Goal: Task Accomplishment & Management: Manage account settings

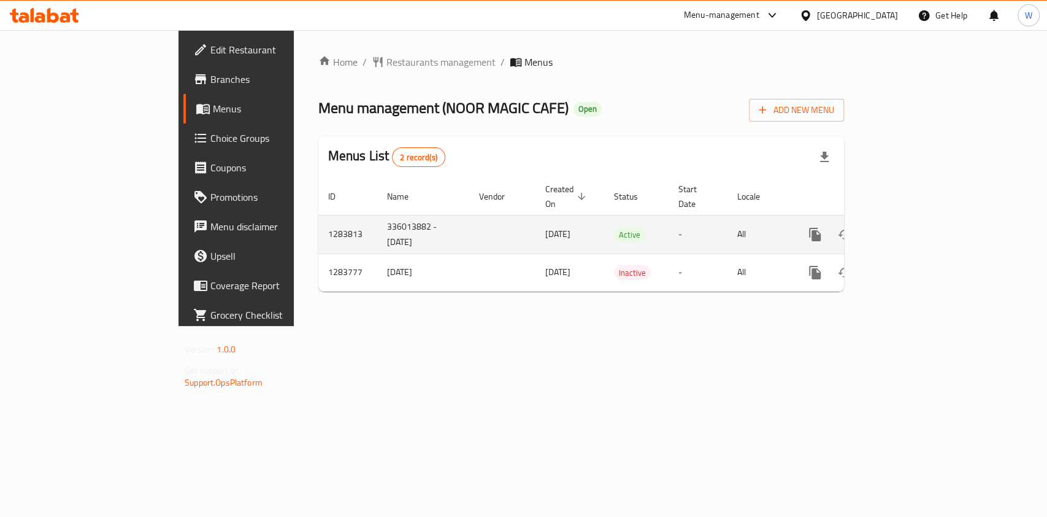
click at [911, 227] on icon "enhanced table" at bounding box center [904, 234] width 15 height 15
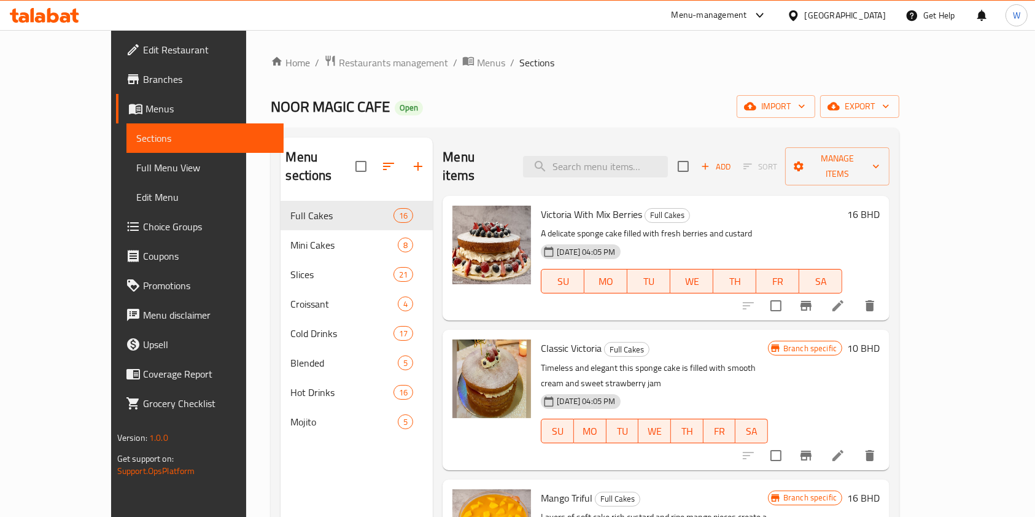
click at [676, 80] on div "Home / Restaurants management / Menus / Sections NOOR MAGIC CAFE Open import ex…" at bounding box center [585, 359] width 628 height 609
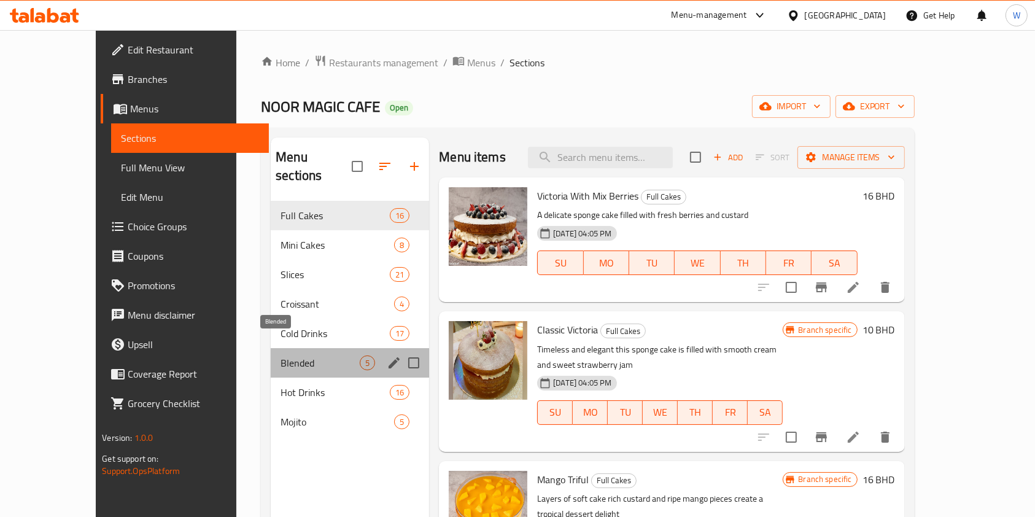
click at [285, 355] on span "Blended" at bounding box center [319, 362] width 79 height 15
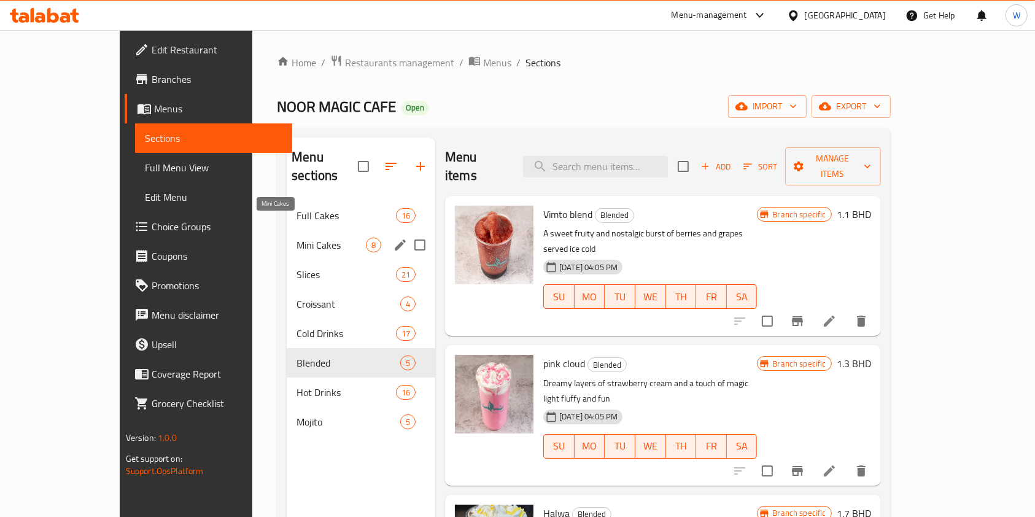
click at [296, 237] on span "Mini Cakes" at bounding box center [330, 244] width 69 height 15
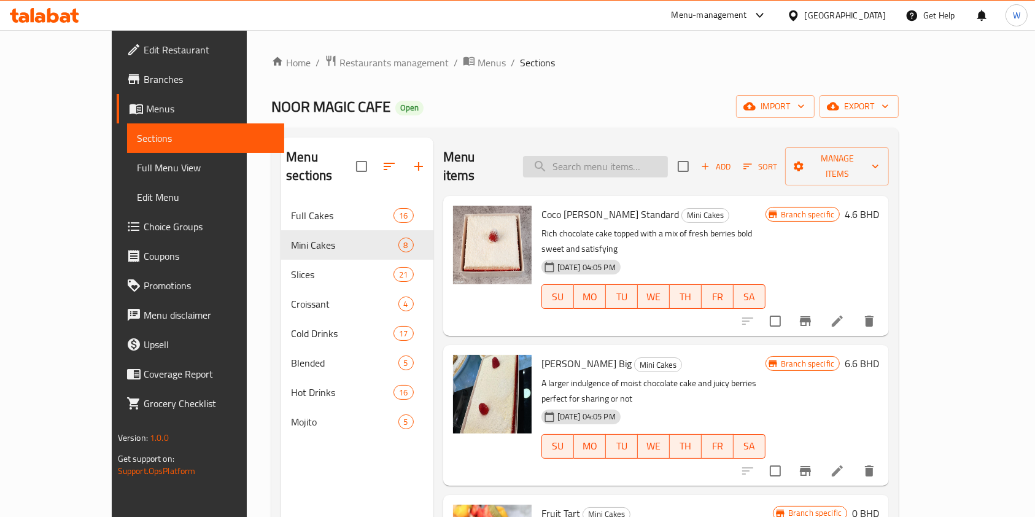
click at [627, 156] on input "search" at bounding box center [595, 166] width 145 height 21
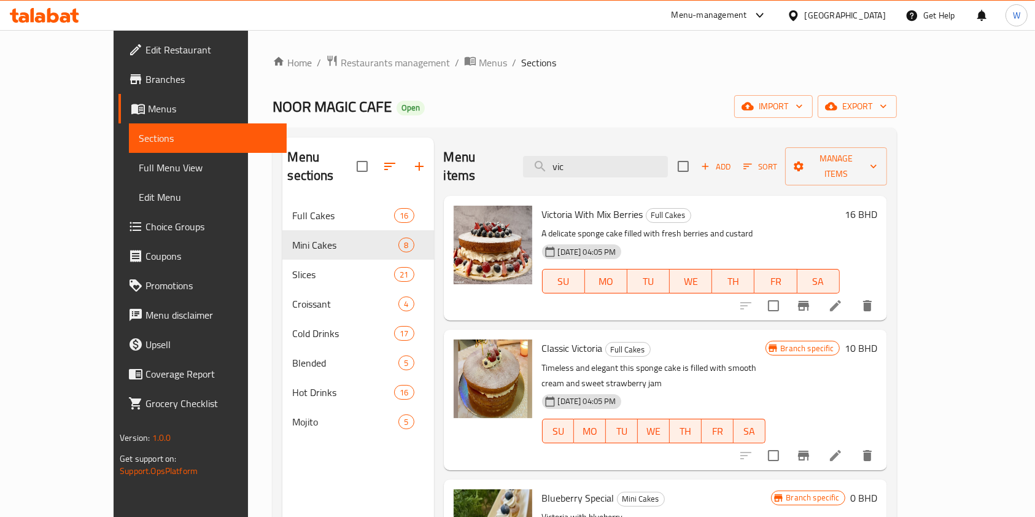
type input "vic"
click at [818, 291] on button "Branch-specific-item" at bounding box center [803, 305] width 29 height 29
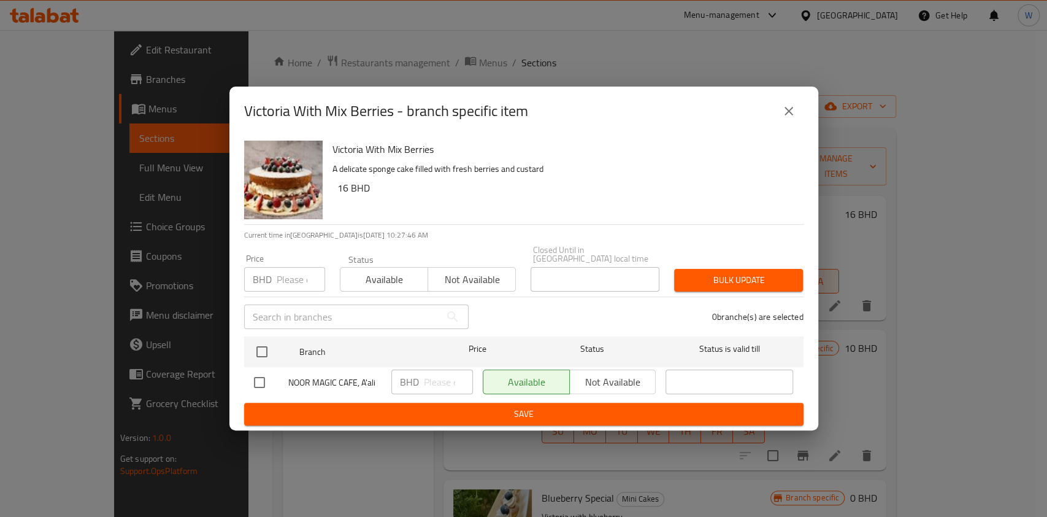
click at [779, 110] on button "close" at bounding box center [788, 110] width 29 height 29
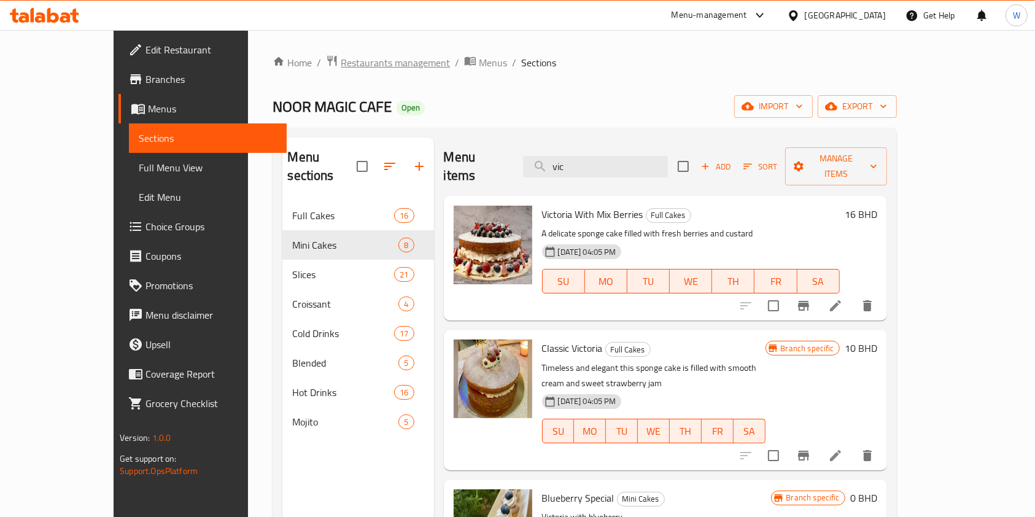
click at [341, 63] on span "Restaurants management" at bounding box center [395, 62] width 109 height 15
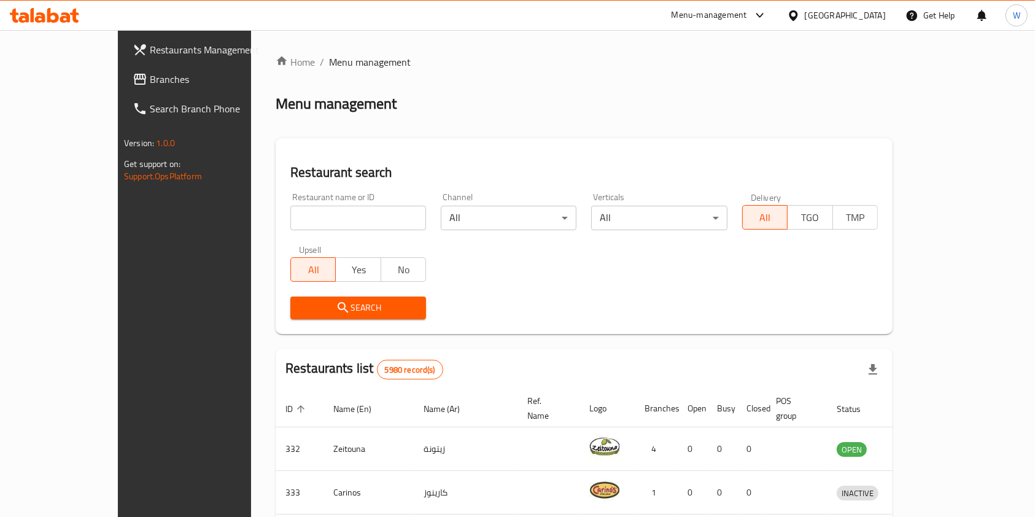
click at [307, 214] on input "search" at bounding box center [358, 218] width 136 height 25
paste input "Baskin Robbins"
type input "Baskin Robbins"
click button "Search" at bounding box center [358, 307] width 136 height 23
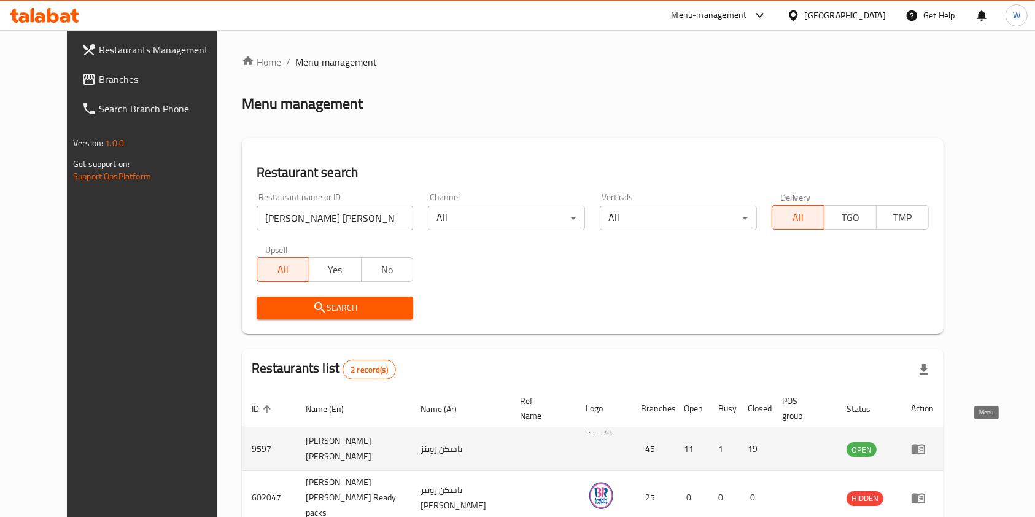
click at [925, 444] on icon "enhanced table" at bounding box center [917, 449] width 13 height 10
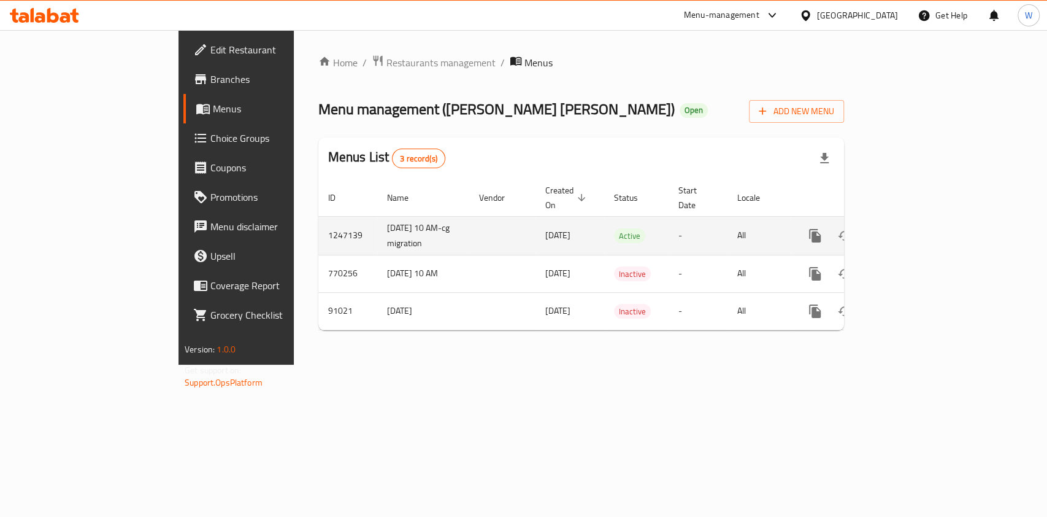
click at [911, 228] on icon "enhanced table" at bounding box center [904, 235] width 15 height 15
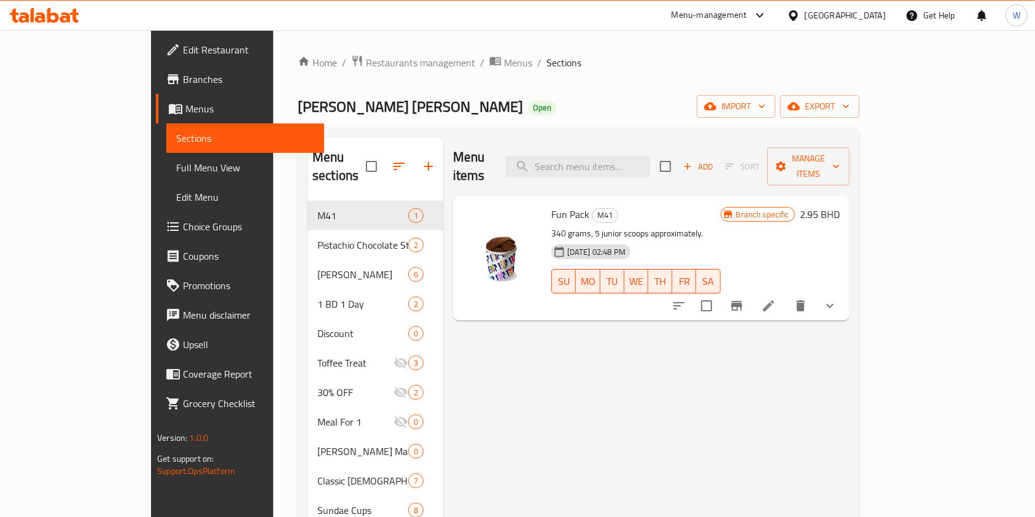
drag, startPoint x: 577, startPoint y: 436, endPoint x: 558, endPoint y: 430, distance: 19.2
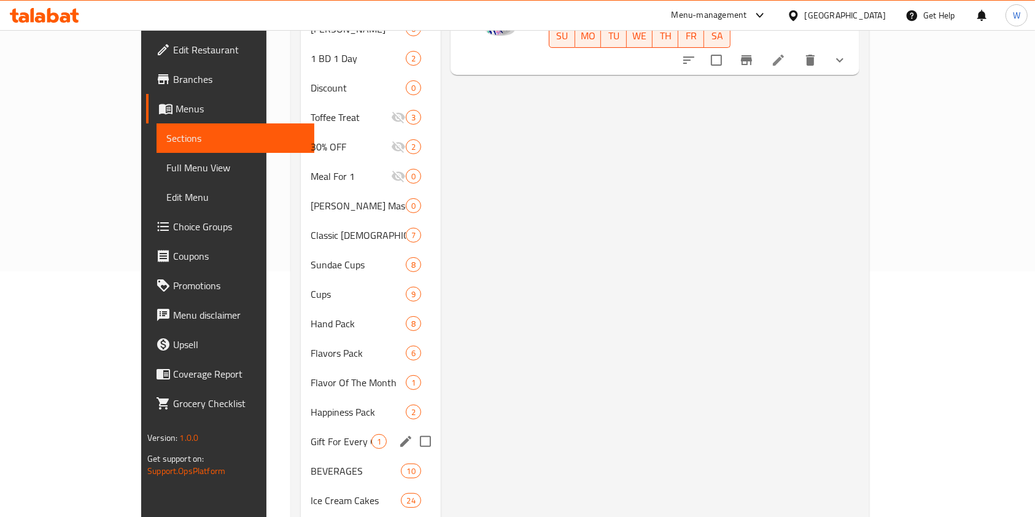
scroll to position [327, 0]
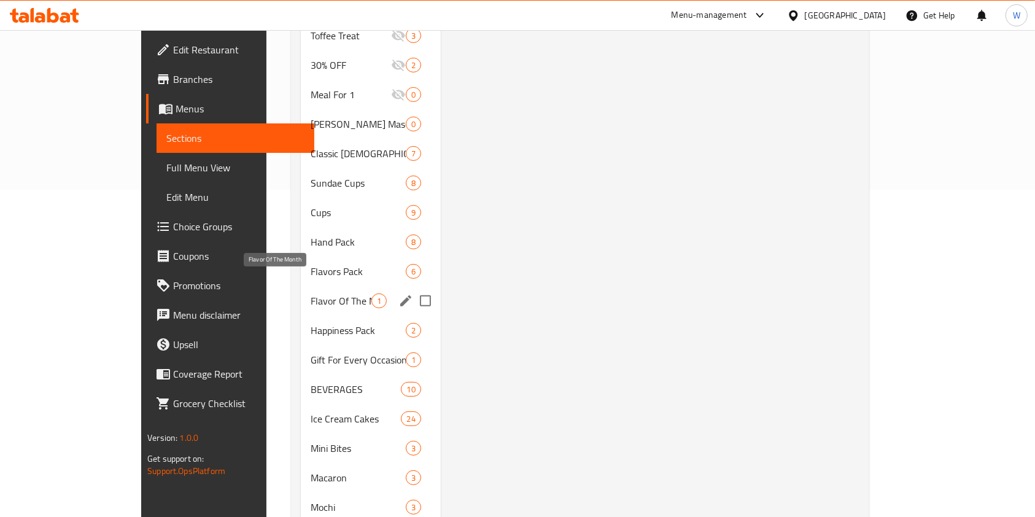
click at [310, 293] on span "Flavor Of The Month" at bounding box center [340, 300] width 60 height 15
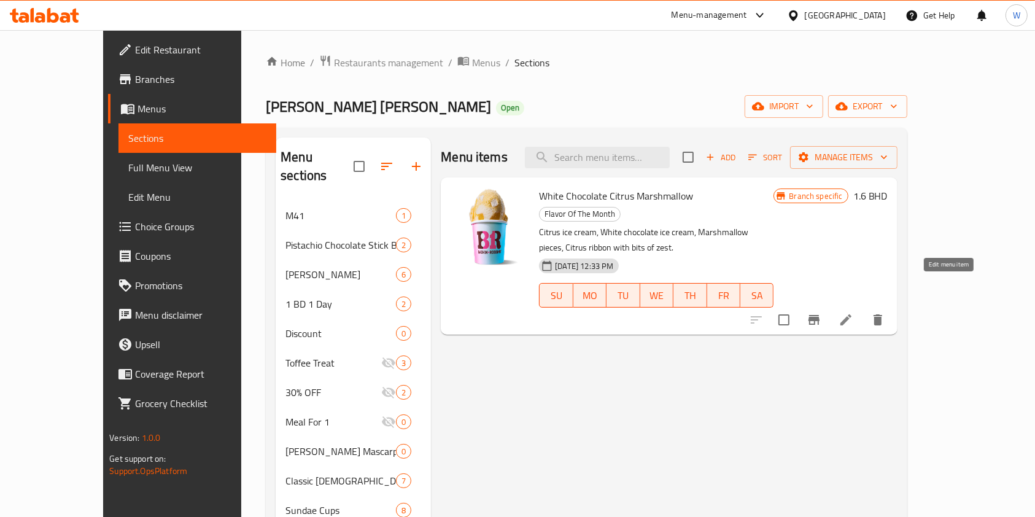
click at [853, 312] on icon at bounding box center [845, 319] width 15 height 15
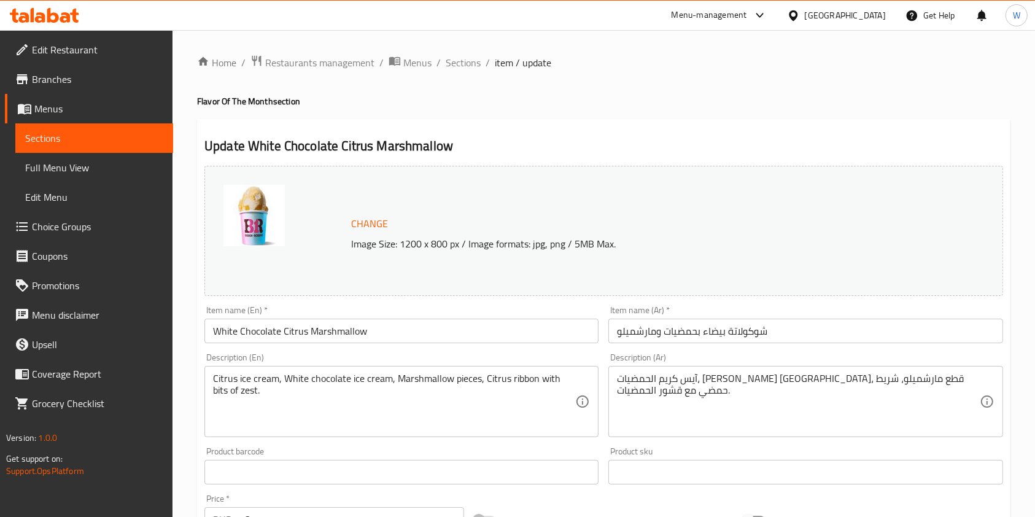
click at [282, 345] on div "Item name (En)   * White Chocolate Citrus Marshmallow Item name (En) *" at bounding box center [401, 324] width 404 height 47
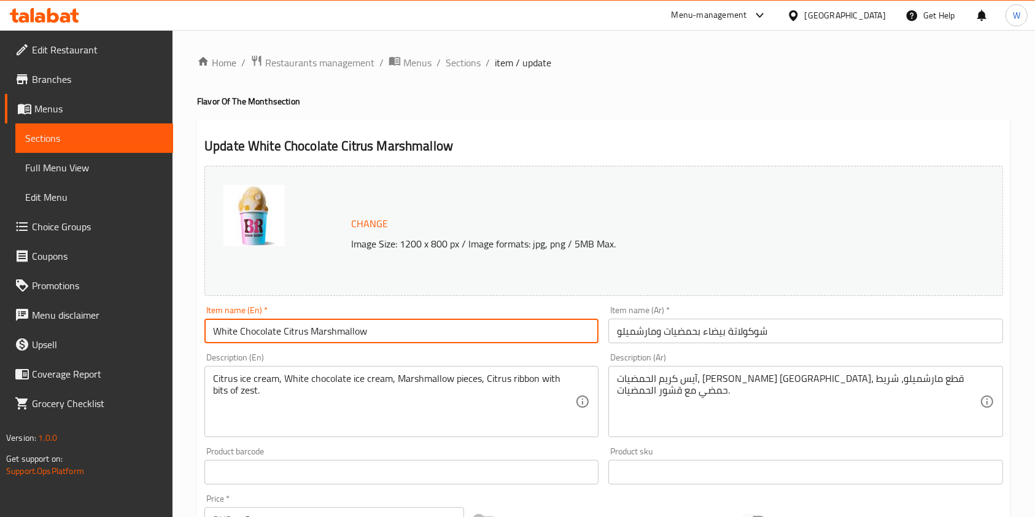
click at [297, 320] on input "White Chocolate Citrus Marshmallow" at bounding box center [401, 330] width 394 height 25
paste input "Mango Passionfruit"
type input "Mango Passionfruit"
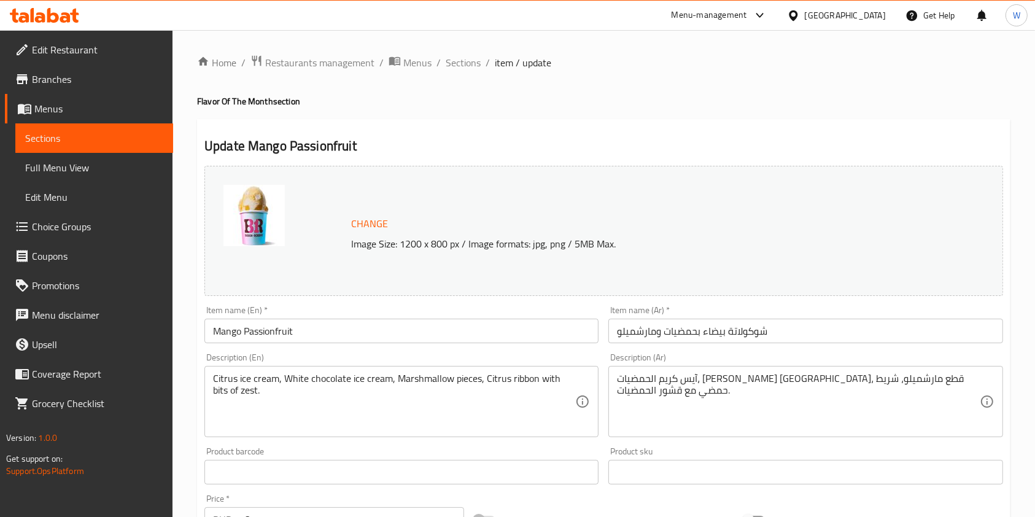
click at [758, 342] on input "شوكولاتة بيضاء بحمضيات ومارشميلو" at bounding box center [805, 330] width 394 height 25
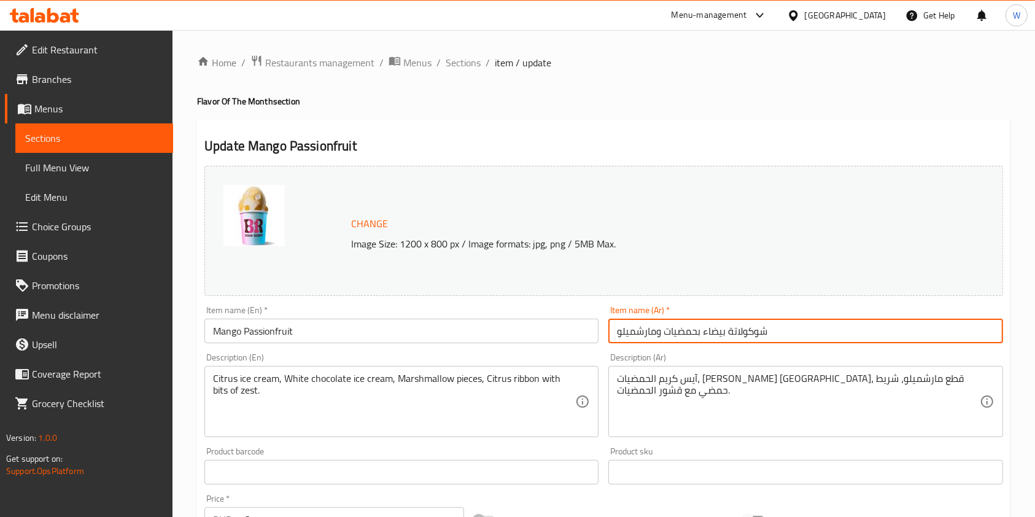
click at [755, 331] on input "شوكولاتة بيضاء بحمضيات ومارشميلو" at bounding box center [805, 330] width 394 height 25
paste input "مانجو باشن فروت"
type input "مانجو باشن فروت"
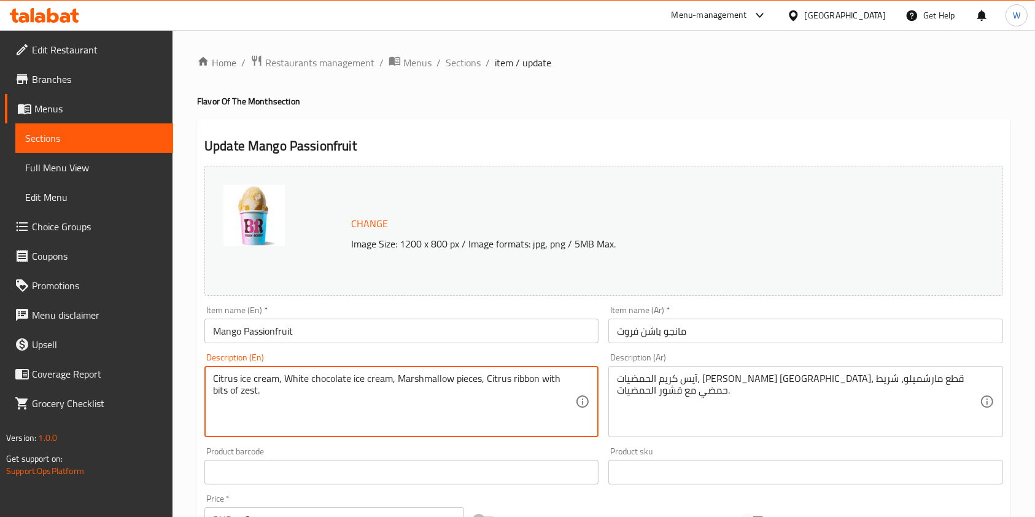
click at [330, 396] on textarea "Citrus ice cream, White chocolate ice cream, Marshmallow pieces, Citrus ribbon …" at bounding box center [394, 401] width 362 height 58
click at [333, 387] on textarea "Citrus ice cream, White chocolate ice cream, Marshmallow pieces, Citrus ribbon …" at bounding box center [394, 401] width 362 height 58
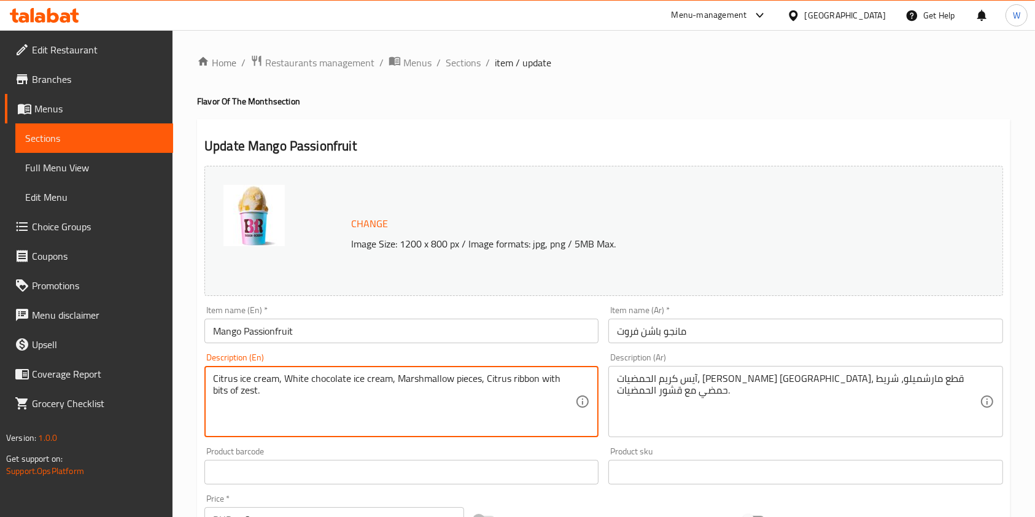
paste textarea "Mangi ice cream, Passionfruit, Mango pieces, Passionfruit swirl."
type textarea "Mangi ice cream, Passionfruit, Mango pieces, Passionfruit swirl."
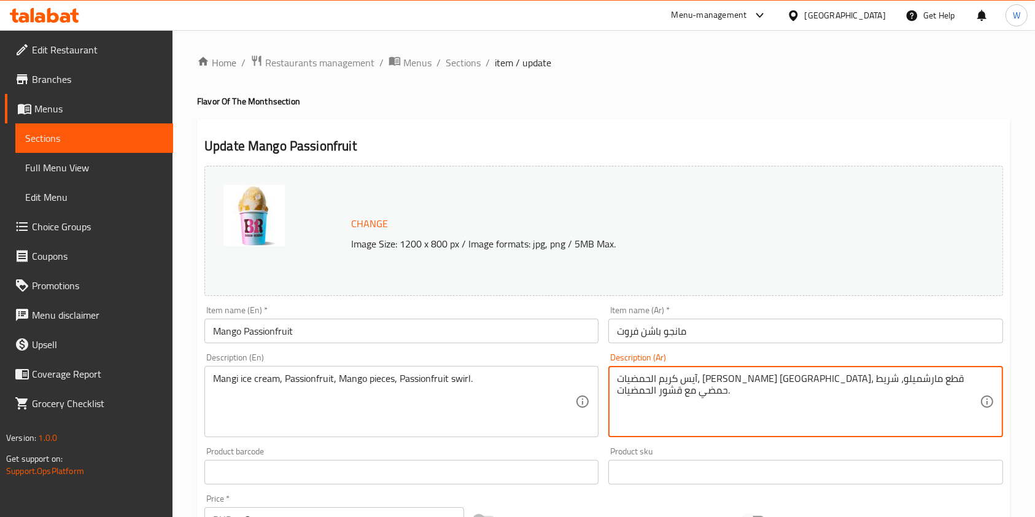
click at [693, 385] on textarea "آيس كريم الحمضيات، آيس كريم الشوكولاتة البيضاء، قطع مارشميلو، شريط حمضي مع قشور…" at bounding box center [798, 401] width 362 height 58
paste textarea "مانجو، شربات باشن فروت، قطع مانجو، وقطع باشن فروت."
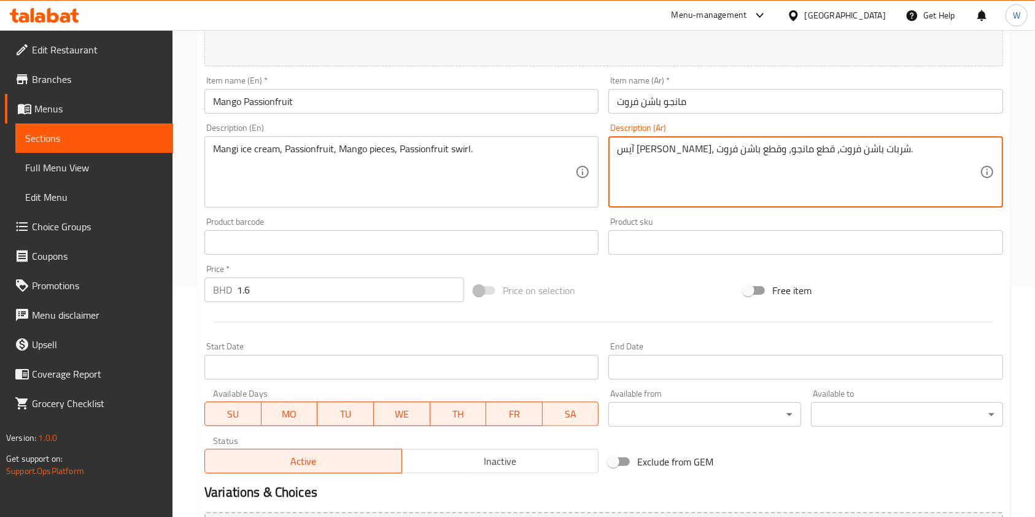
scroll to position [368, 0]
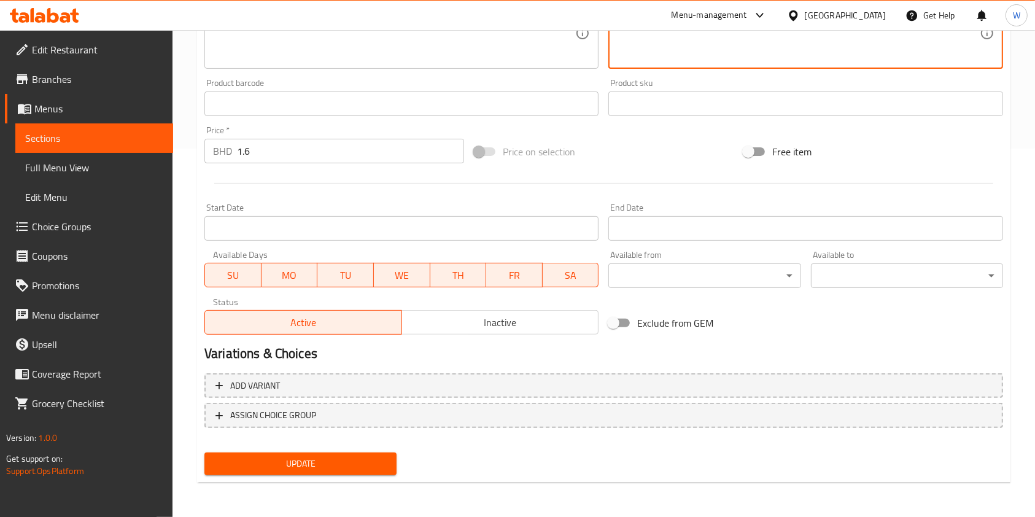
type textarea "آيس كريم مانجو، شربات باشن فروت، قطع مانجو، وقطع باشن فروت."
click at [345, 481] on div "Update Mango Passionfruit Change Image Size: 1200 x 800 px / Image formats: jpg…" at bounding box center [603, 117] width 813 height 732
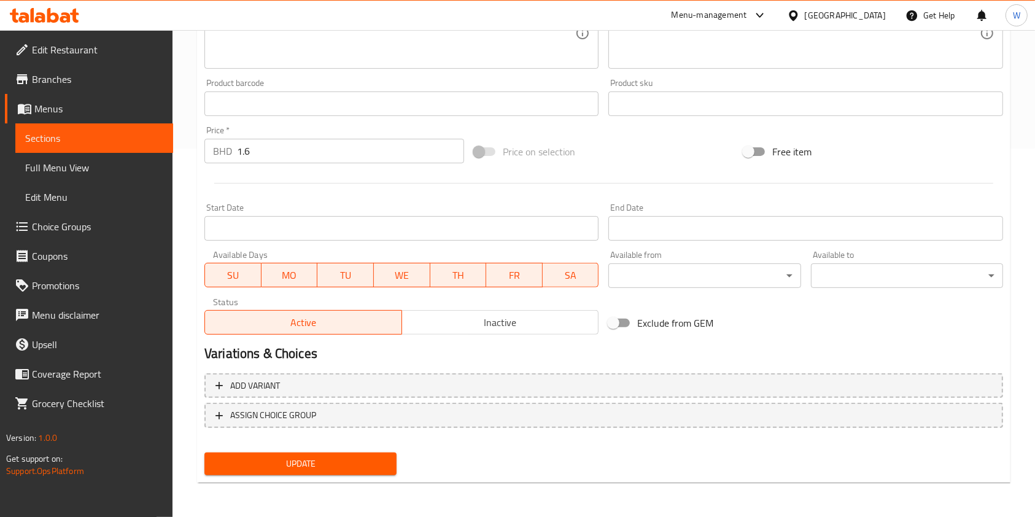
click at [352, 472] on button "Update" at bounding box center [300, 463] width 192 height 23
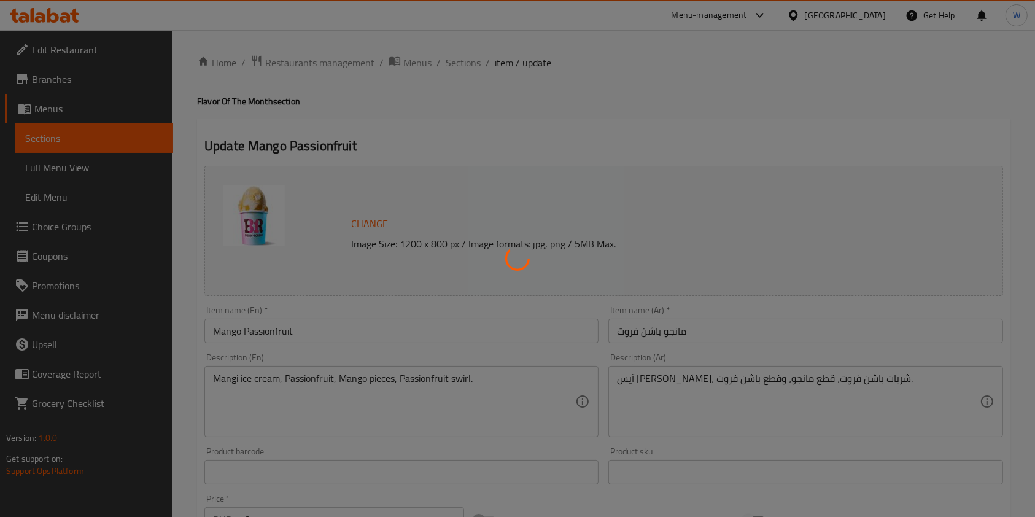
scroll to position [0, 0]
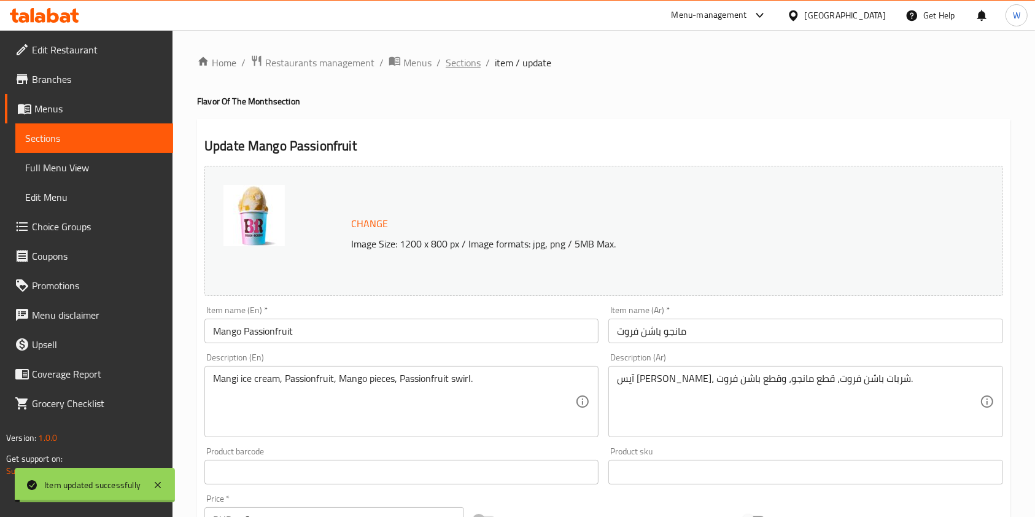
click at [455, 62] on span "Sections" at bounding box center [462, 62] width 35 height 15
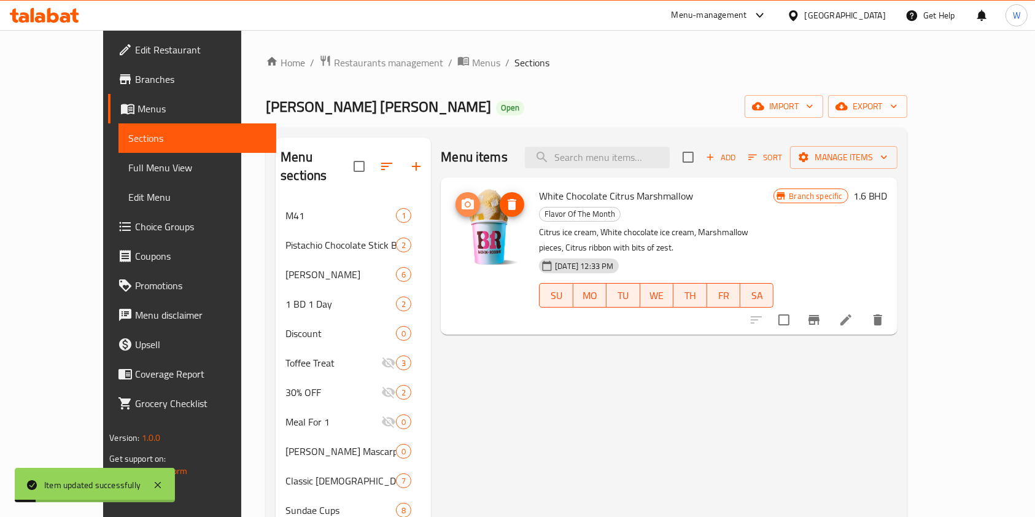
click at [461, 209] on icon "upload picture" at bounding box center [467, 203] width 12 height 11
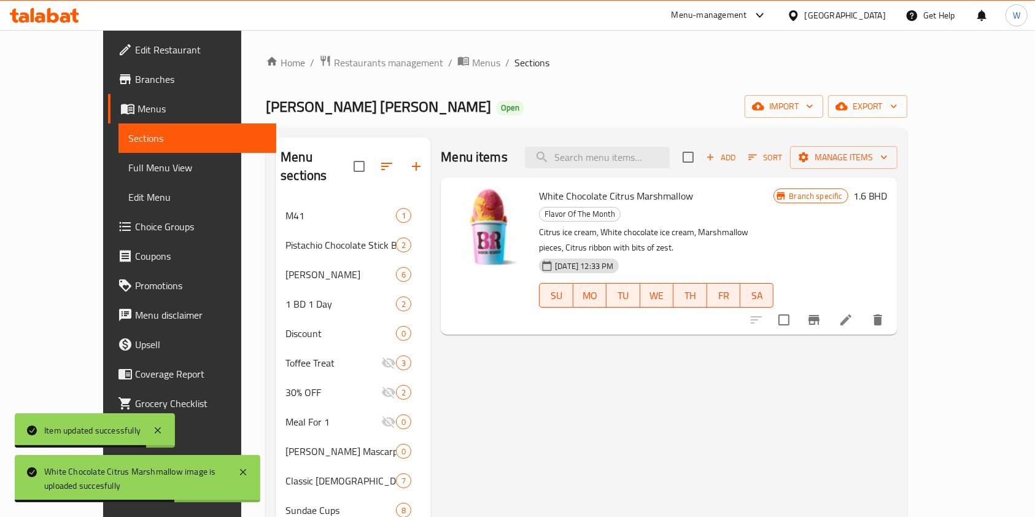
click at [135, 224] on span "Choice Groups" at bounding box center [200, 226] width 131 height 15
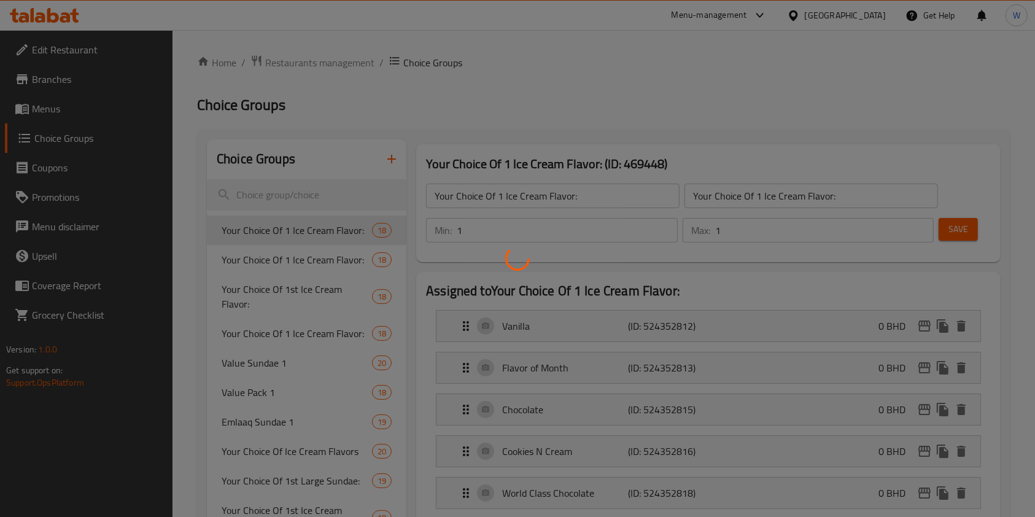
click at [656, 114] on div at bounding box center [517, 258] width 1035 height 517
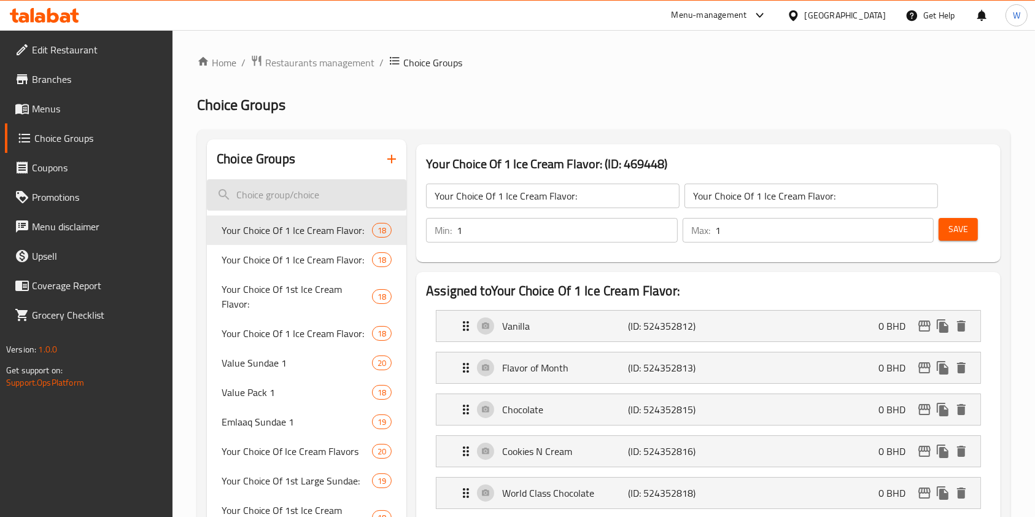
click at [312, 180] on input "search" at bounding box center [306, 194] width 199 height 31
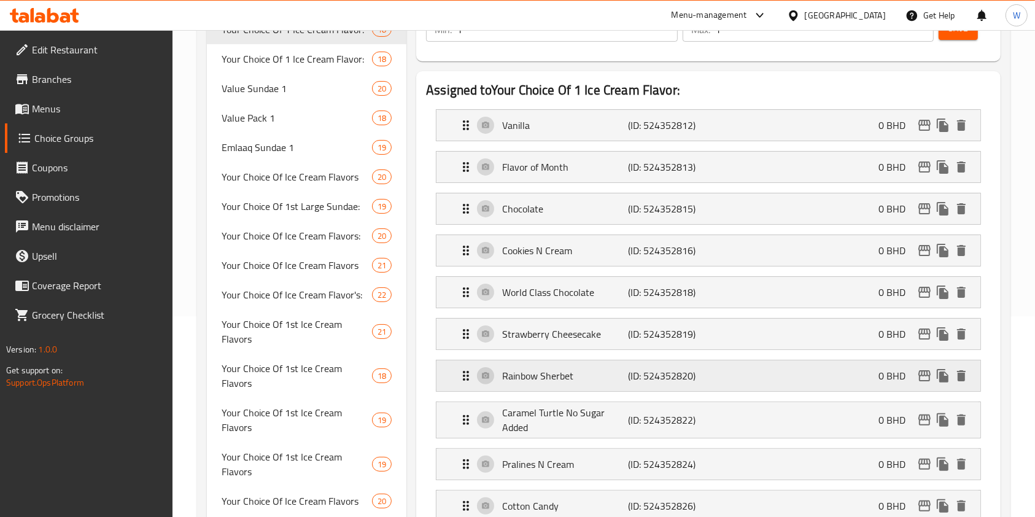
scroll to position [234, 0]
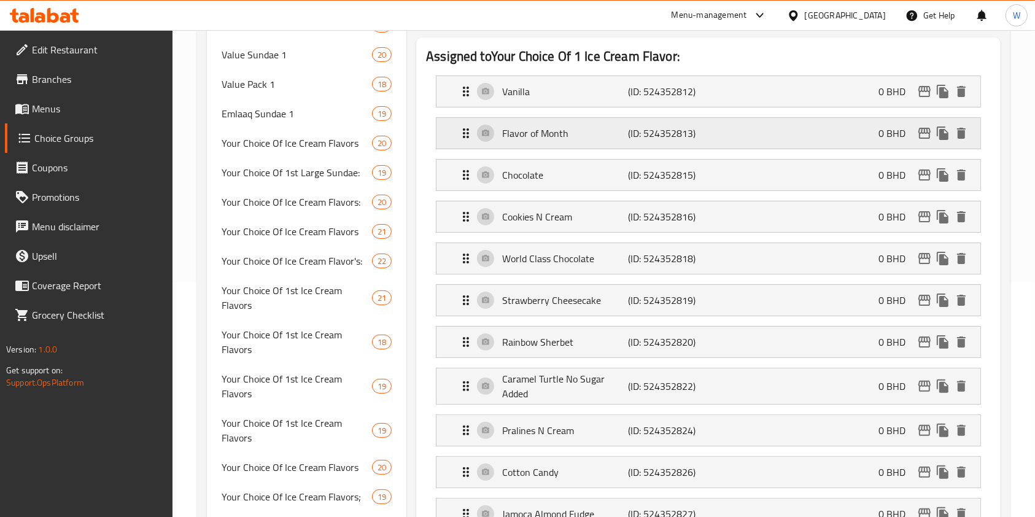
click at [557, 131] on p "Flavor of Month" at bounding box center [565, 133] width 126 height 15
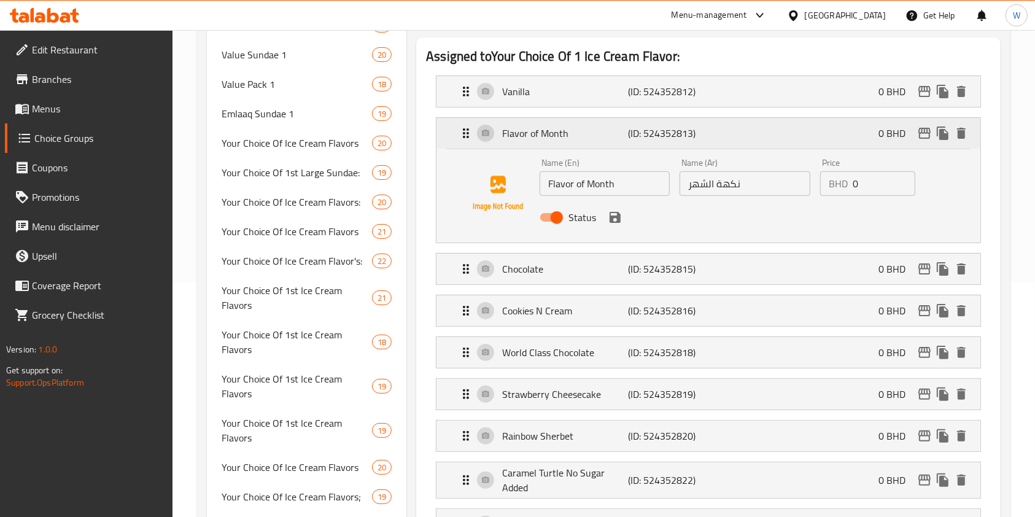
click at [534, 135] on p "Flavor of Month" at bounding box center [565, 133] width 126 height 15
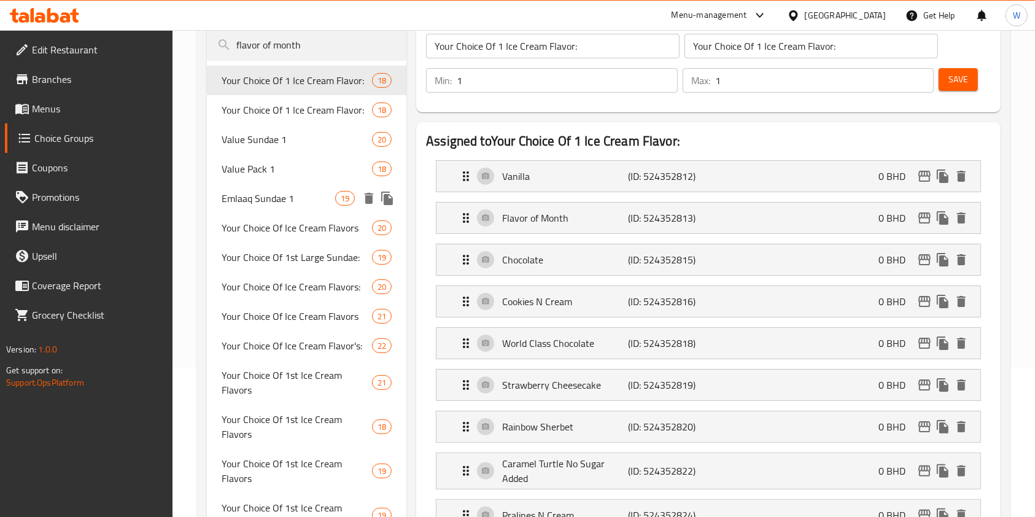
scroll to position [0, 0]
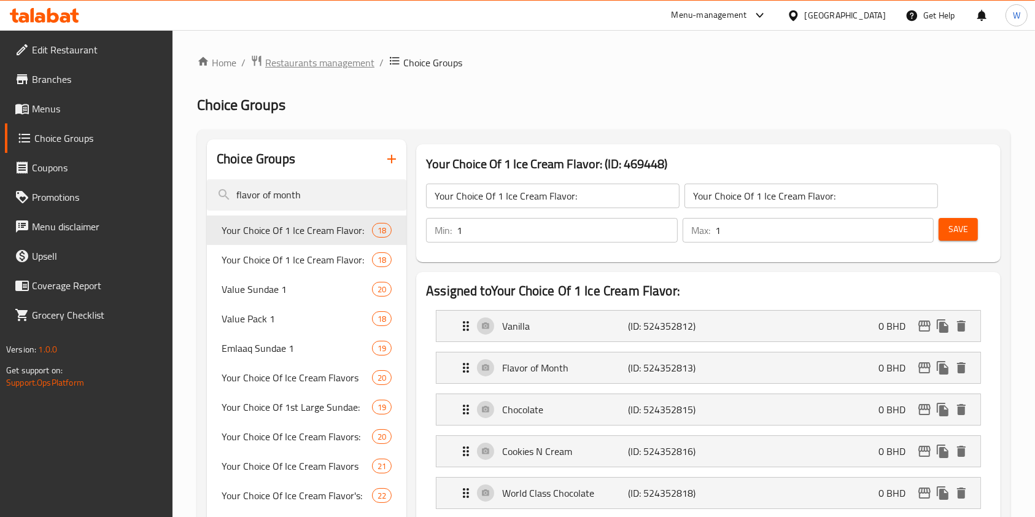
type input "flavor of month"
click at [341, 61] on span "Restaurants management" at bounding box center [319, 62] width 109 height 15
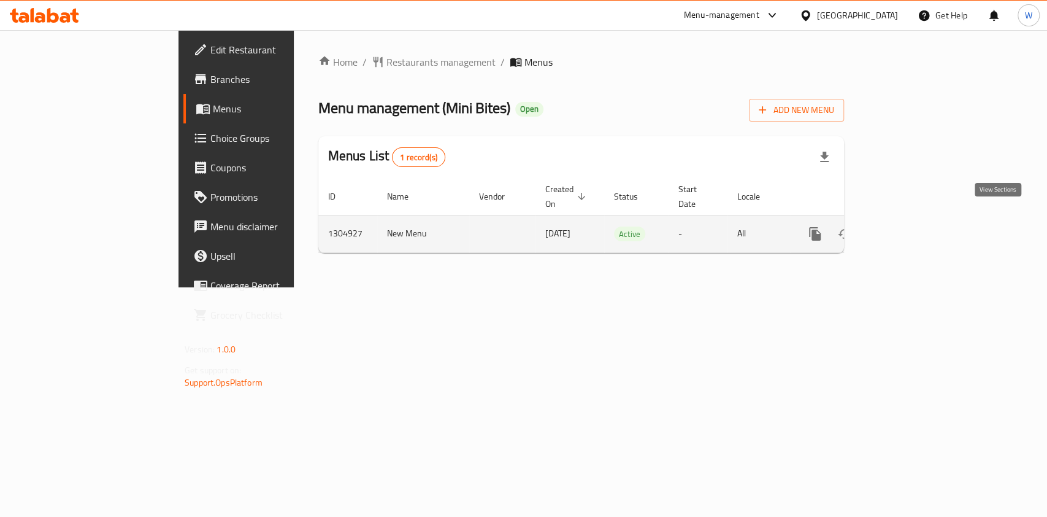
click at [919, 228] on link "enhanced table" at bounding box center [903, 233] width 29 height 29
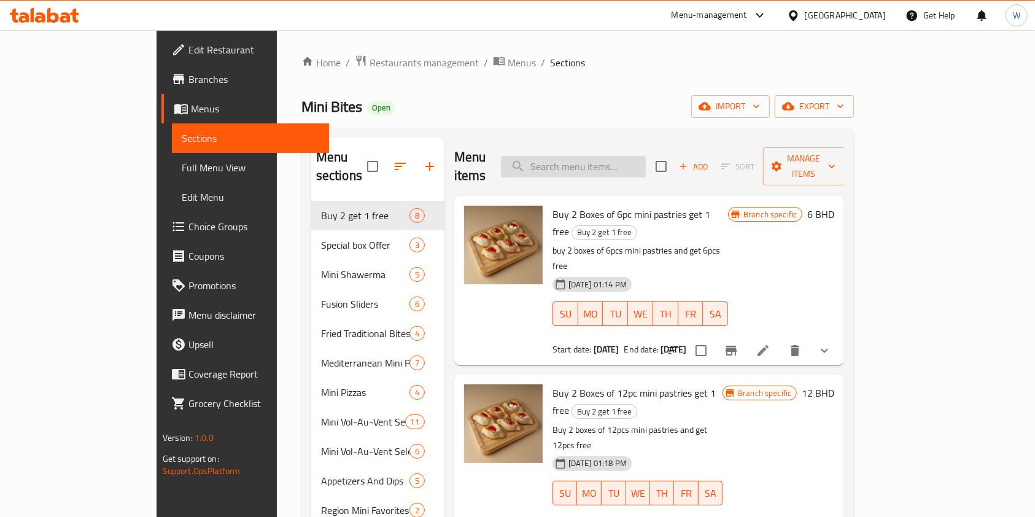
click at [624, 160] on input "search" at bounding box center [573, 166] width 145 height 21
paste input "Mango Cheesecake"
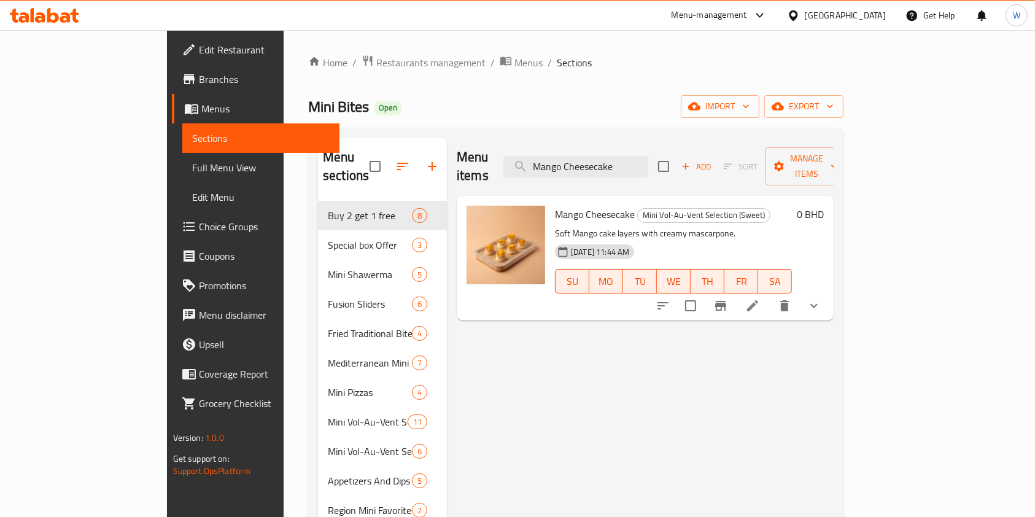
type input "Mango Cheesecake"
click at [821, 298] on icon "show more" at bounding box center [813, 305] width 15 height 15
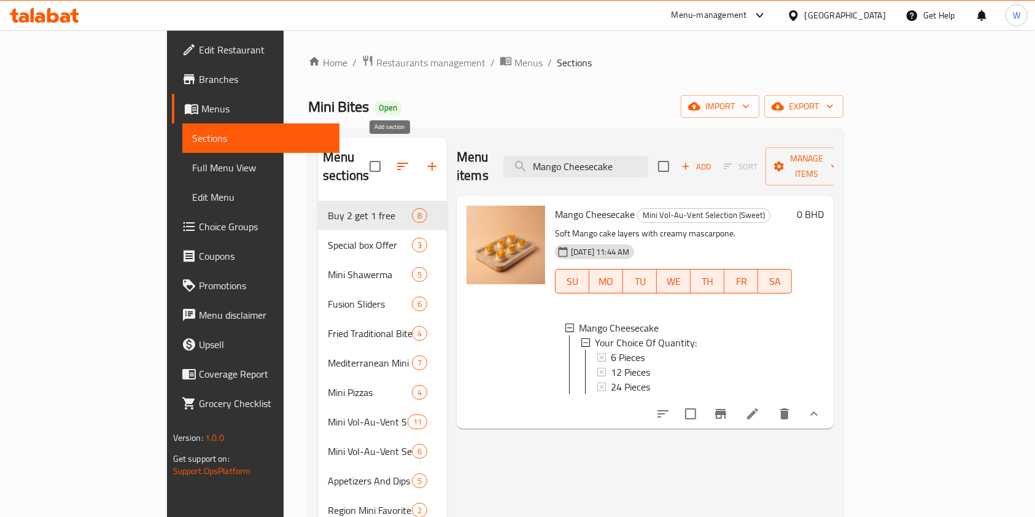
click at [428, 162] on icon "button" at bounding box center [432, 166] width 9 height 9
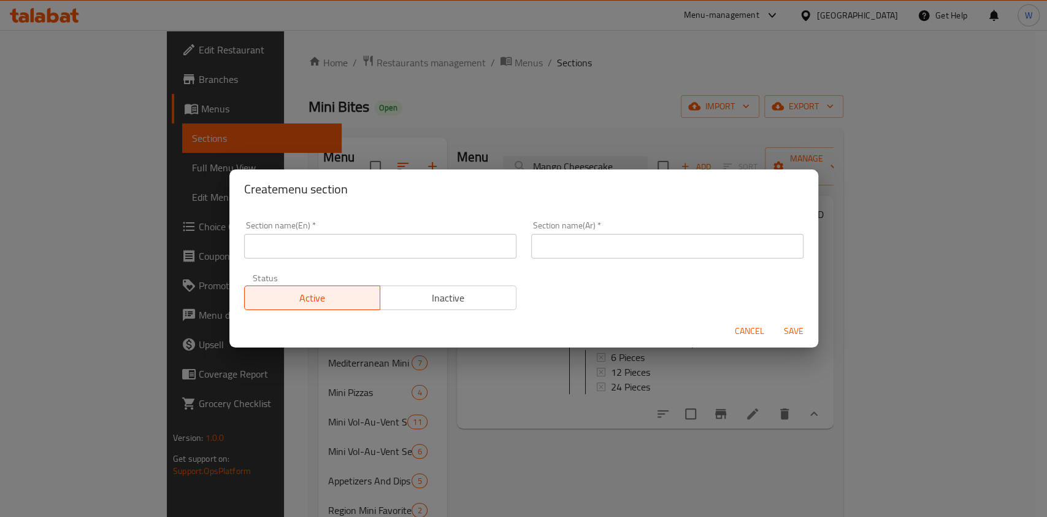
click at [277, 243] on input "text" at bounding box center [380, 246] width 272 height 25
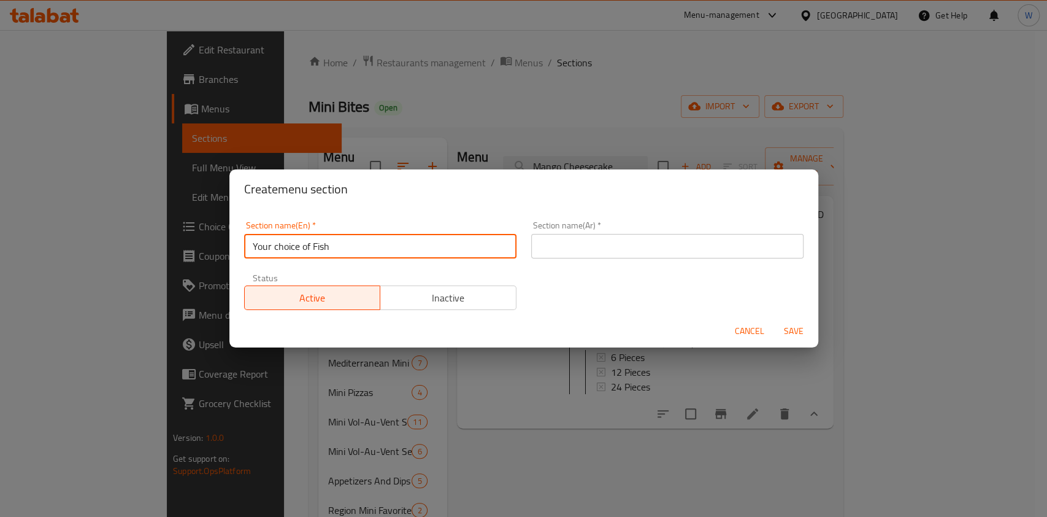
click at [344, 234] on input "Your choice of Fish" at bounding box center [380, 246] width 272 height 25
type input "1 BD 1 Day"
click at [574, 257] on input "text" at bounding box center [667, 246] width 272 height 25
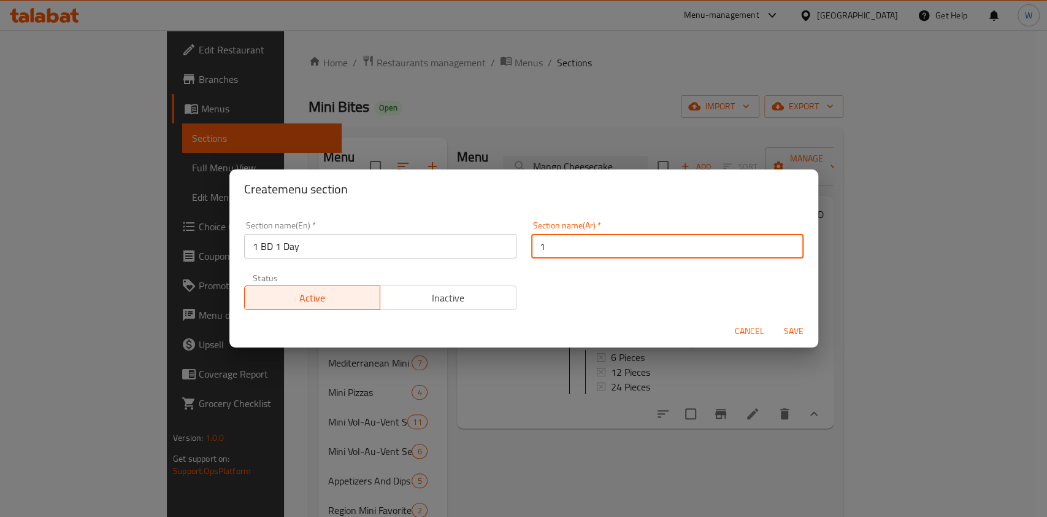
type input "1 دينار يوم1"
click at [780, 322] on button "Save" at bounding box center [793, 331] width 39 height 23
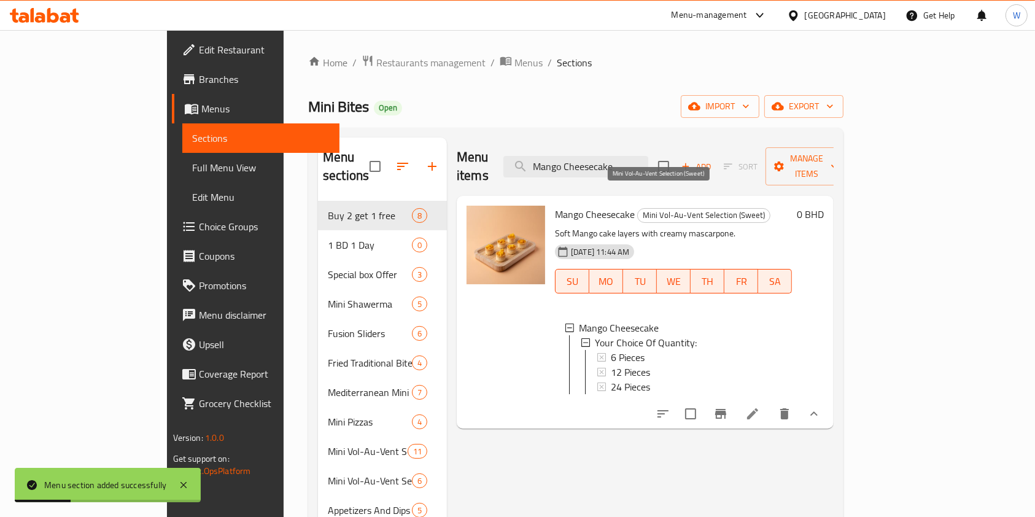
click at [581, 205] on span "Mango Cheesecake" at bounding box center [595, 214] width 80 height 18
copy h6 "Mango Cheesecake"
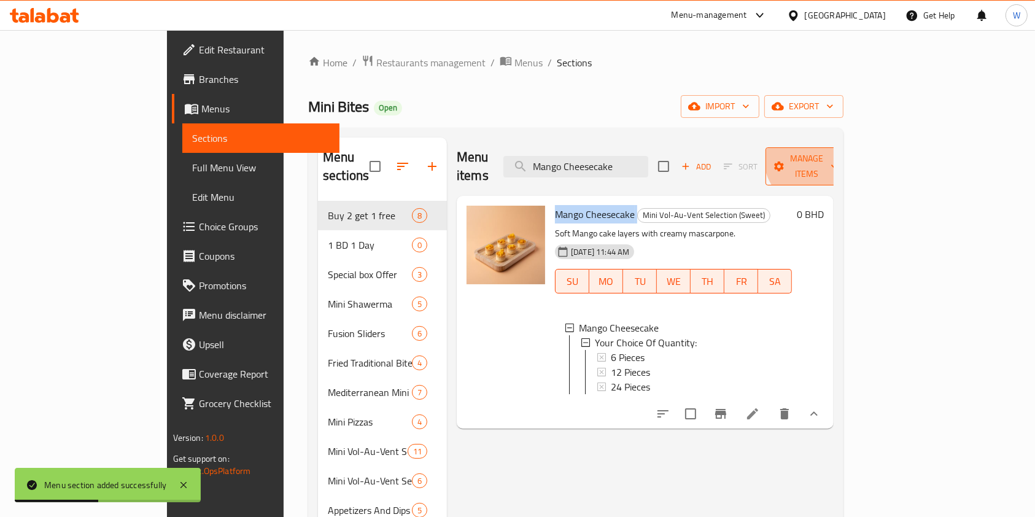
click at [838, 155] on span "Manage items" at bounding box center [806, 166] width 63 height 31
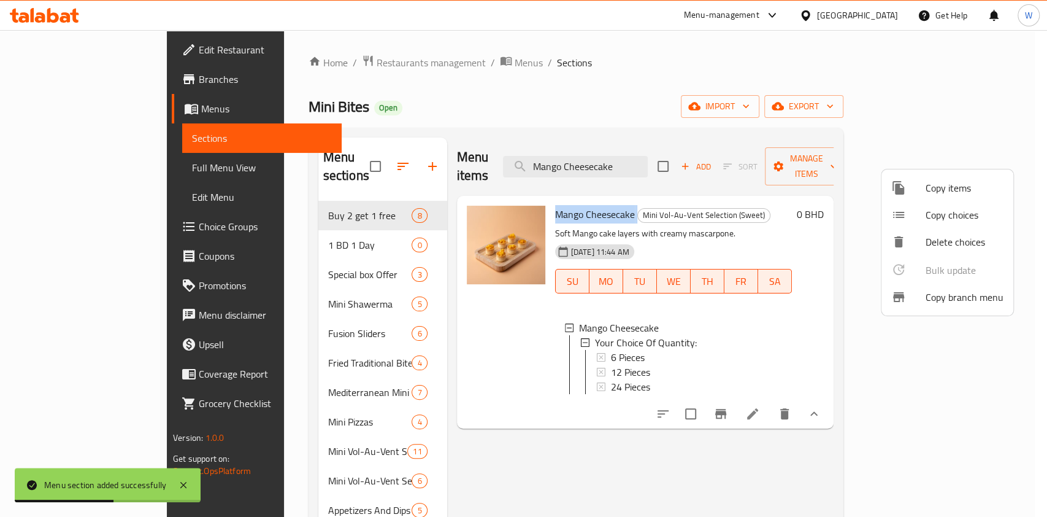
click at [949, 190] on span "Copy items" at bounding box center [965, 187] width 78 height 15
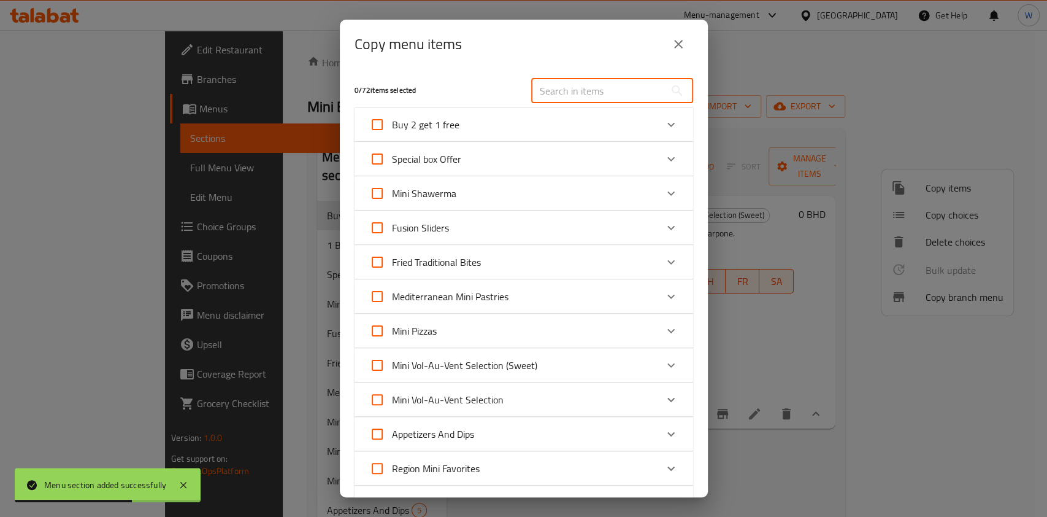
click at [600, 91] on input "text" at bounding box center [598, 91] width 134 height 25
paste input "Mango Cheesecake"
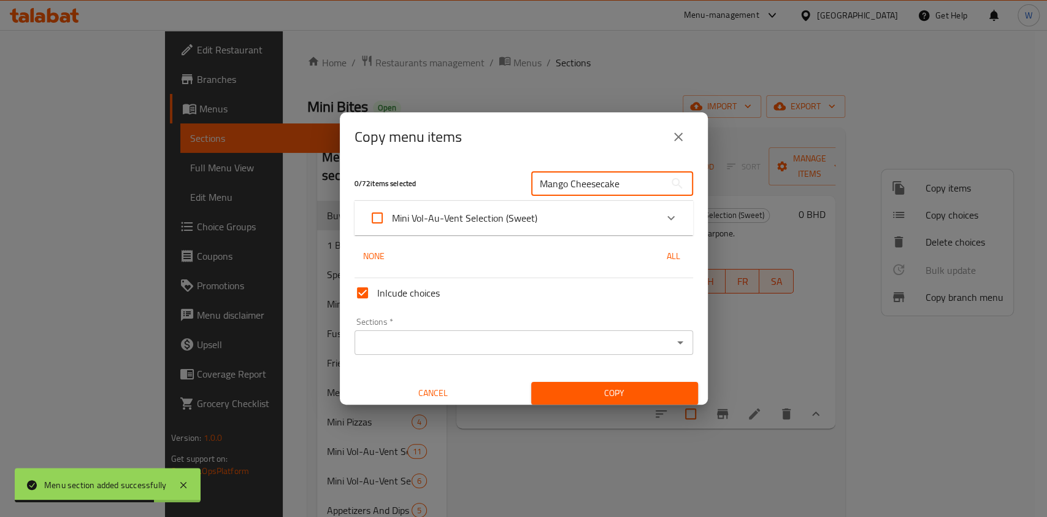
type input "Mango Cheesecake"
click at [668, 211] on div "Expand" at bounding box center [671, 217] width 29 height 29
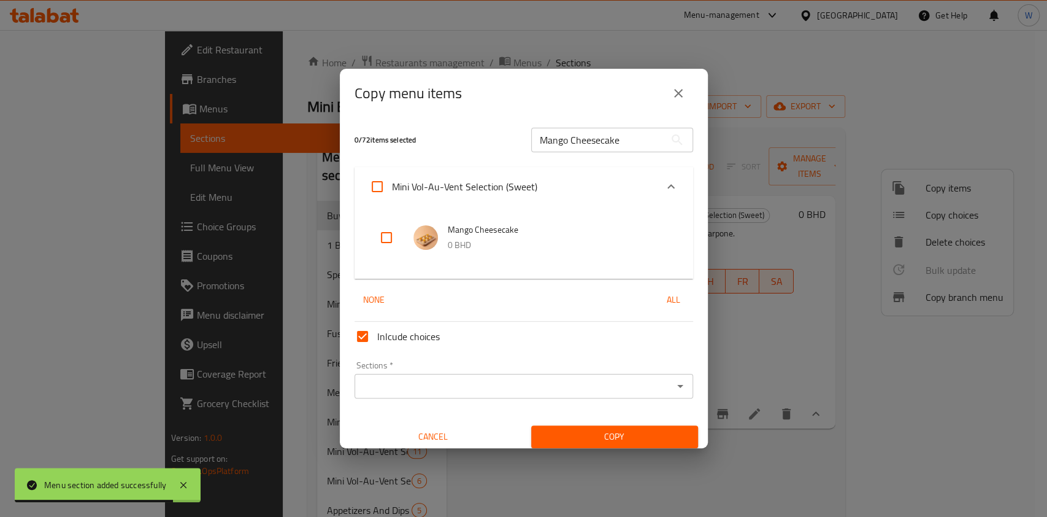
click at [385, 239] on input "checkbox" at bounding box center [386, 237] width 29 height 29
checkbox input "true"
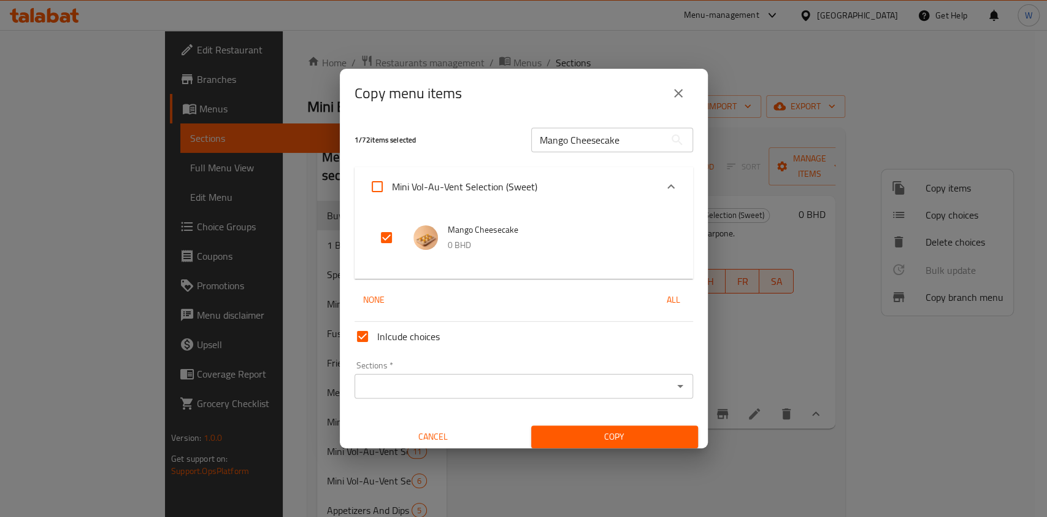
click at [584, 139] on input "Mango Cheesecake" at bounding box center [598, 140] width 134 height 25
paste input "ini beef shawerma"
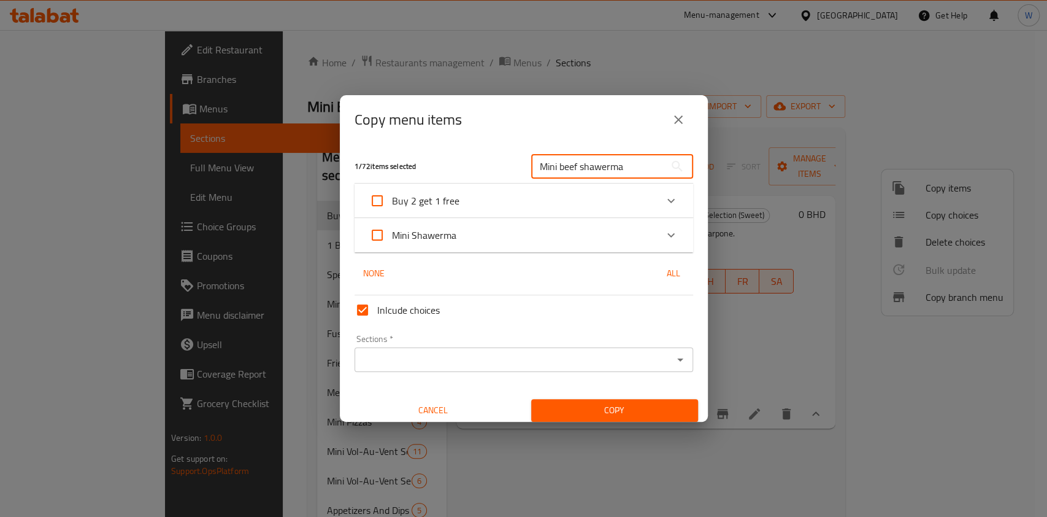
type input "Mini beef shawerma"
click at [669, 232] on div "Expand" at bounding box center [671, 234] width 29 height 29
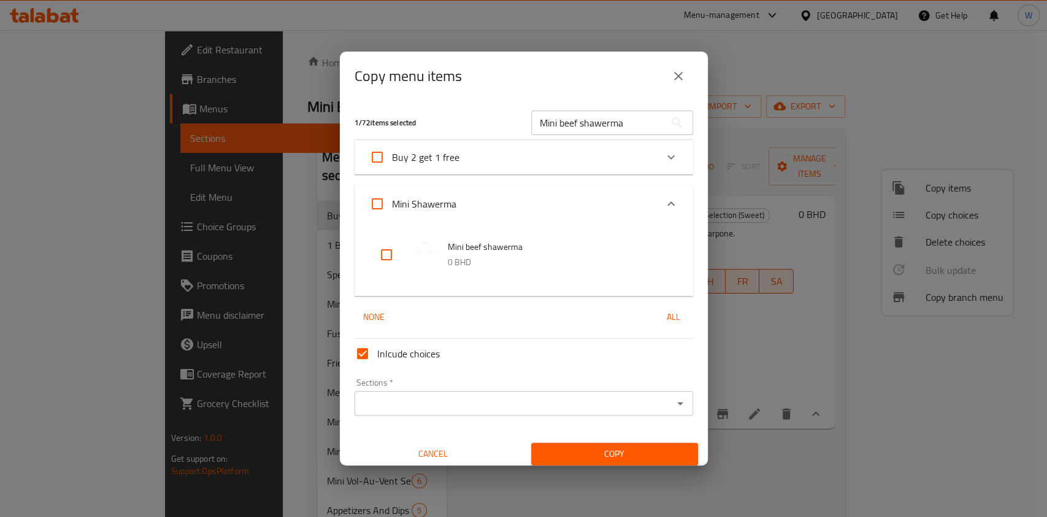
click at [385, 260] on input "checkbox" at bounding box center [386, 254] width 29 height 29
checkbox input "true"
click at [573, 125] on input "Mini beef shawerma" at bounding box center [598, 122] width 134 height 25
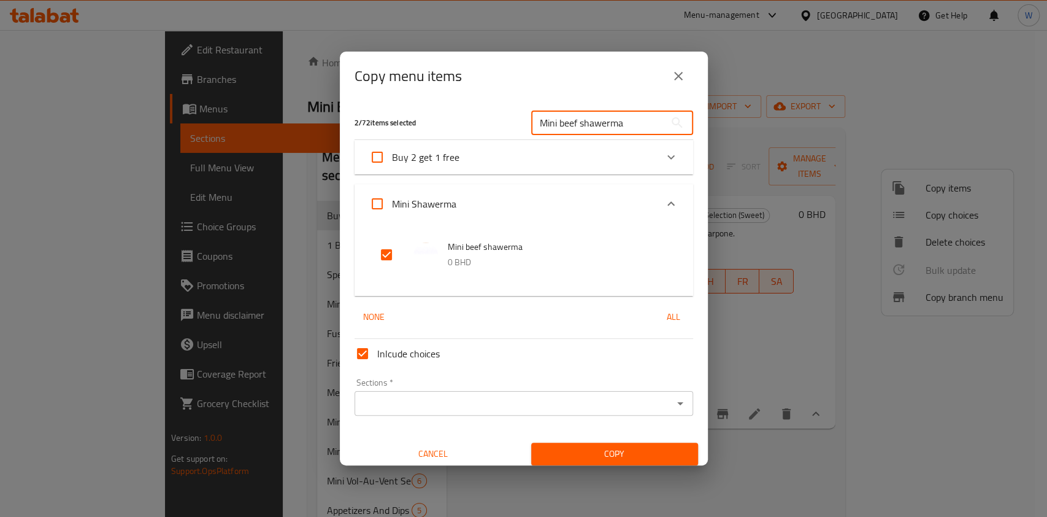
paste input "mini chicken"
type input "mini chicken shawerma"
click at [388, 248] on input "checkbox" at bounding box center [386, 254] width 29 height 29
checkbox input "true"
click at [631, 415] on div "Sections *" at bounding box center [524, 403] width 339 height 25
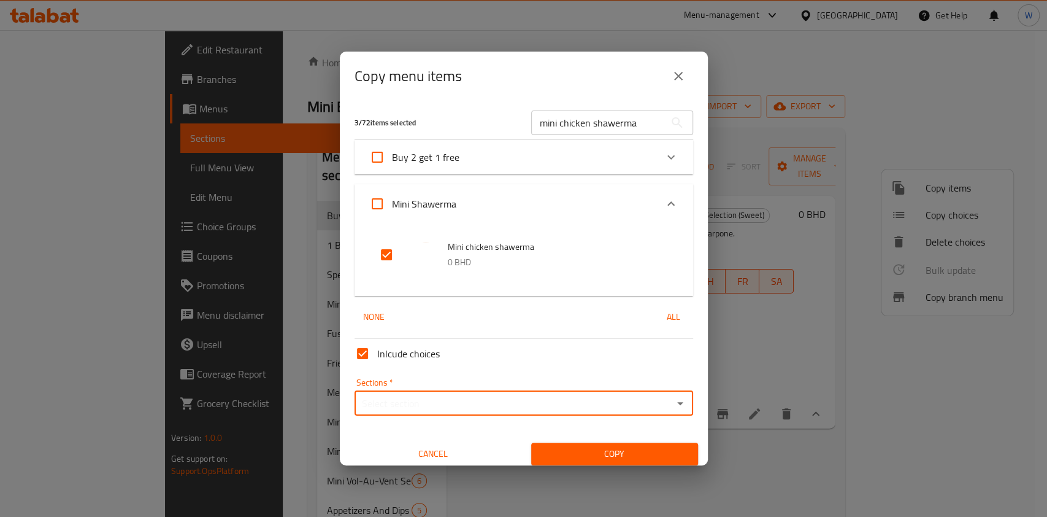
click at [633, 401] on input "Sections   *" at bounding box center [513, 403] width 311 height 17
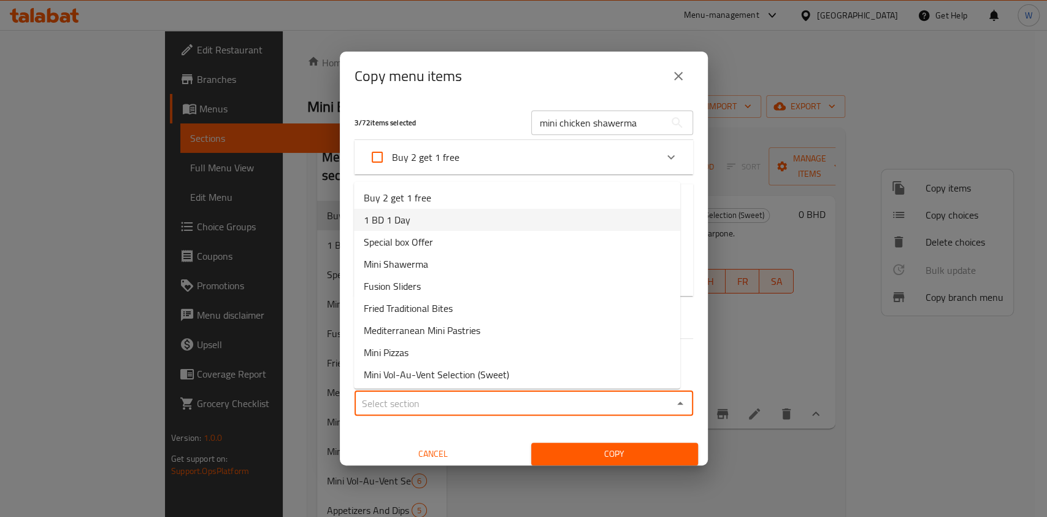
click at [496, 219] on li "1 BD 1 Day" at bounding box center [517, 220] width 326 height 22
type input "1 BD 1 Day"
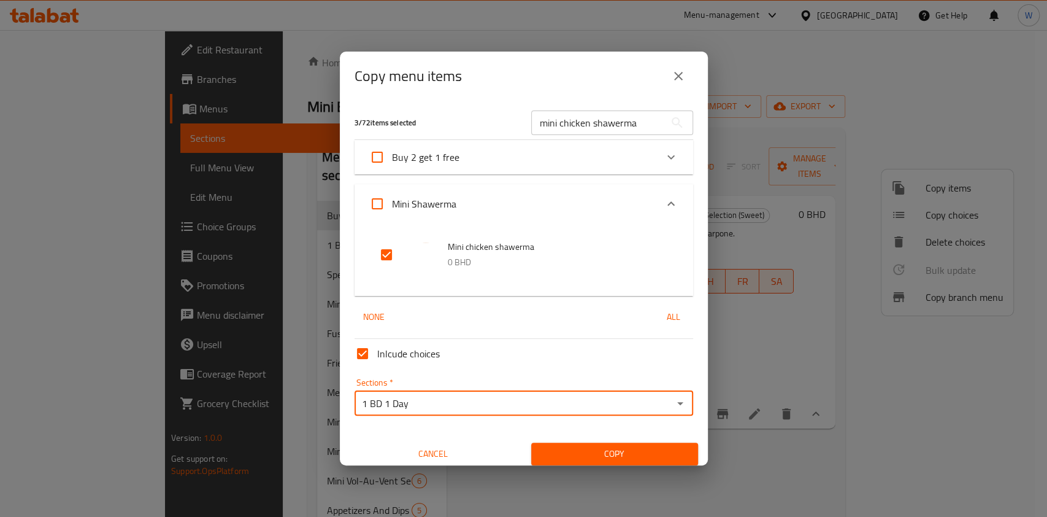
click at [631, 449] on span "Copy" at bounding box center [614, 453] width 147 height 15
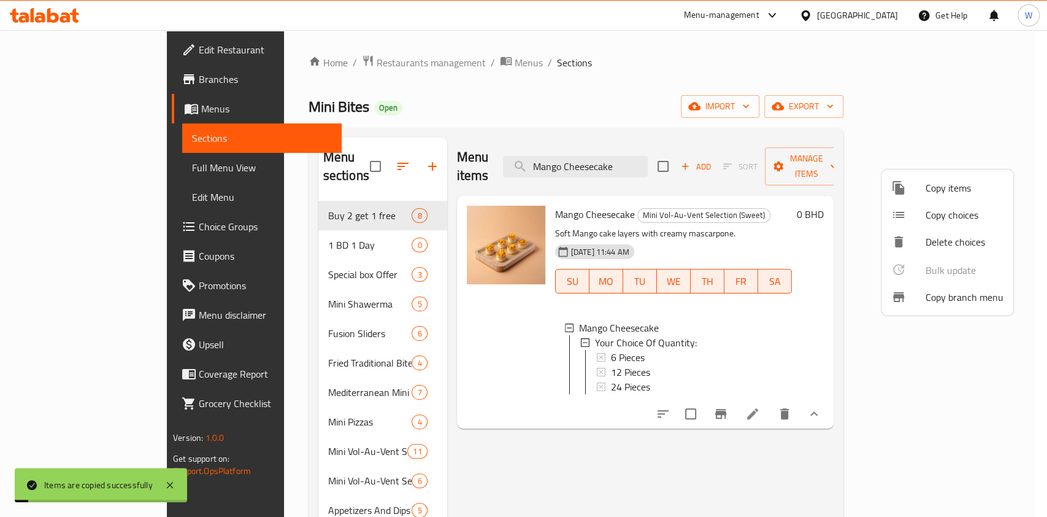
click at [816, 459] on div at bounding box center [523, 258] width 1047 height 517
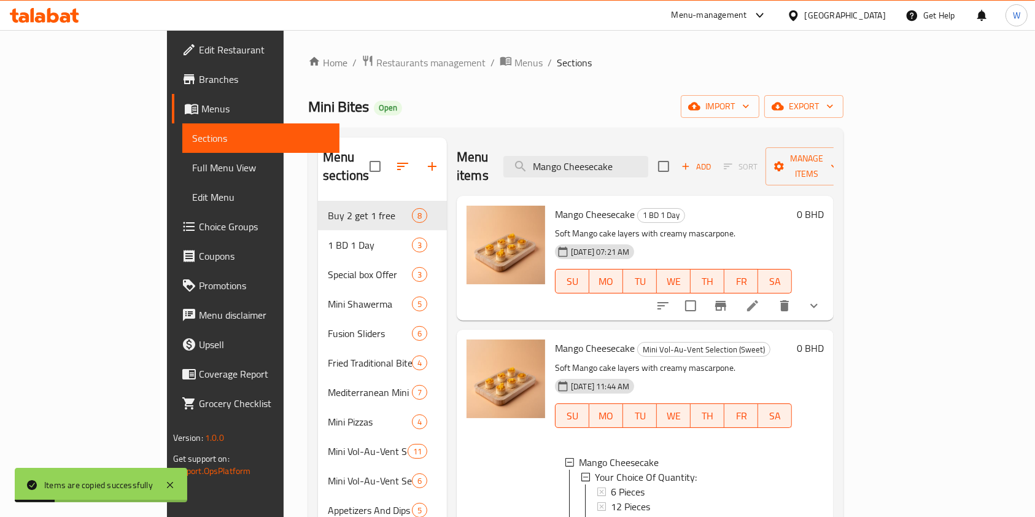
scroll to position [82, 0]
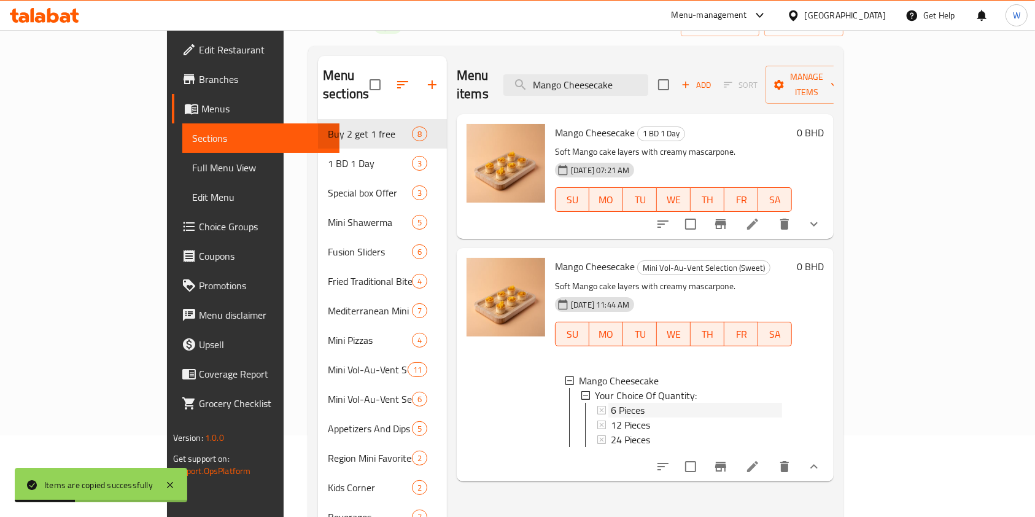
click at [611, 403] on span "6 Pieces" at bounding box center [628, 410] width 34 height 15
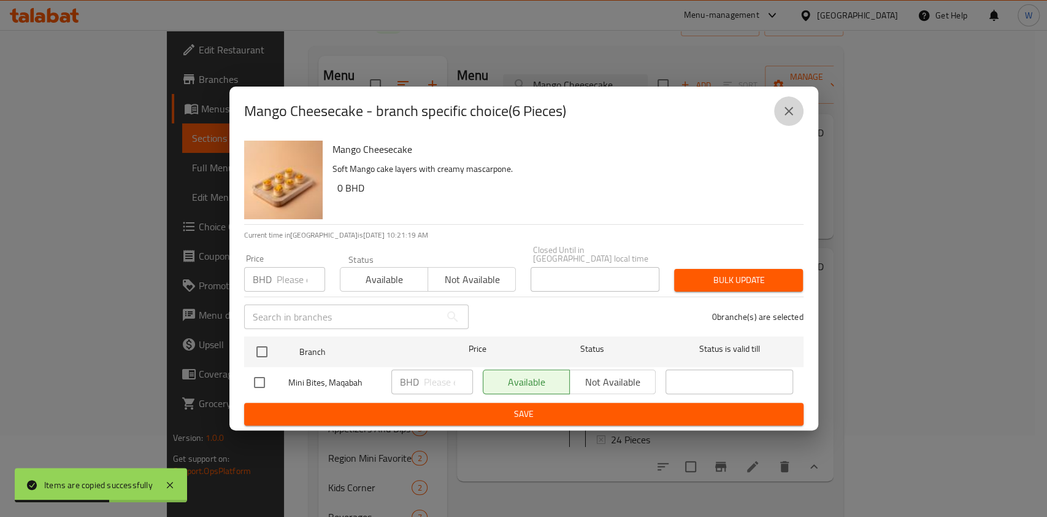
click at [803, 113] on button "close" at bounding box center [788, 110] width 29 height 29
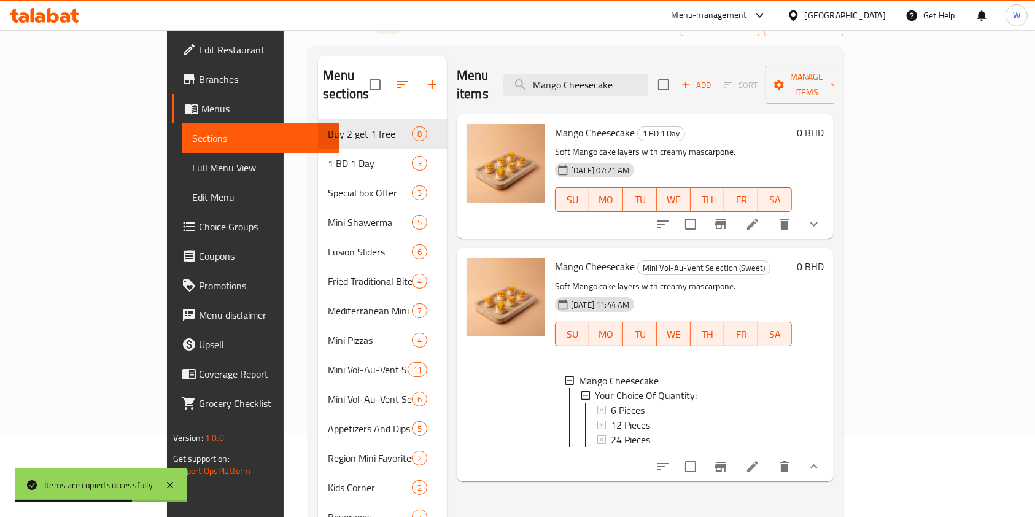
click at [760, 459] on icon at bounding box center [752, 466] width 15 height 15
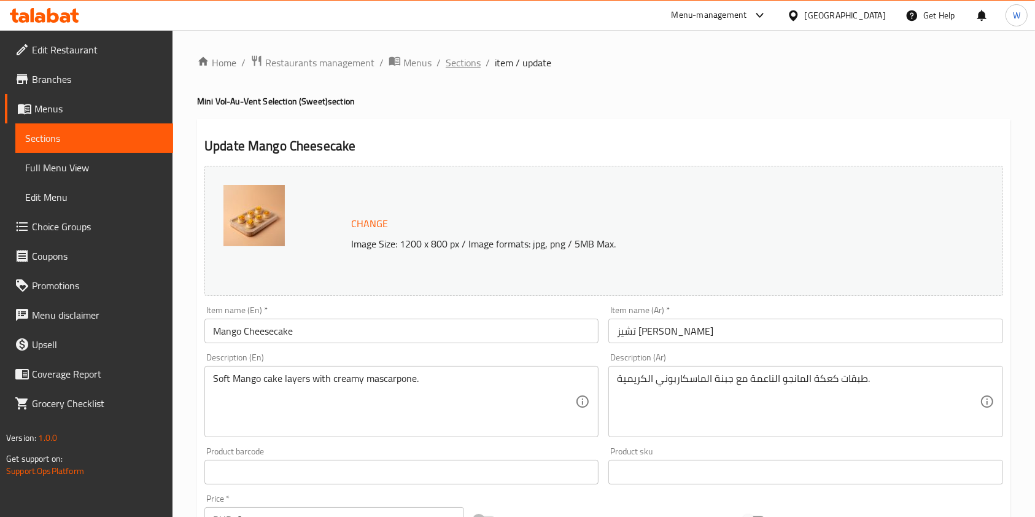
click at [460, 61] on span "Sections" at bounding box center [462, 62] width 35 height 15
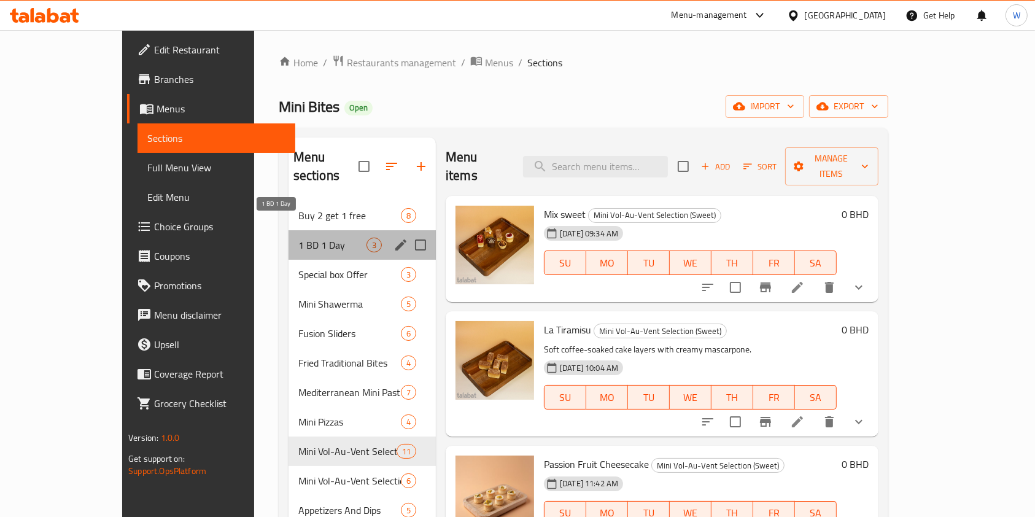
click at [298, 237] on span "1 BD 1 Day" at bounding box center [332, 244] width 68 height 15
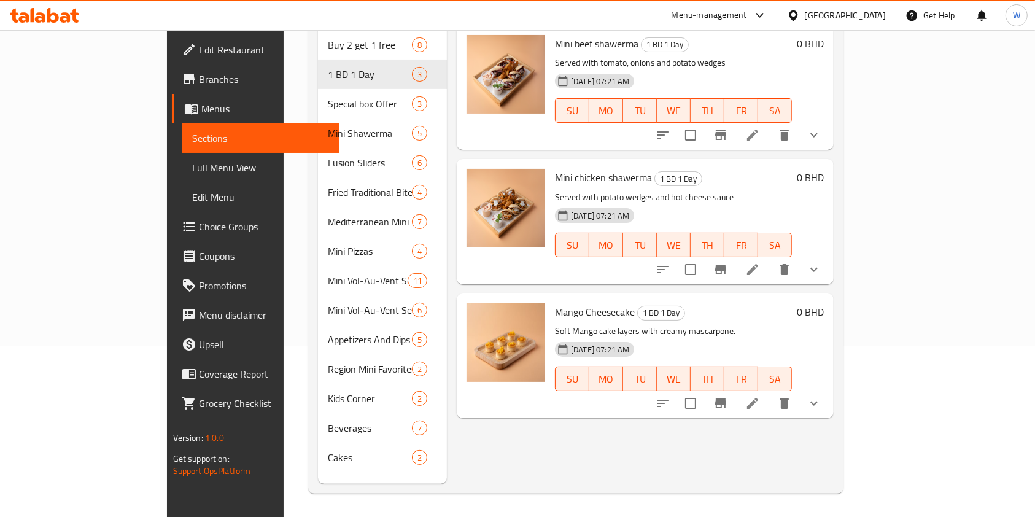
scroll to position [172, 0]
click at [758, 396] on icon at bounding box center [752, 401] width 11 height 11
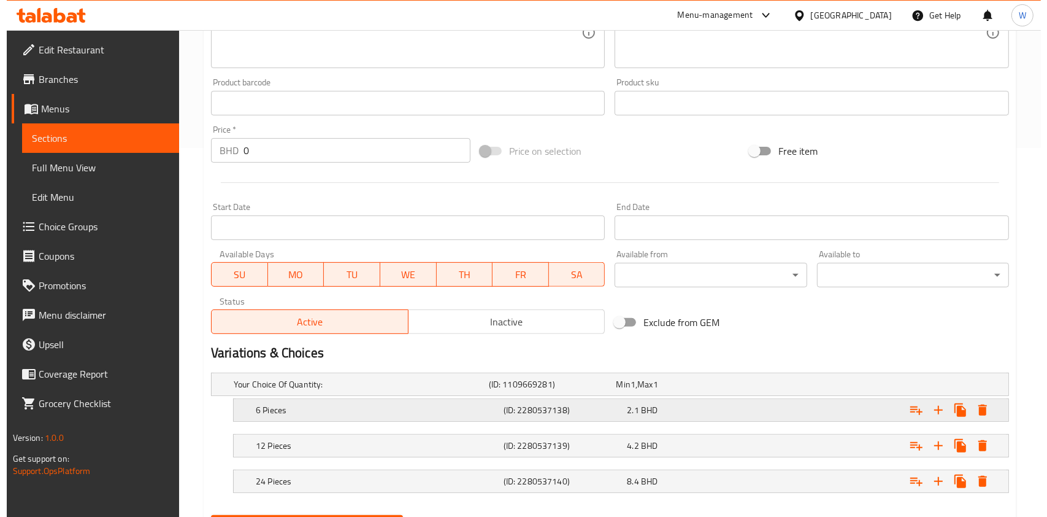
scroll to position [431, 0]
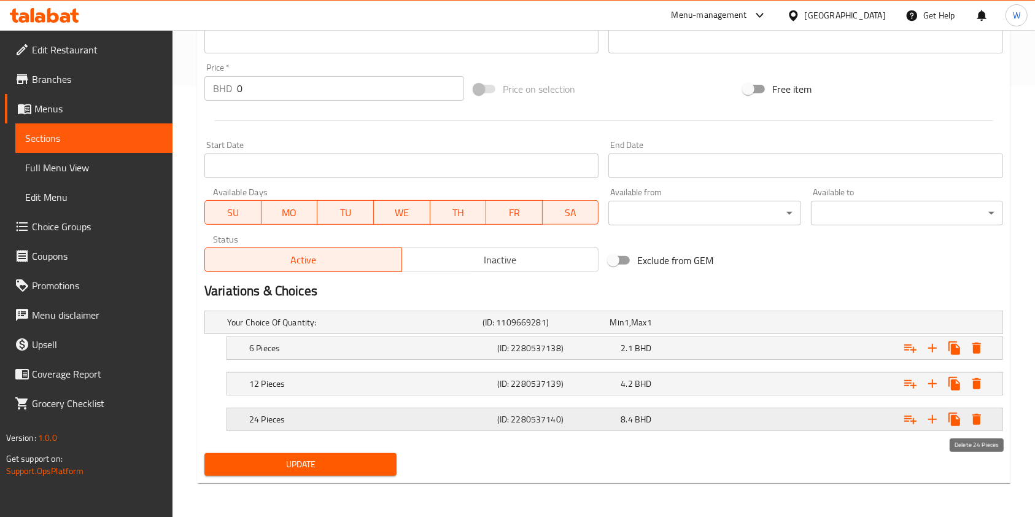
click at [981, 416] on icon "Expand" at bounding box center [976, 419] width 15 height 15
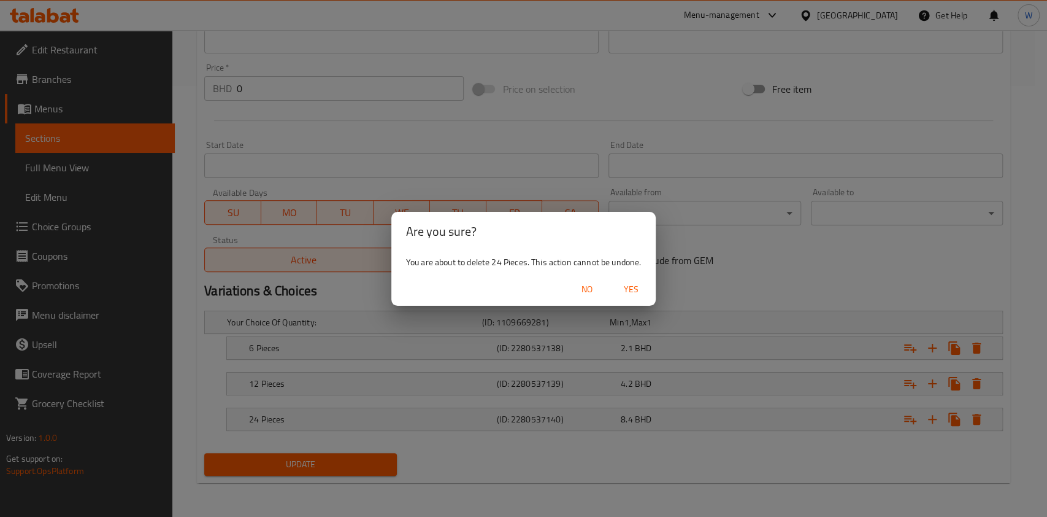
click at [633, 288] on span "Yes" at bounding box center [631, 289] width 29 height 15
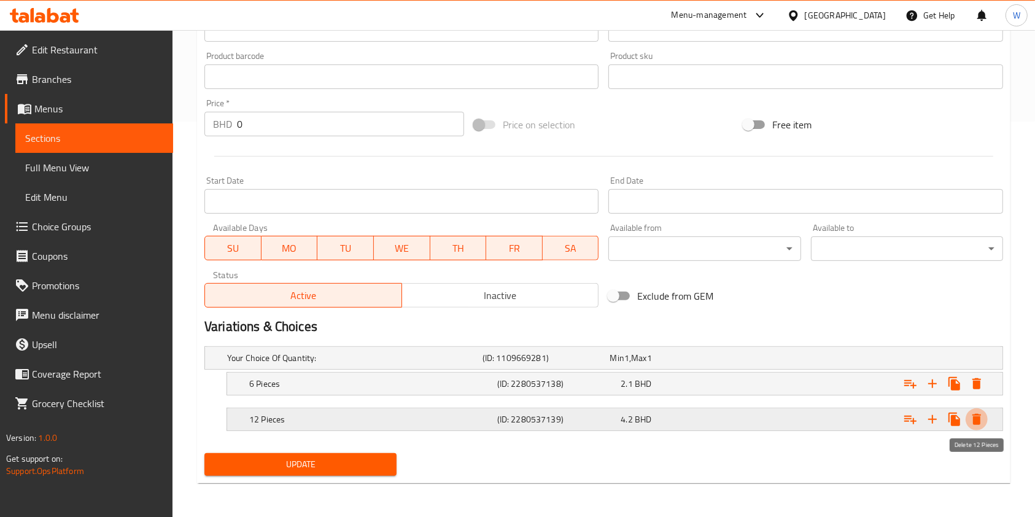
click at [974, 415] on icon "Expand" at bounding box center [976, 419] width 9 height 11
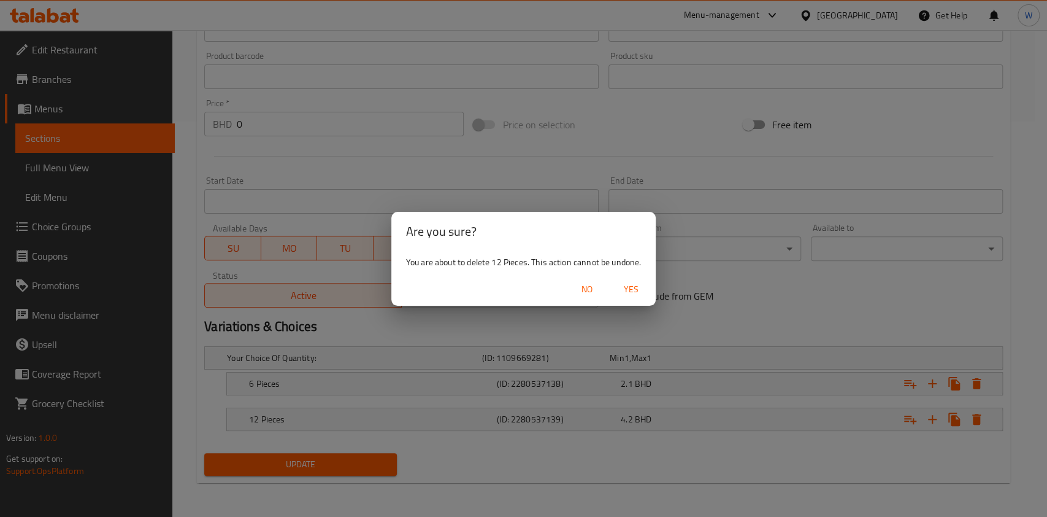
click at [623, 295] on span "Yes" at bounding box center [631, 289] width 29 height 15
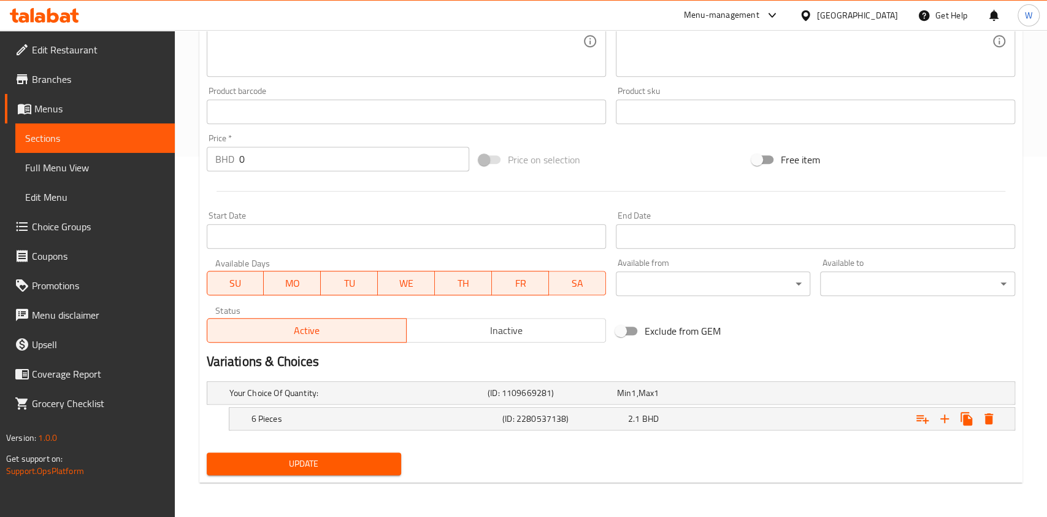
scroll to position [360, 0]
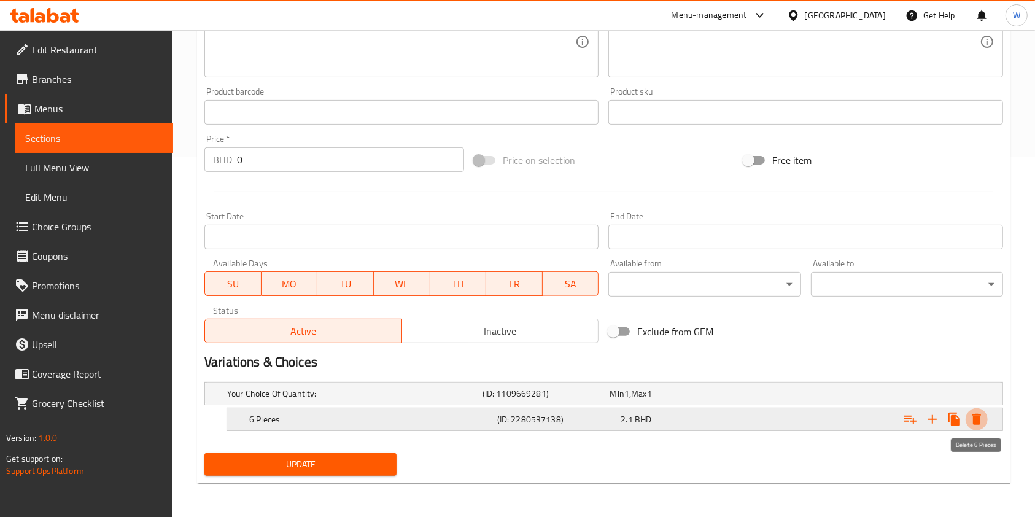
click at [972, 418] on icon "Expand" at bounding box center [976, 419] width 15 height 15
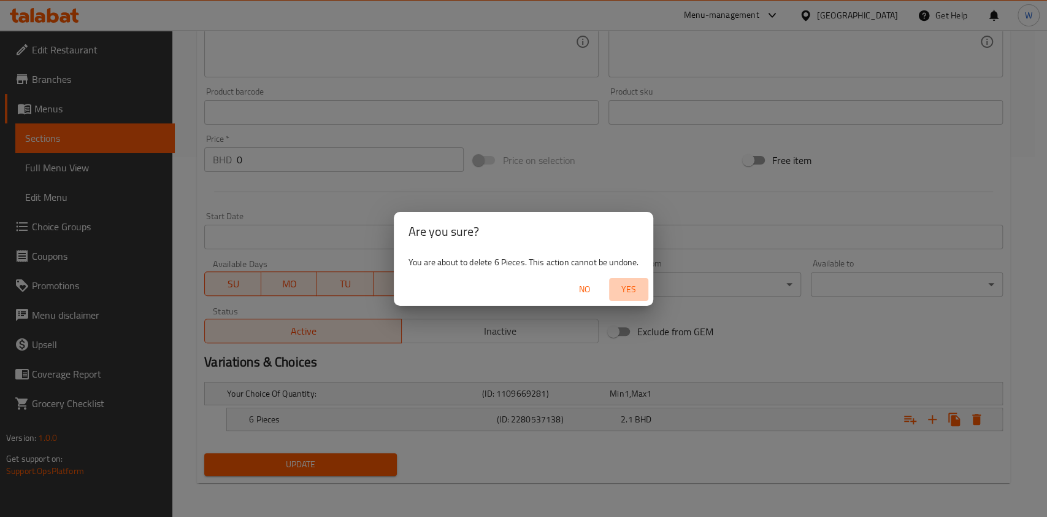
click at [638, 291] on span "Yes" at bounding box center [628, 289] width 29 height 15
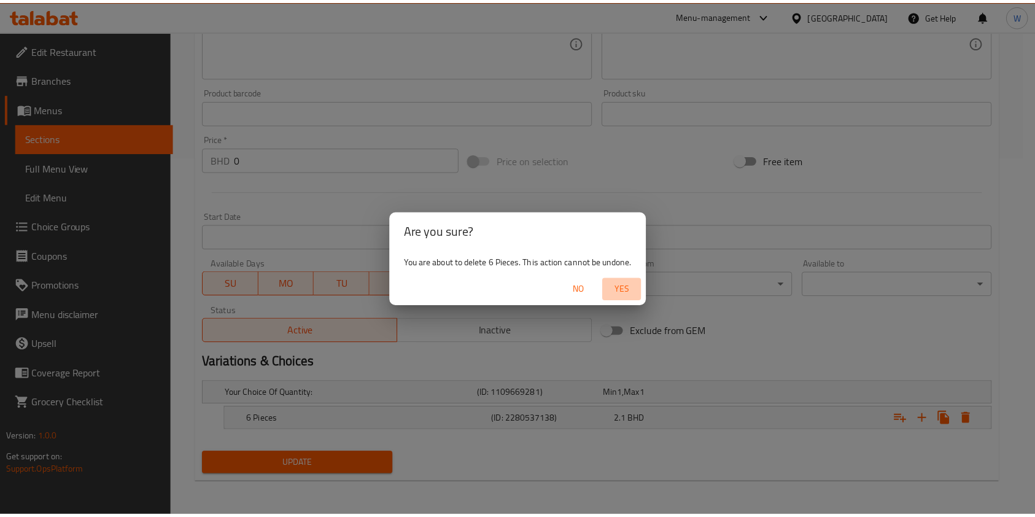
scroll to position [356, 0]
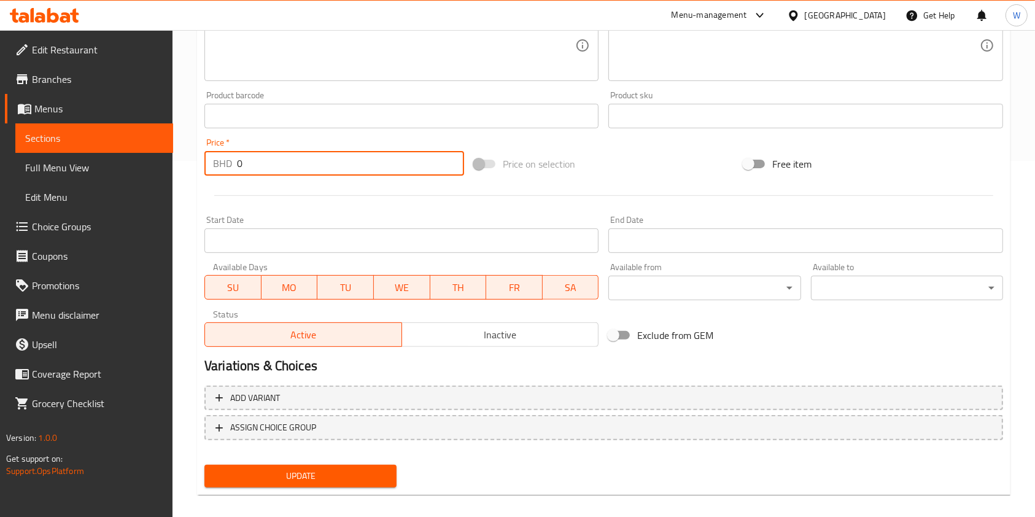
drag, startPoint x: 346, startPoint y: 156, endPoint x: 208, endPoint y: 155, distance: 138.1
click at [225, 166] on div "BHD 0 Price *" at bounding box center [334, 163] width 260 height 25
type input "2.1"
click at [323, 285] on span "TU" at bounding box center [345, 288] width 47 height 18
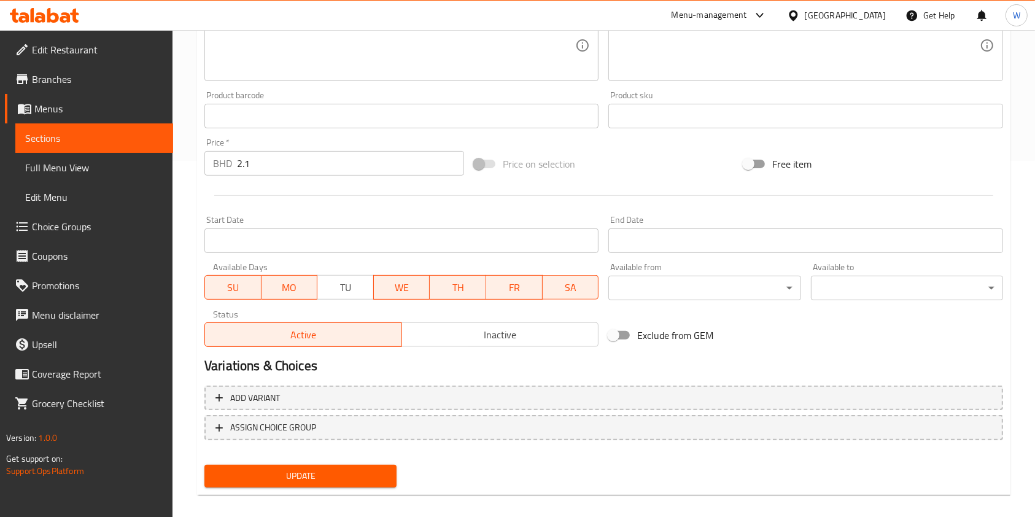
click at [300, 291] on span "MO" at bounding box center [289, 288] width 47 height 18
click at [419, 291] on span "WE" at bounding box center [402, 288] width 47 height 18
click at [462, 291] on span "TH" at bounding box center [457, 288] width 47 height 18
click at [508, 294] on span "FR" at bounding box center [514, 288] width 47 height 18
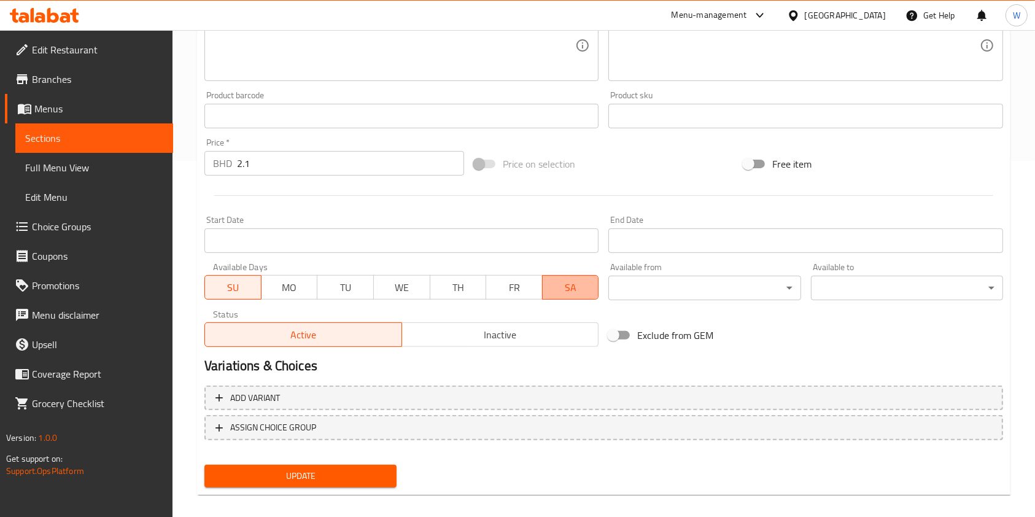
drag, startPoint x: 565, startPoint y: 292, endPoint x: 674, endPoint y: 252, distance: 116.9
click at [565, 292] on span "SA" at bounding box center [570, 288] width 47 height 18
click at [678, 246] on input "Start Date" at bounding box center [805, 240] width 394 height 25
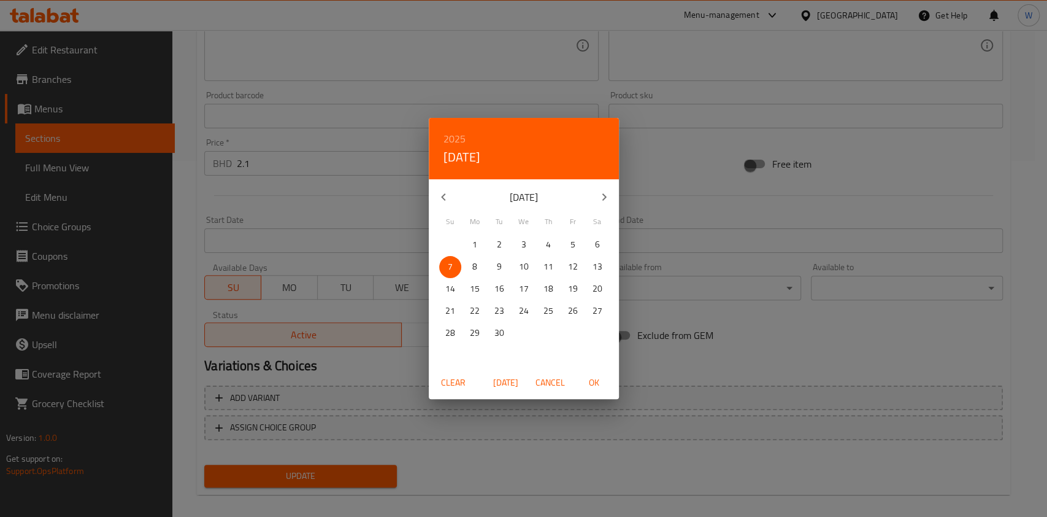
click at [447, 269] on span "7" at bounding box center [450, 266] width 22 height 15
click at [593, 379] on span "OK" at bounding box center [594, 382] width 29 height 15
type input "[DATE]"
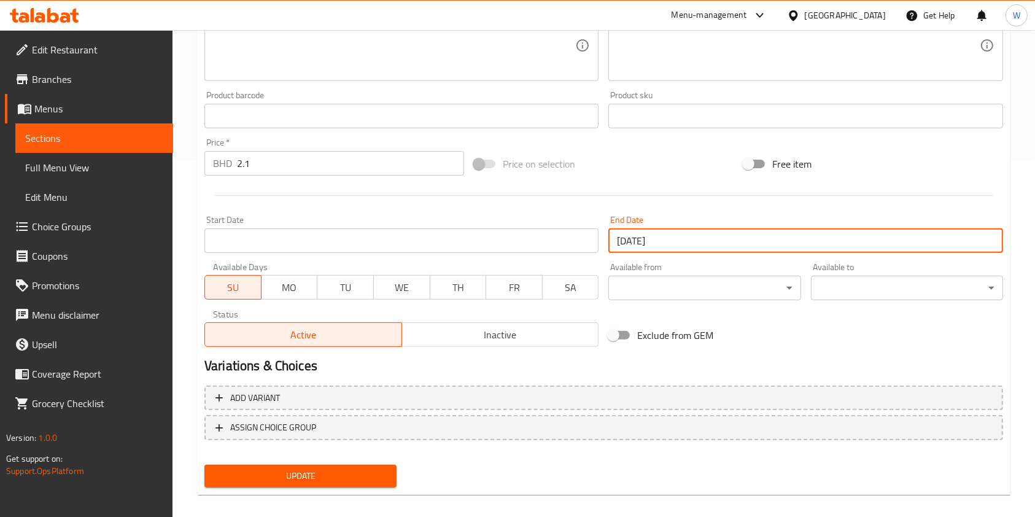
click at [363, 482] on span "Update" at bounding box center [300, 475] width 172 height 15
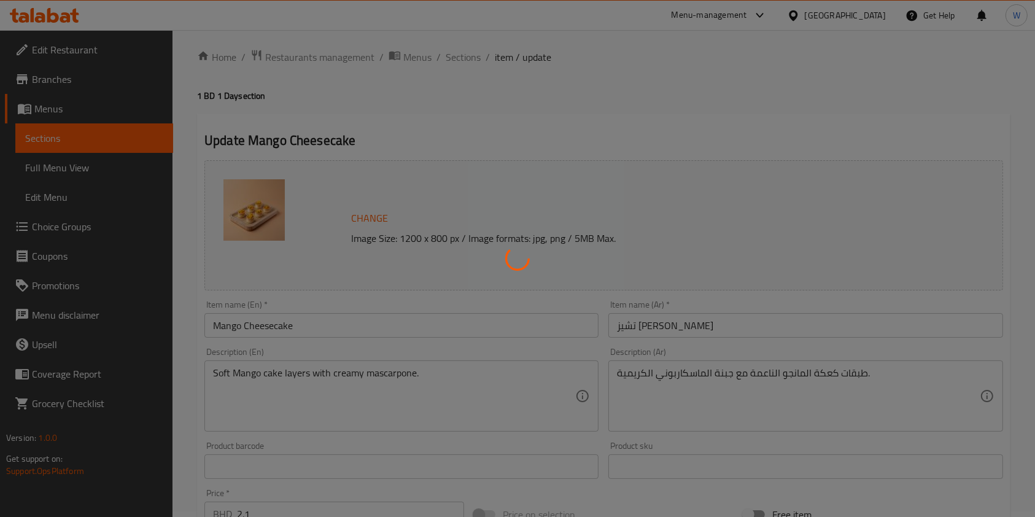
scroll to position [0, 0]
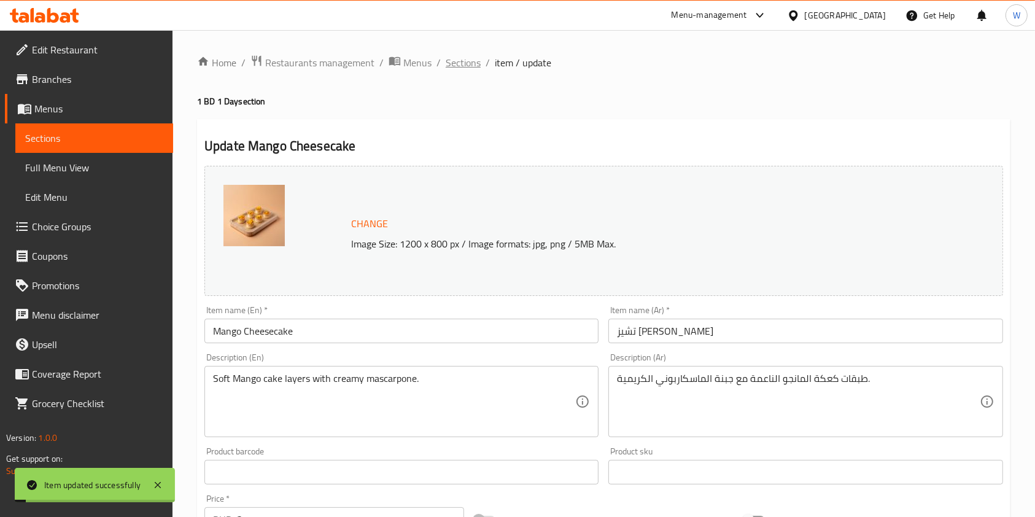
click at [452, 62] on span "Sections" at bounding box center [462, 62] width 35 height 15
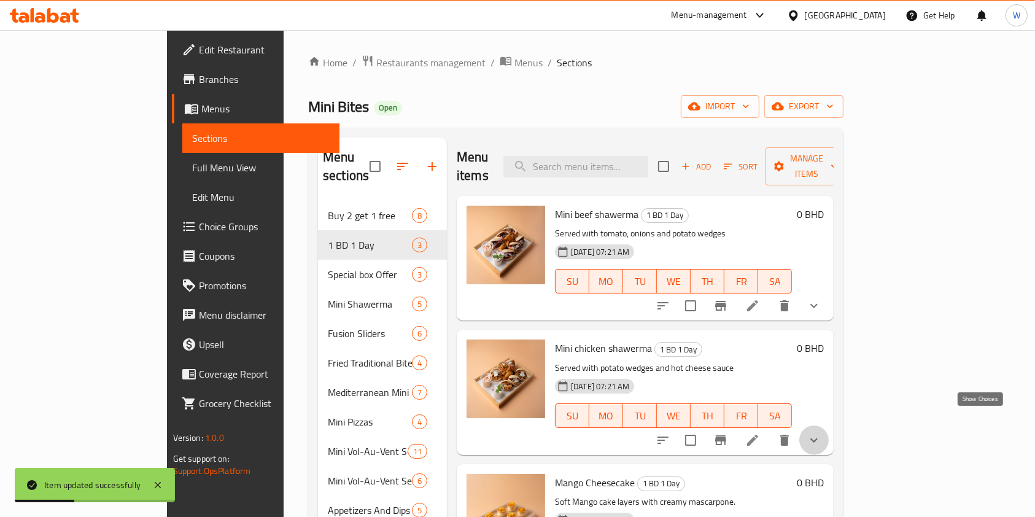
click at [821, 433] on icon "show more" at bounding box center [813, 440] width 15 height 15
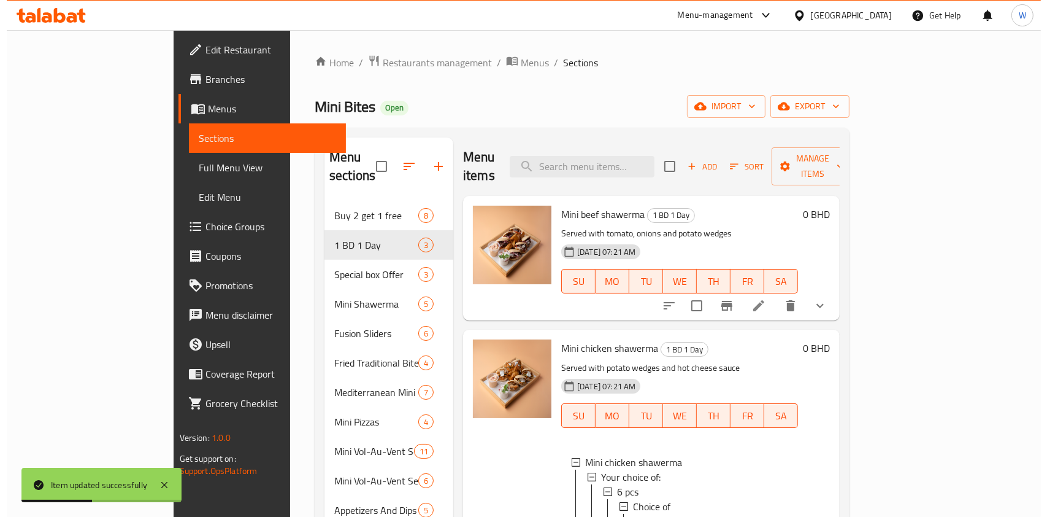
scroll to position [163, 0]
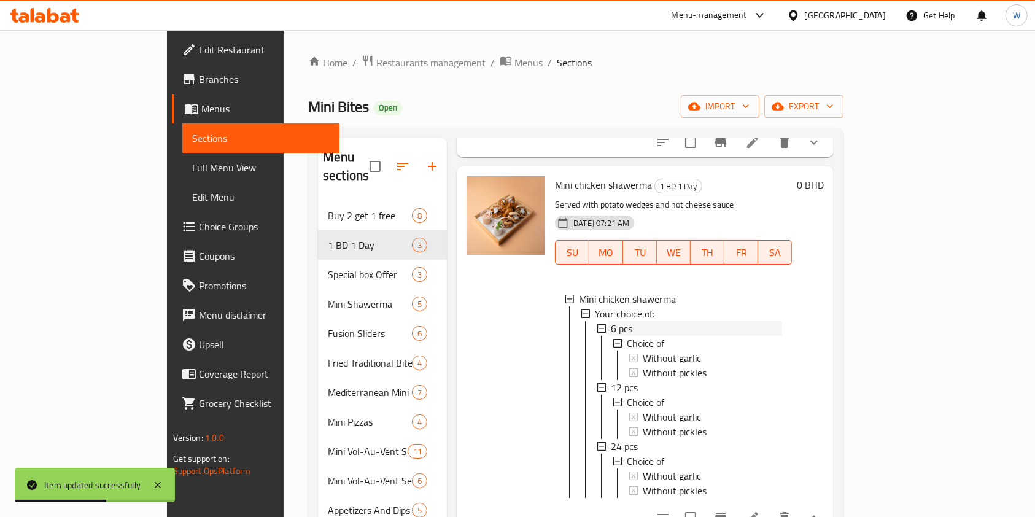
click at [611, 321] on span "6 pcs" at bounding box center [621, 328] width 21 height 15
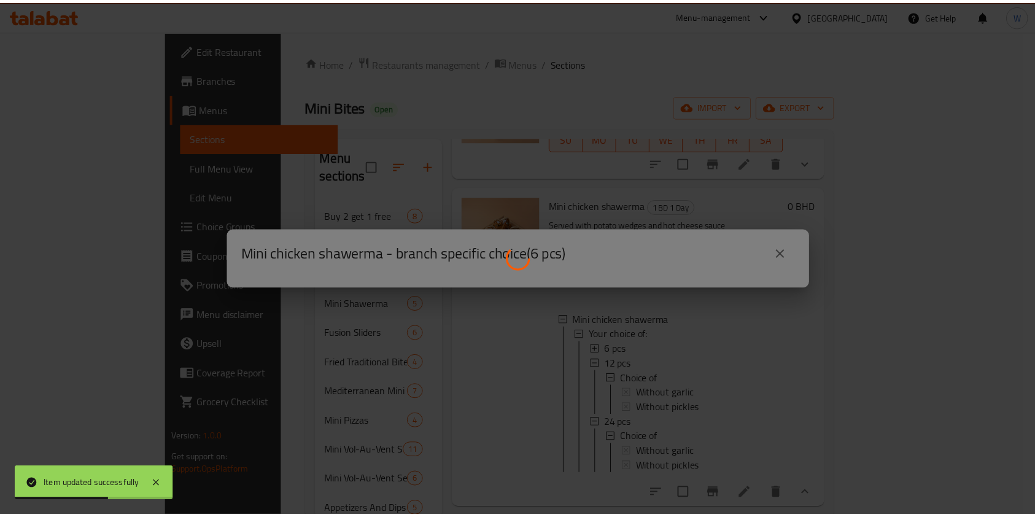
scroll to position [137, 0]
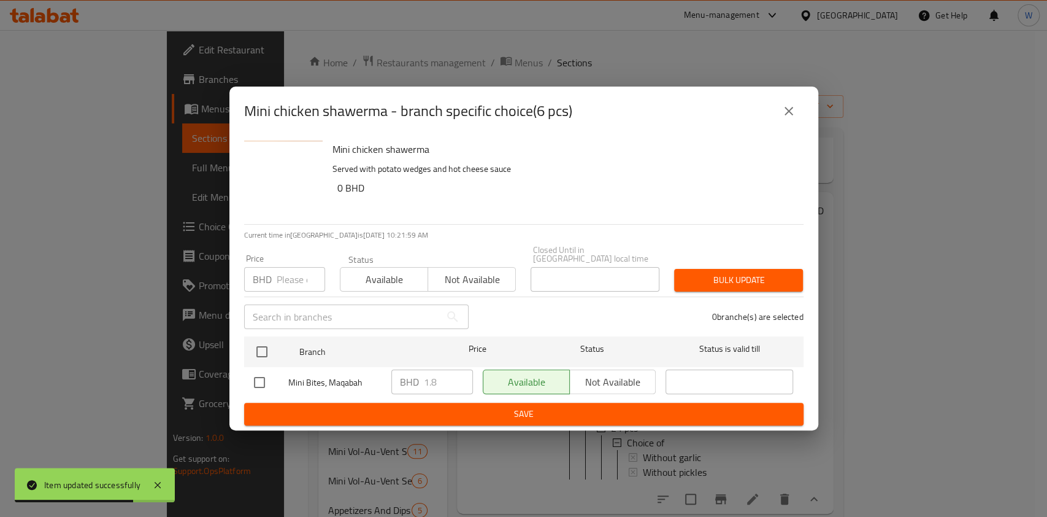
click at [790, 117] on icon "close" at bounding box center [789, 111] width 15 height 15
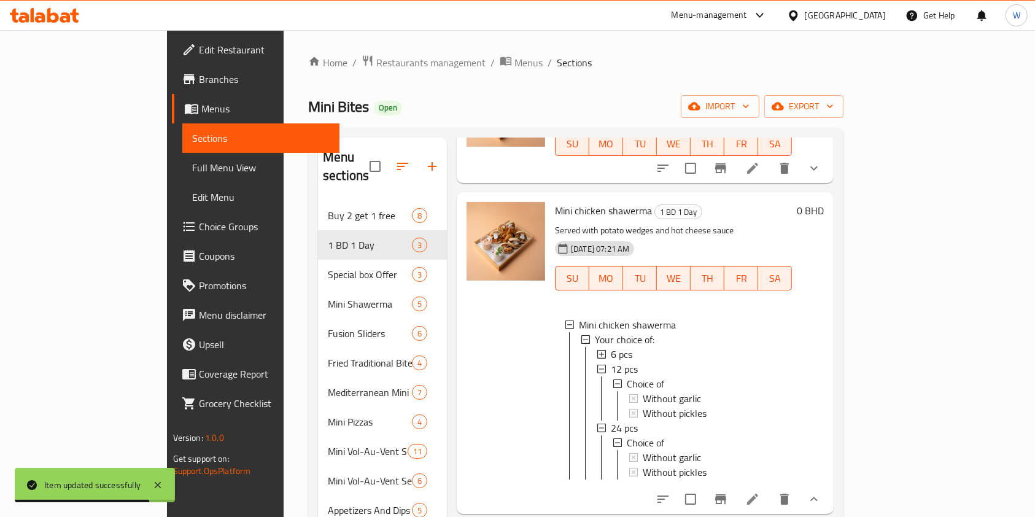
click at [620, 203] on div "Mini chicken shawerma 1 BD 1 Day Served with potato wedges and hot cheese sauce…" at bounding box center [673, 352] width 247 height 311
click at [594, 201] on span "Mini chicken shawerma" at bounding box center [603, 210] width 97 height 18
copy h6 "Mini chicken shawerma"
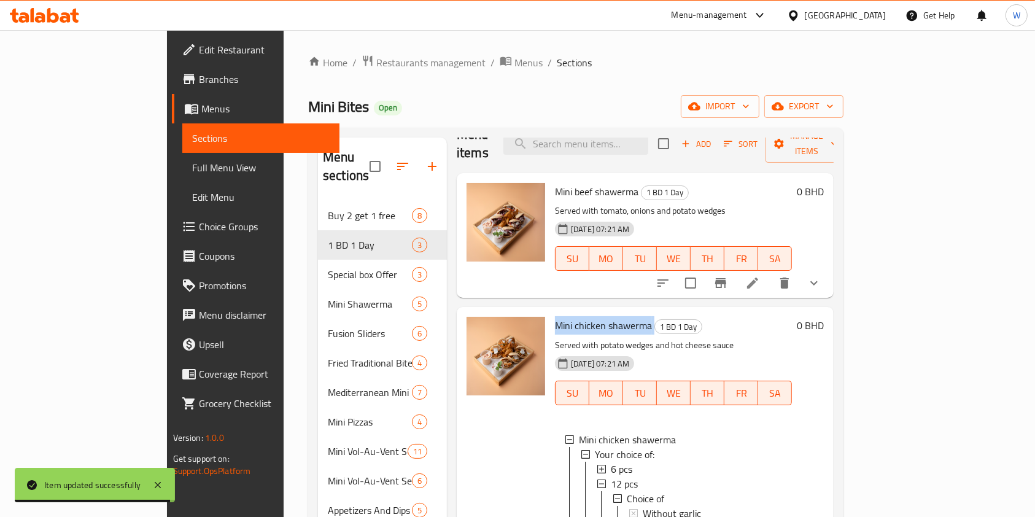
scroll to position [0, 0]
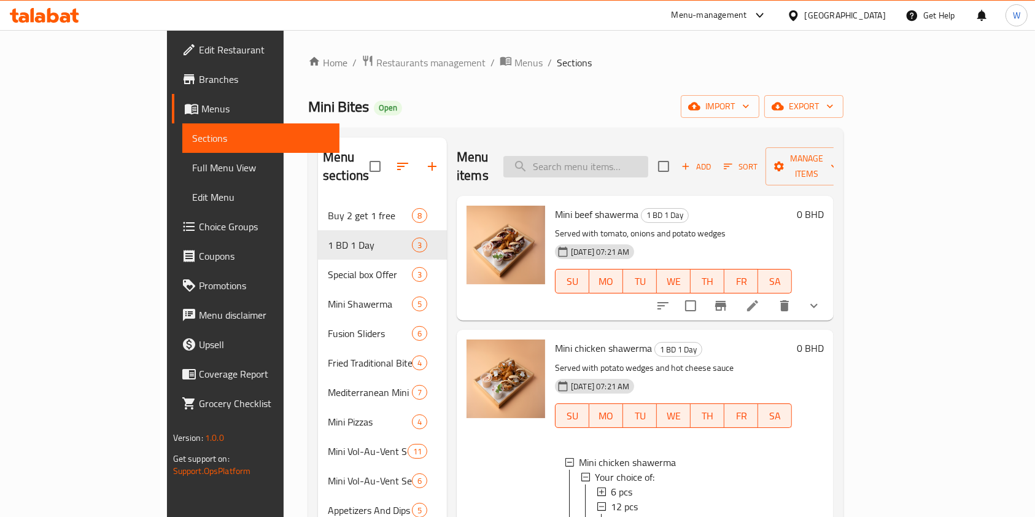
click at [625, 164] on input "search" at bounding box center [575, 166] width 145 height 21
paste input "Mini chicken shawerma"
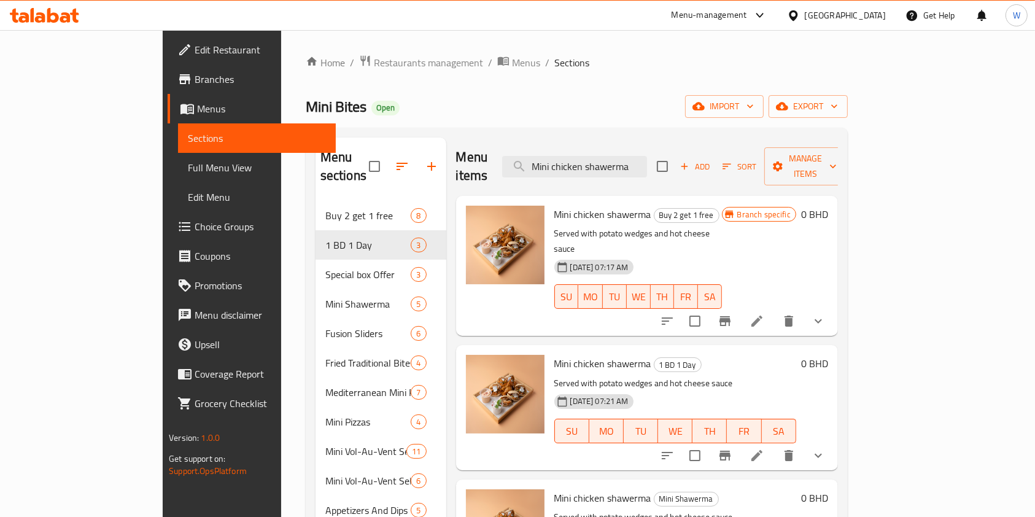
scroll to position [163, 0]
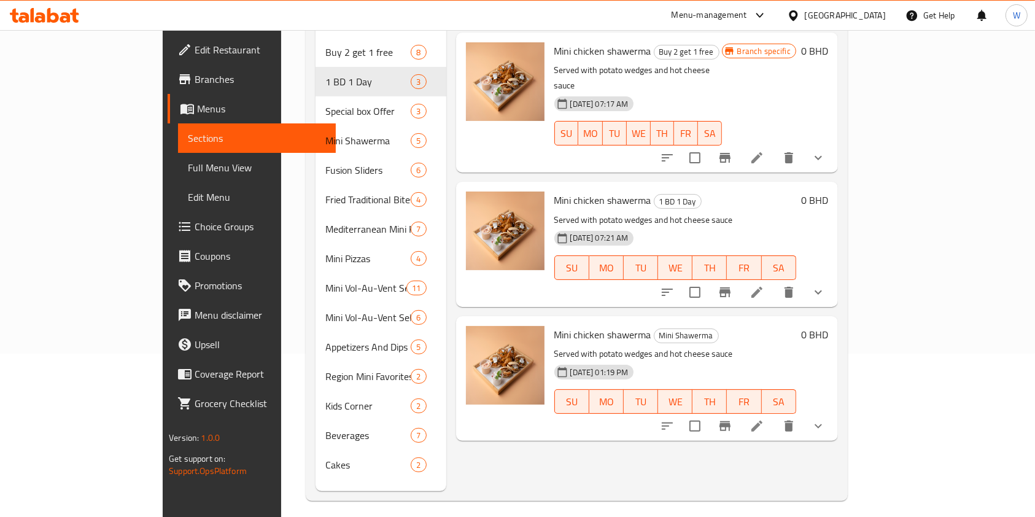
type input "Mini chicken shawerma"
drag, startPoint x: 976, startPoint y: 389, endPoint x: 965, endPoint y: 393, distance: 12.4
click at [825, 418] on icon "show more" at bounding box center [818, 425] width 15 height 15
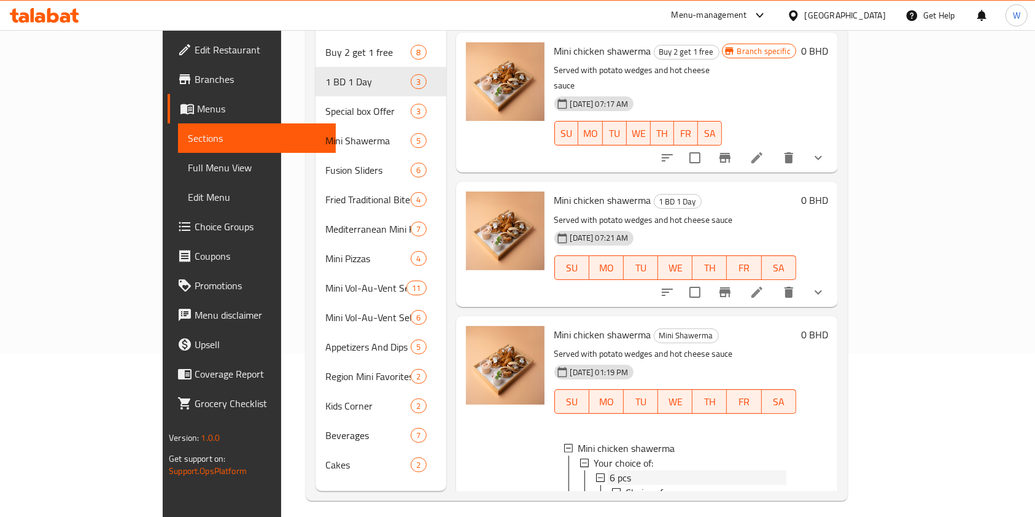
click at [610, 470] on span "6 pcs" at bounding box center [620, 477] width 21 height 15
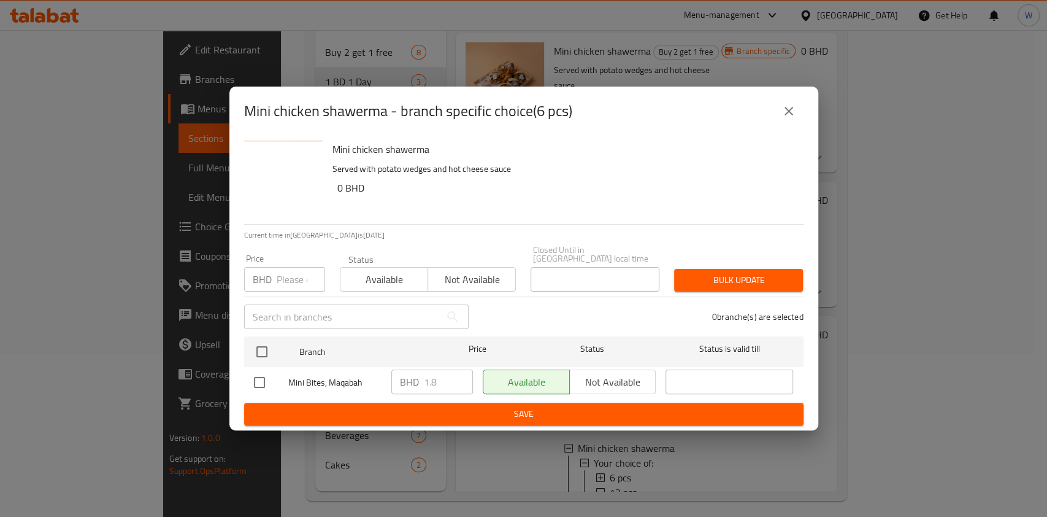
click at [795, 108] on icon "close" at bounding box center [789, 111] width 15 height 15
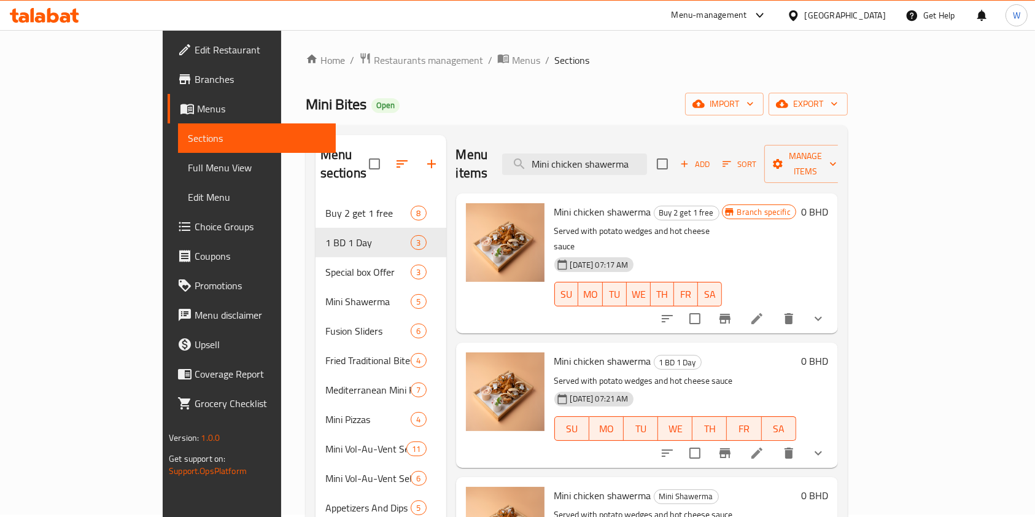
scroll to position [0, 0]
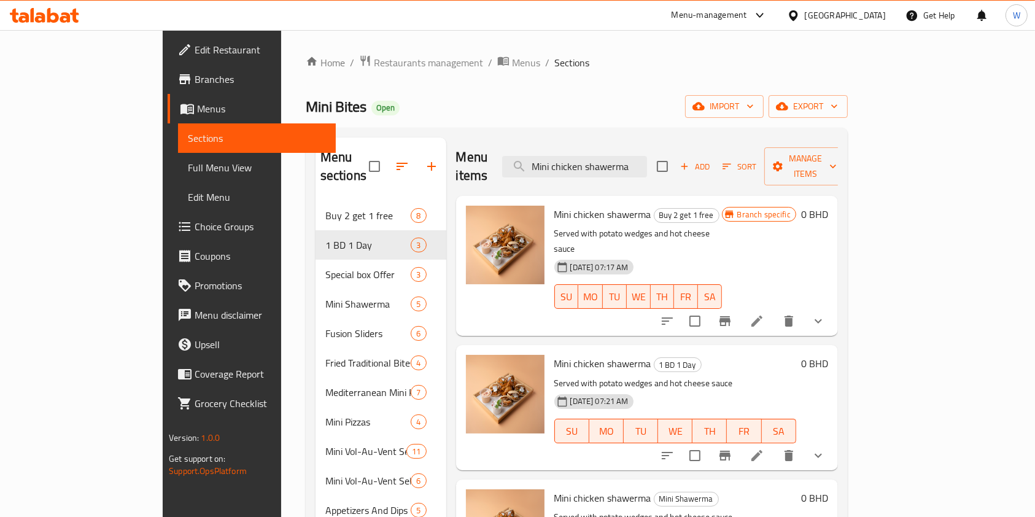
click at [764, 448] on icon at bounding box center [756, 455] width 15 height 15
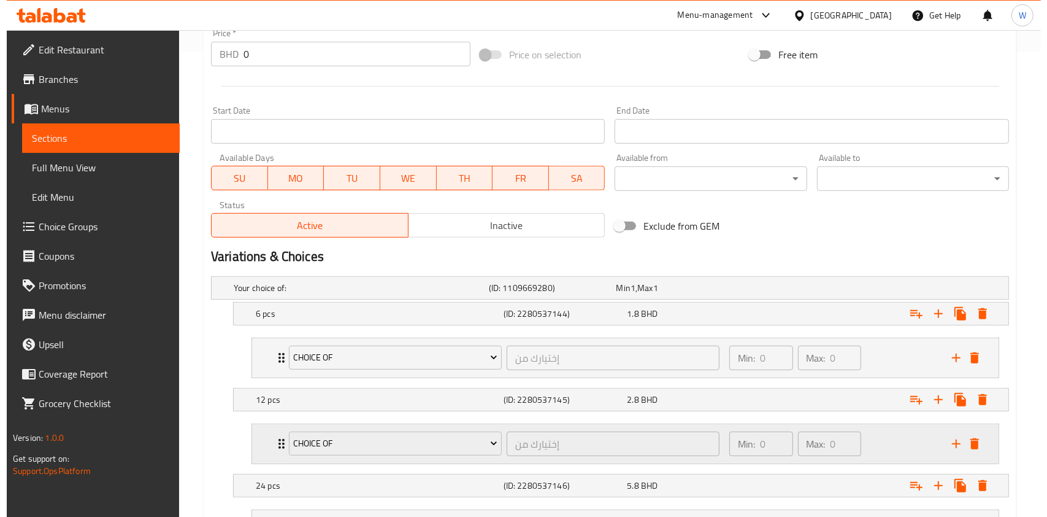
scroll to position [491, 0]
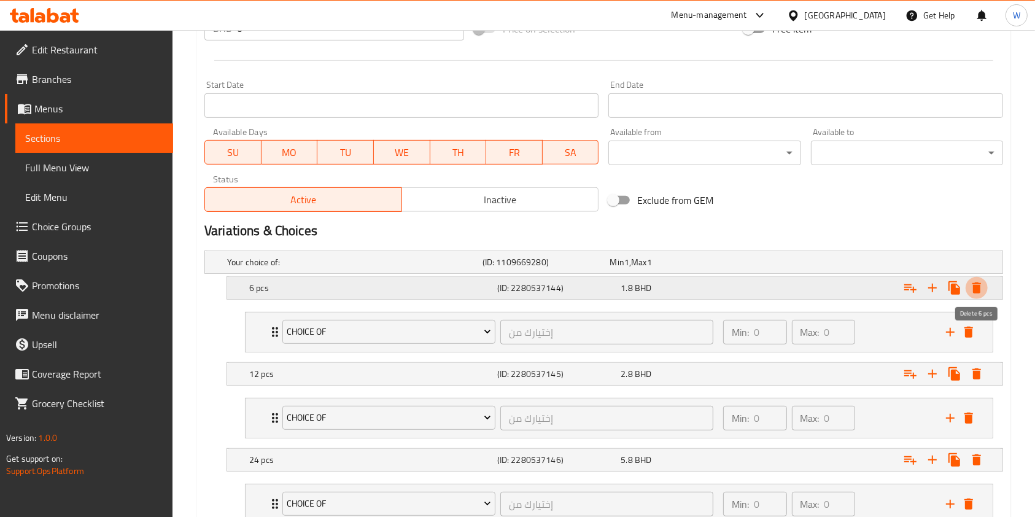
click at [975, 285] on icon "Expand" at bounding box center [976, 287] width 9 height 11
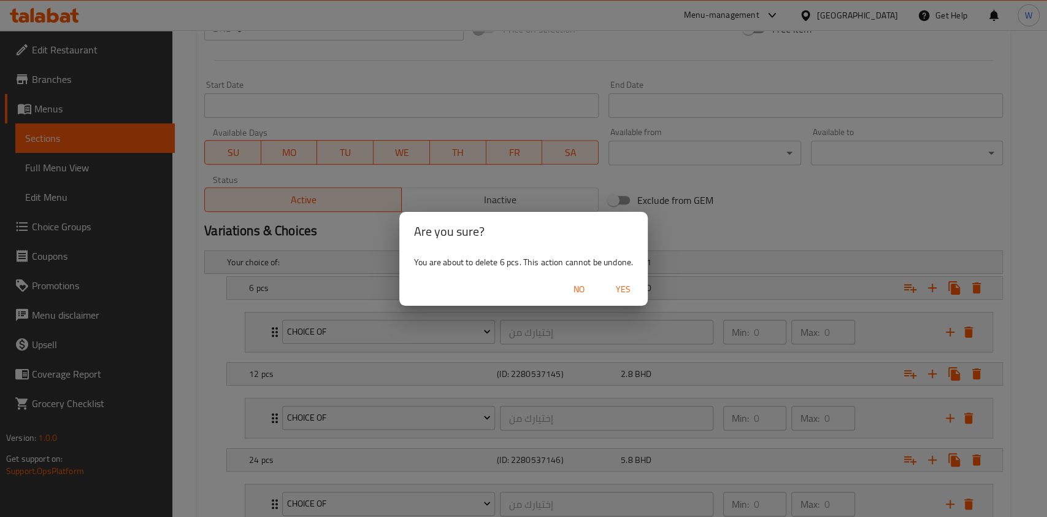
click at [636, 285] on span "Yes" at bounding box center [623, 289] width 29 height 15
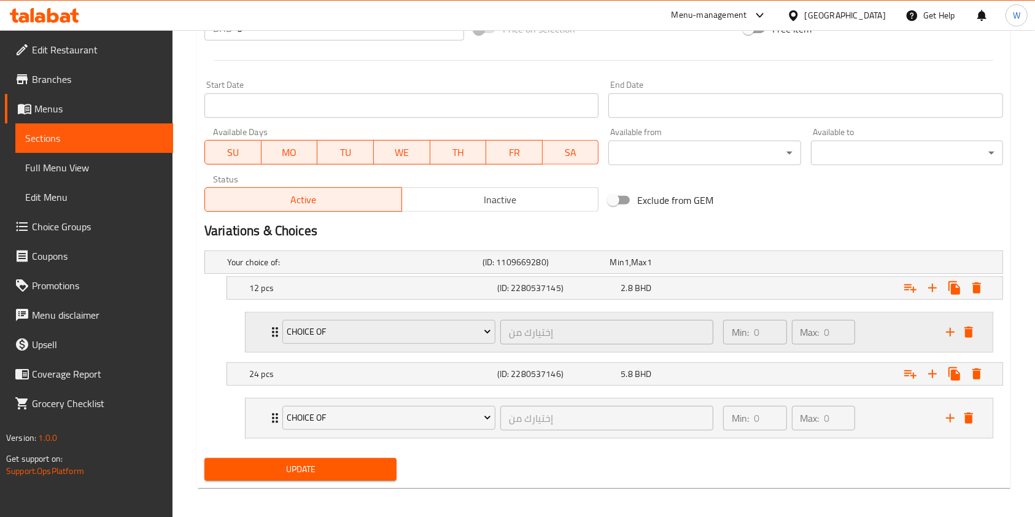
click at [269, 333] on icon "Expand" at bounding box center [275, 332] width 15 height 15
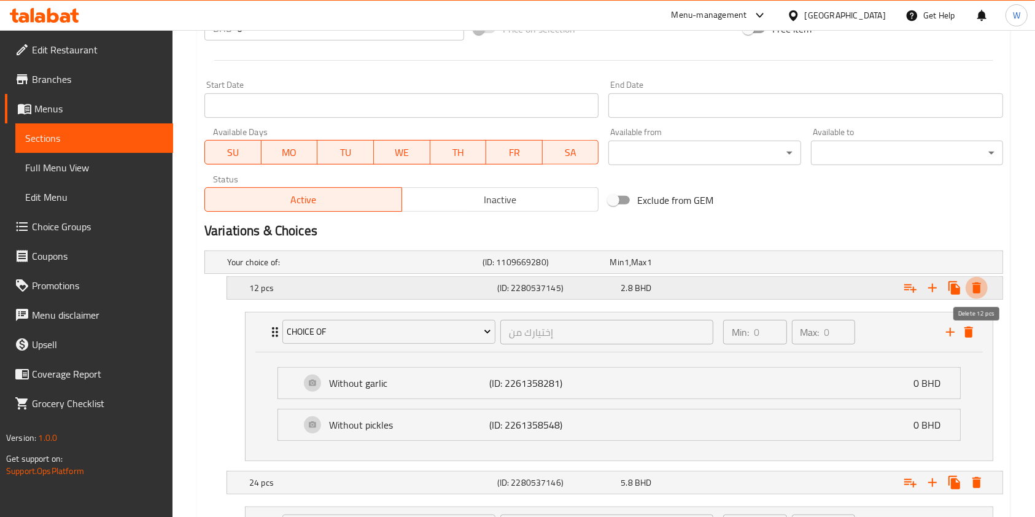
click at [979, 285] on icon "Expand" at bounding box center [976, 287] width 9 height 11
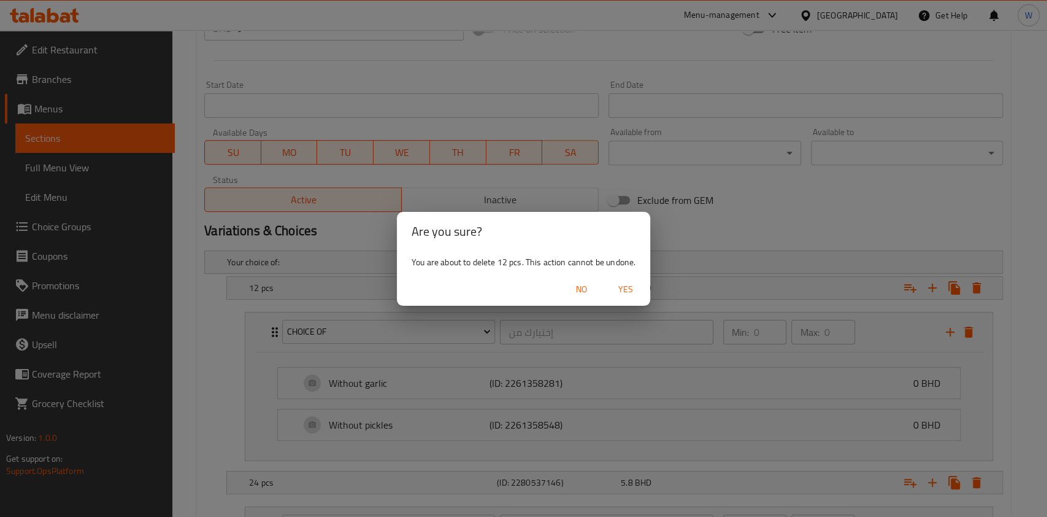
click at [637, 289] on span "Yes" at bounding box center [625, 289] width 29 height 15
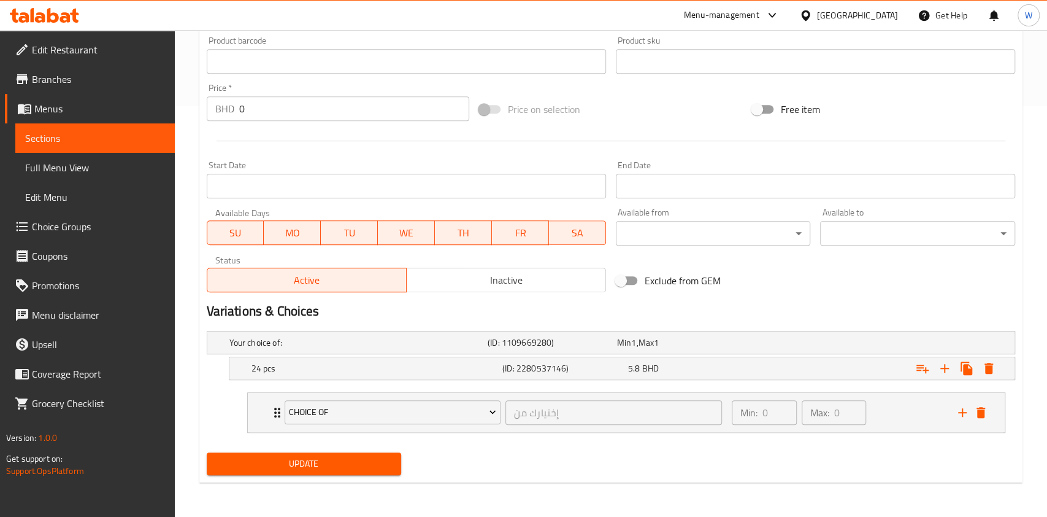
scroll to position [410, 0]
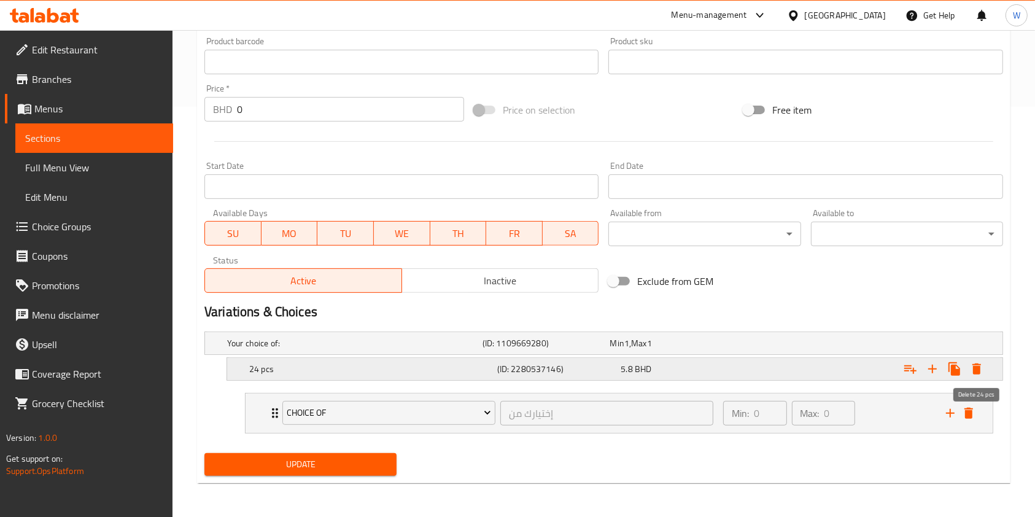
click at [978, 369] on icon "Expand" at bounding box center [976, 368] width 9 height 11
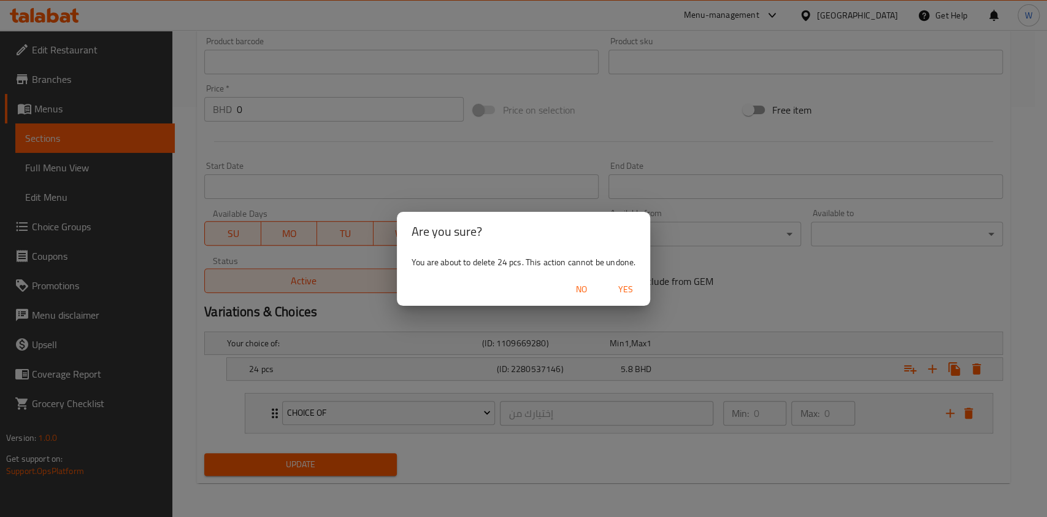
click at [633, 289] on span "Yes" at bounding box center [625, 289] width 29 height 15
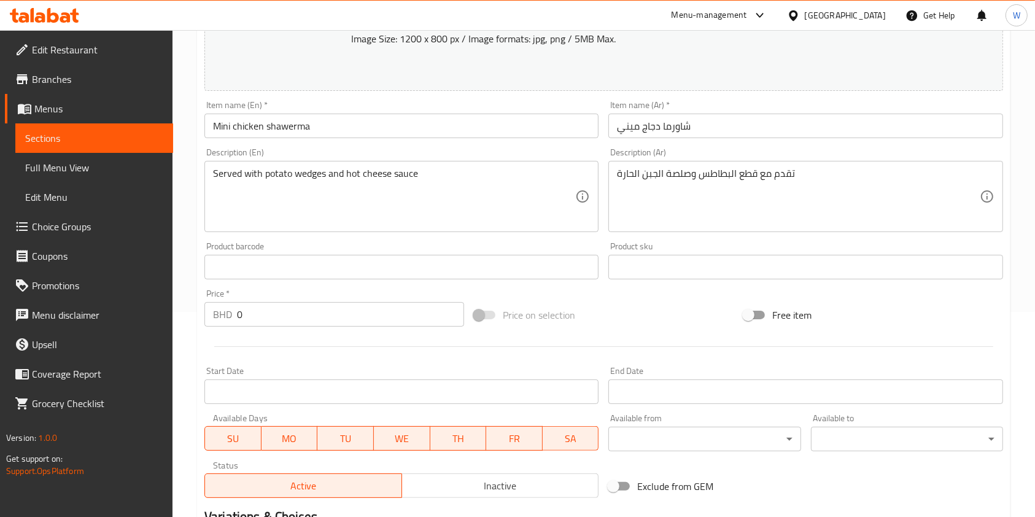
scroll to position [139, 0]
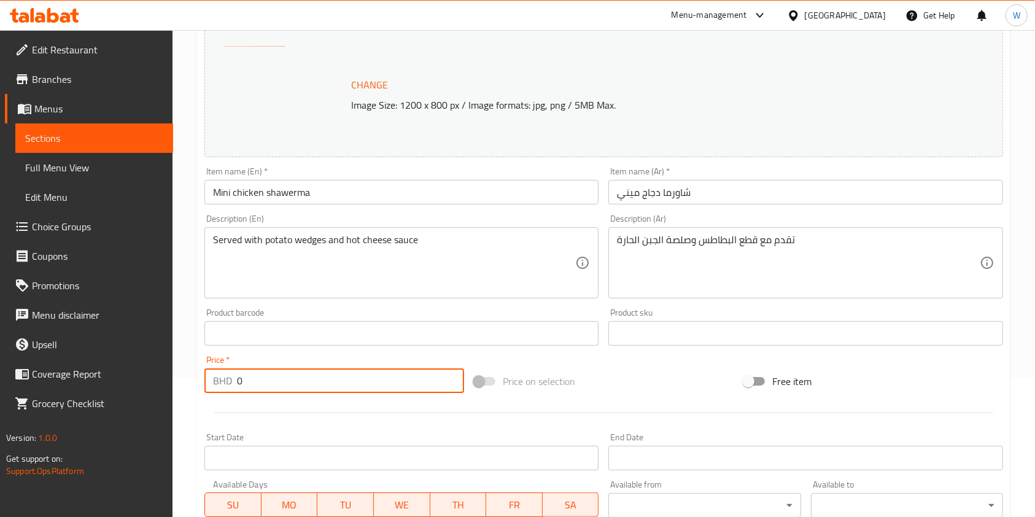
drag, startPoint x: 268, startPoint y: 376, endPoint x: 170, endPoint y: 382, distance: 98.4
click at [171, 382] on div "Edit Restaurant Branches Menus Sections Full Menu View Edit Menu Choice Groups …" at bounding box center [517, 328] width 1035 height 875
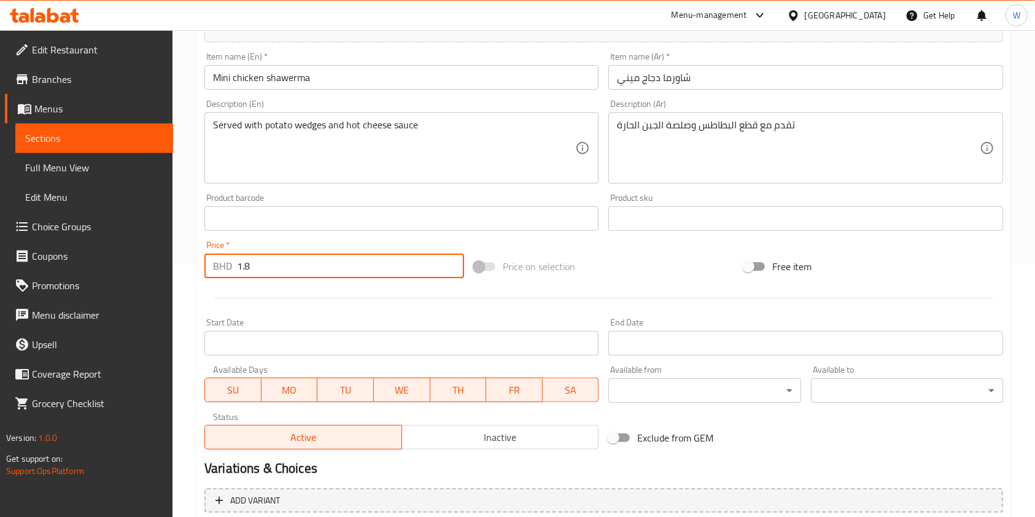
scroll to position [384, 0]
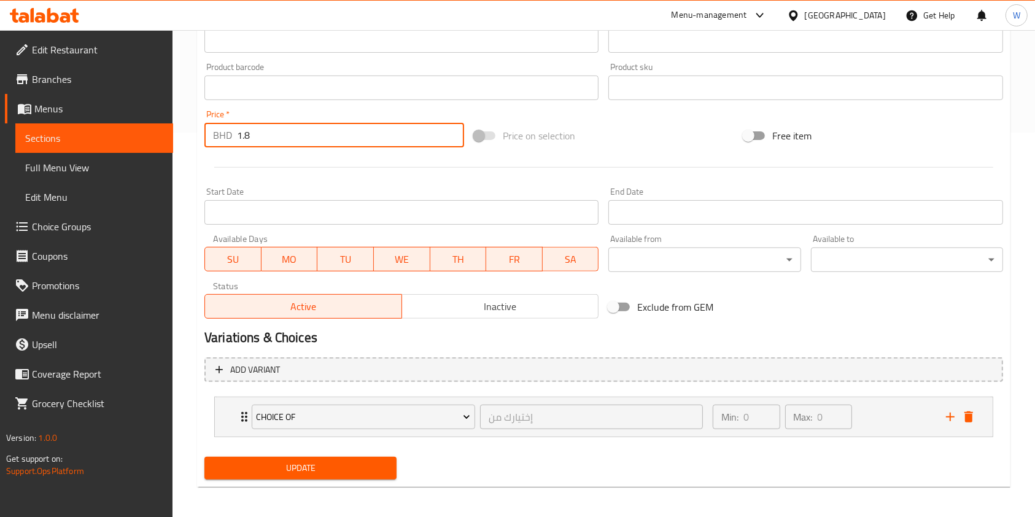
type input "1.8"
click at [353, 461] on span "Update" at bounding box center [300, 467] width 172 height 15
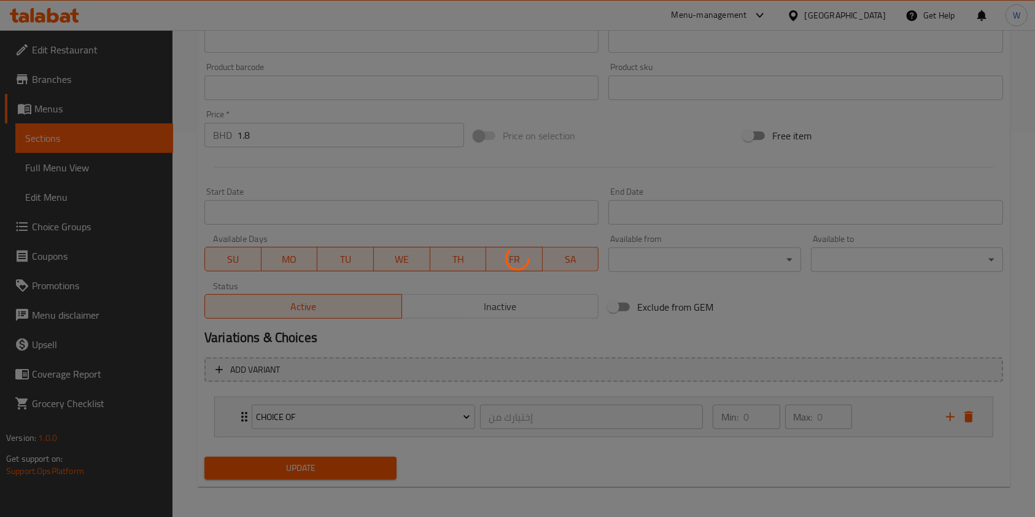
scroll to position [0, 0]
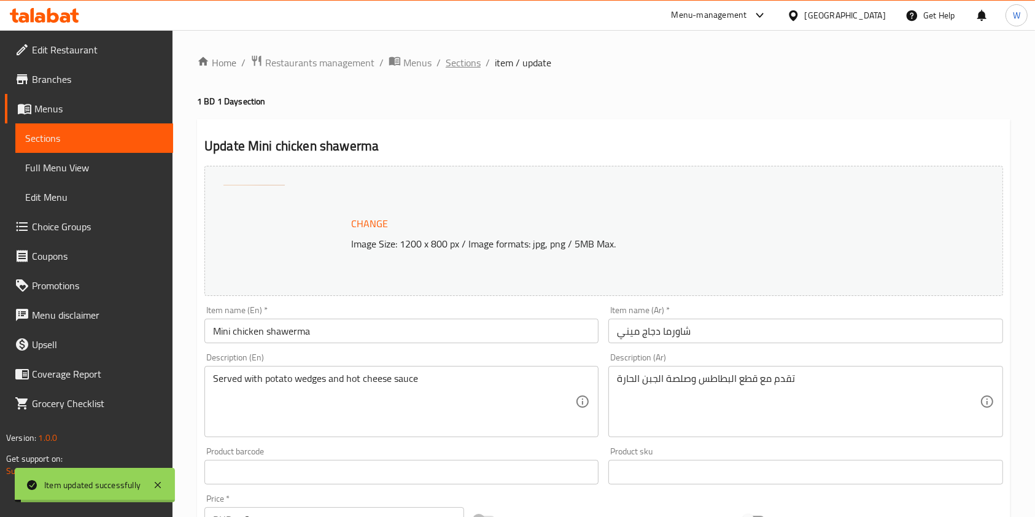
click at [468, 58] on span "Sections" at bounding box center [462, 62] width 35 height 15
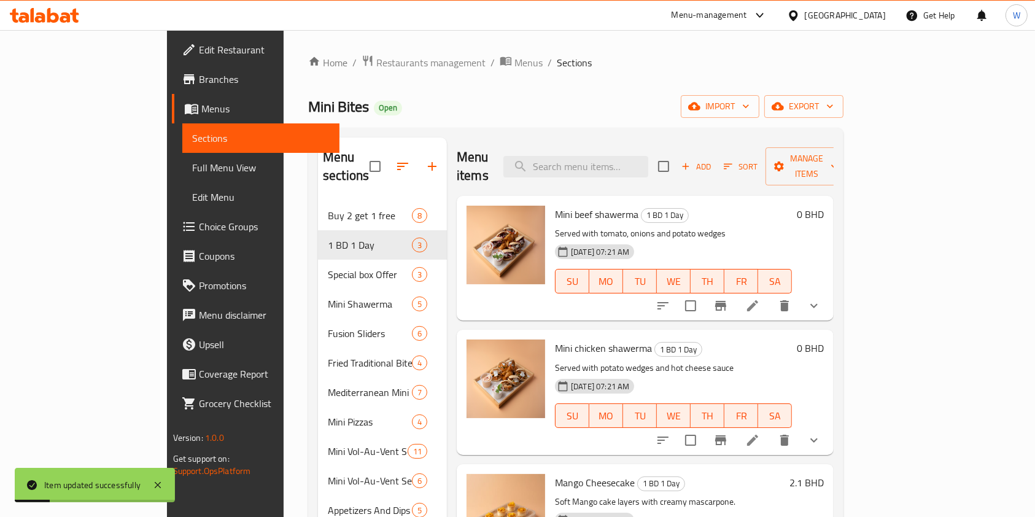
click at [555, 205] on span "Mini beef shawerma" at bounding box center [596, 214] width 83 height 18
copy h6 "Mini beef shawerma"
click at [609, 156] on input "search" at bounding box center [575, 166] width 145 height 21
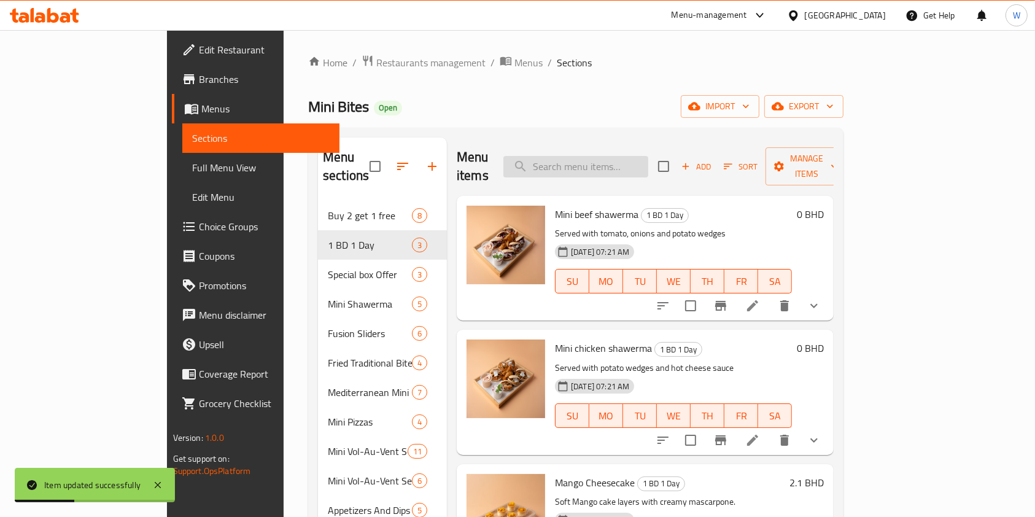
paste input "Mini beef shawerma"
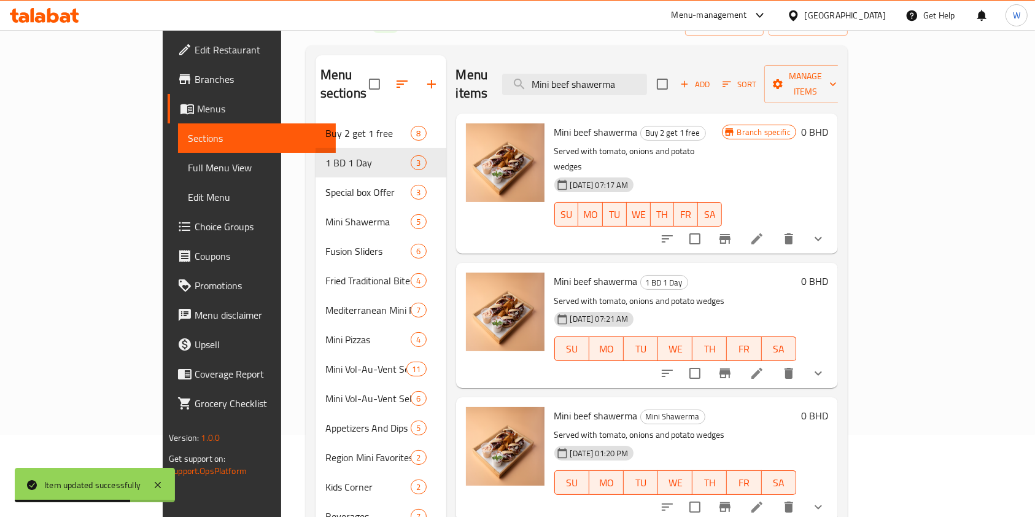
scroll to position [163, 0]
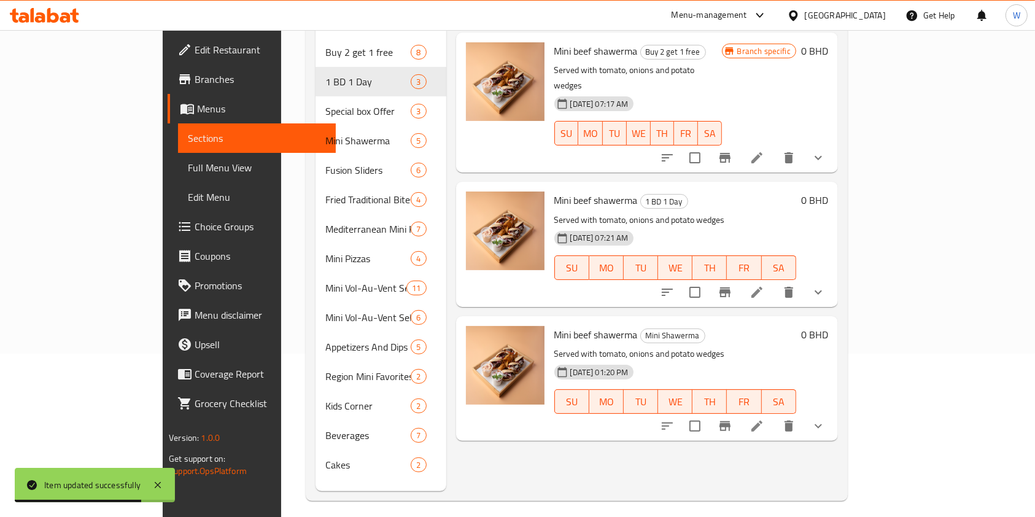
type input "Mini beef shawerma"
click at [825, 418] on icon "show more" at bounding box center [818, 425] width 15 height 15
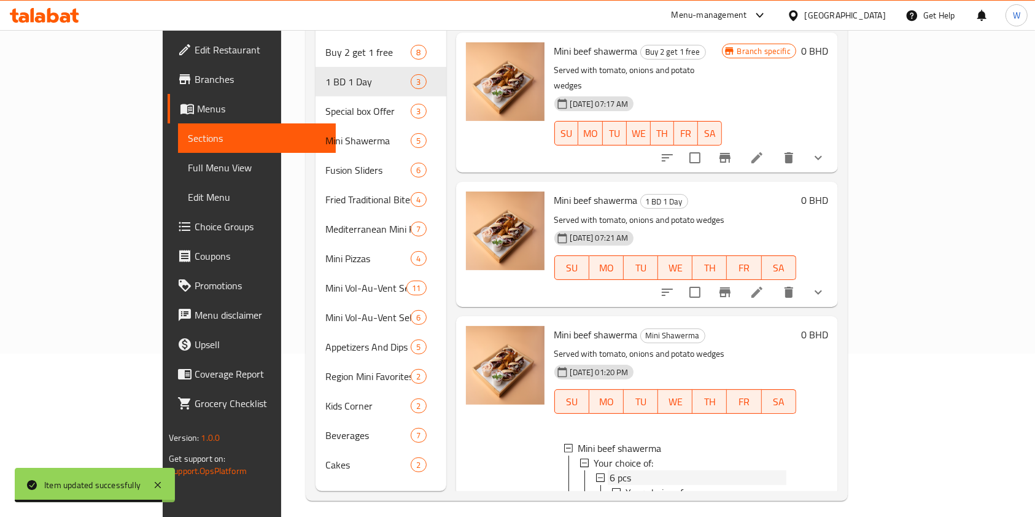
click at [610, 470] on div "6 pcs" at bounding box center [698, 477] width 176 height 15
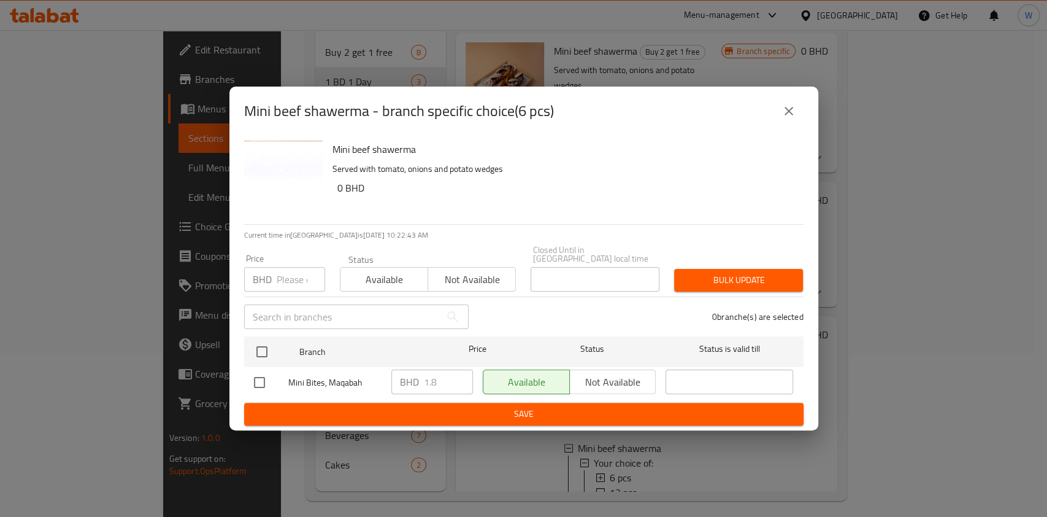
click at [798, 115] on button "close" at bounding box center [788, 110] width 29 height 29
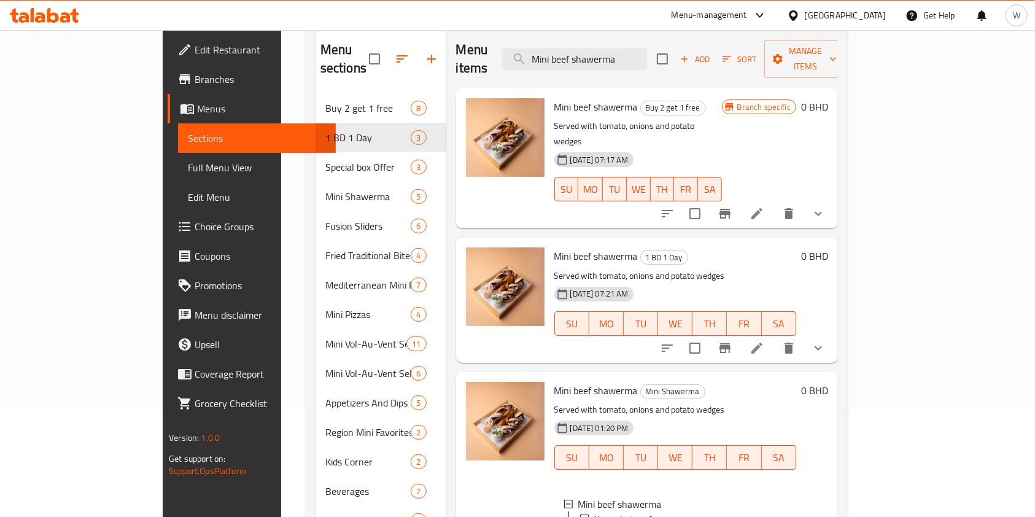
scroll to position [82, 0]
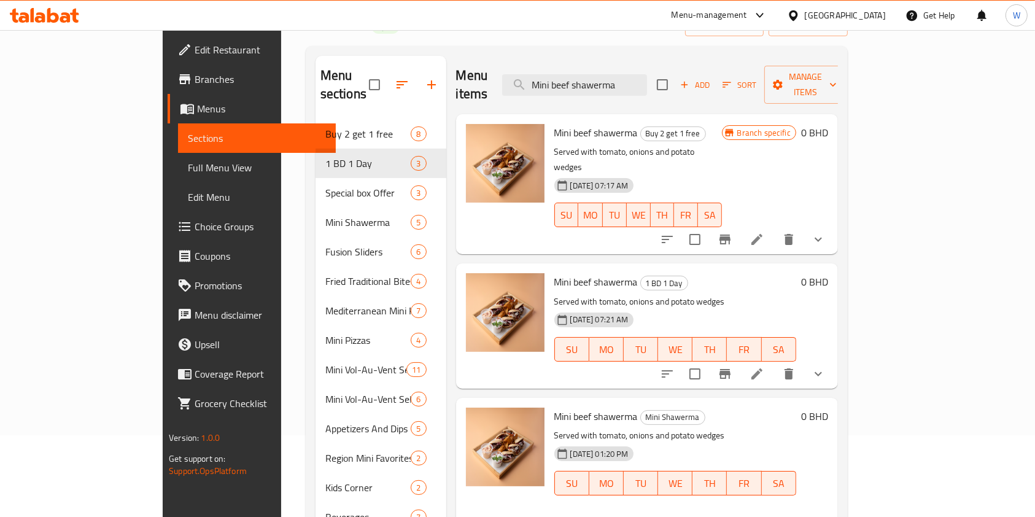
click at [764, 366] on icon at bounding box center [756, 373] width 15 height 15
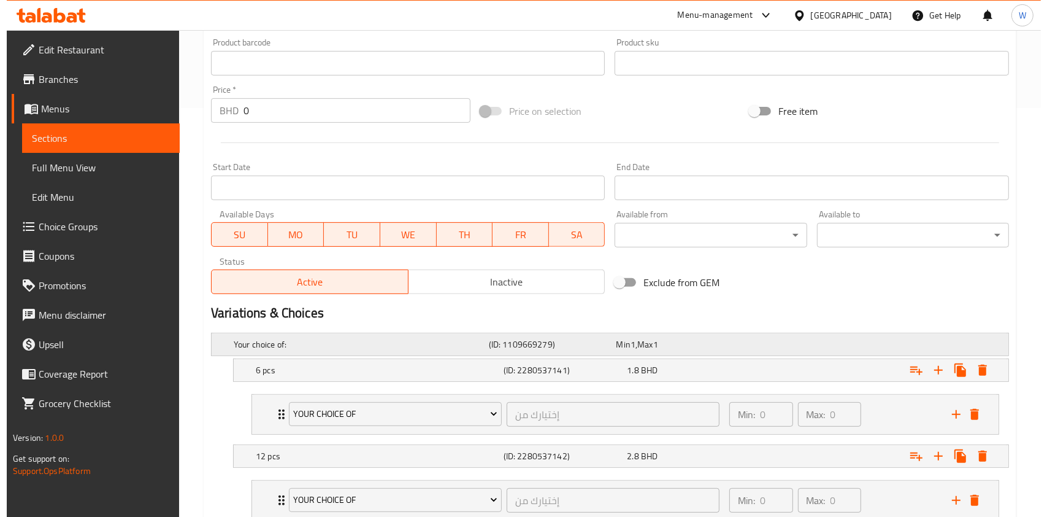
scroll to position [581, 0]
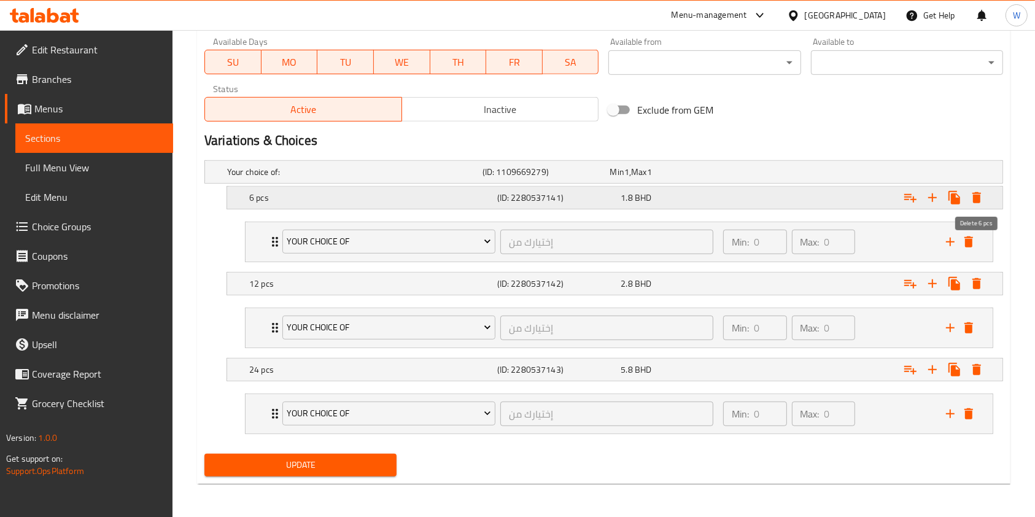
click at [979, 196] on icon "Expand" at bounding box center [976, 197] width 9 height 11
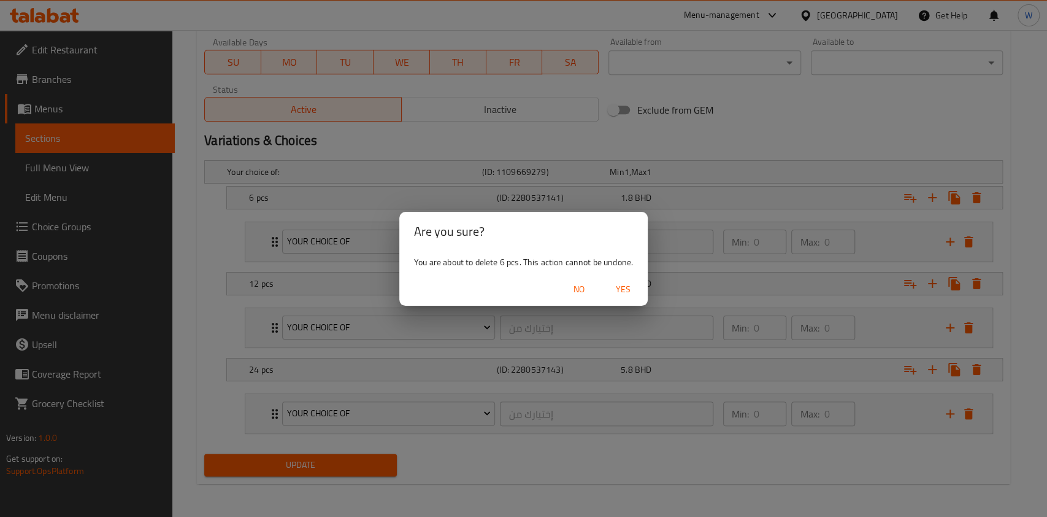
drag, startPoint x: 632, startPoint y: 290, endPoint x: 780, endPoint y: 274, distance: 148.7
click at [632, 290] on span "Yes" at bounding box center [623, 289] width 29 height 15
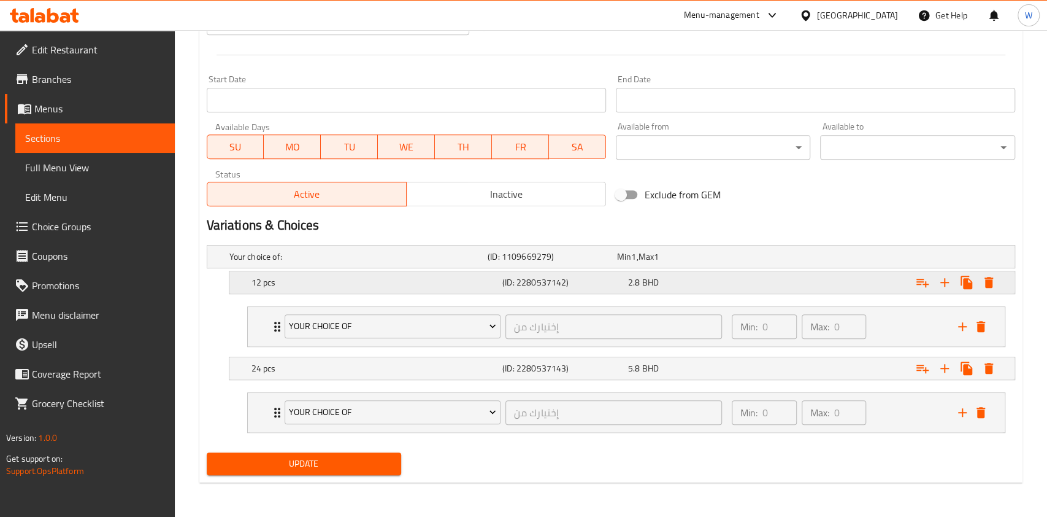
scroll to position [496, 0]
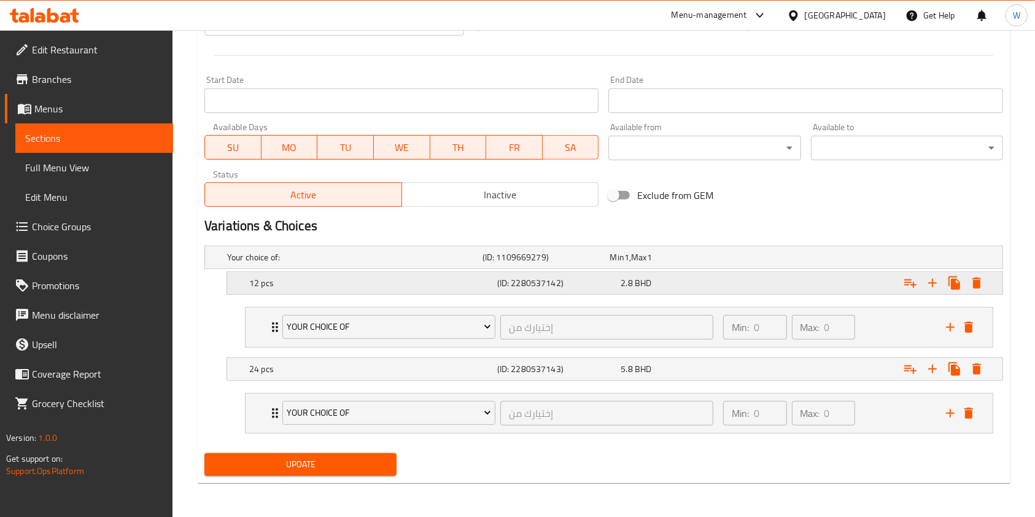
click at [973, 279] on icon "Expand" at bounding box center [976, 282] width 9 height 11
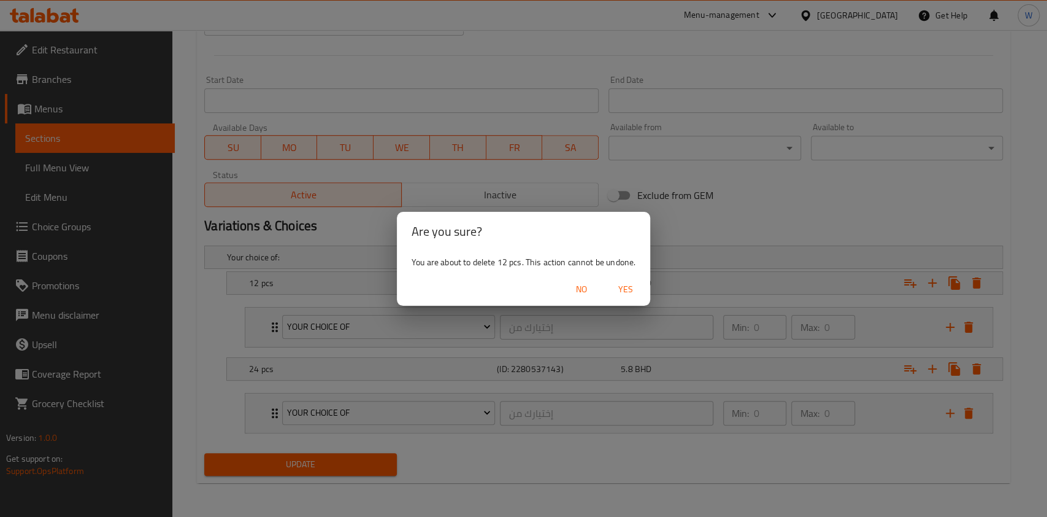
click at [631, 289] on span "Yes" at bounding box center [625, 289] width 29 height 15
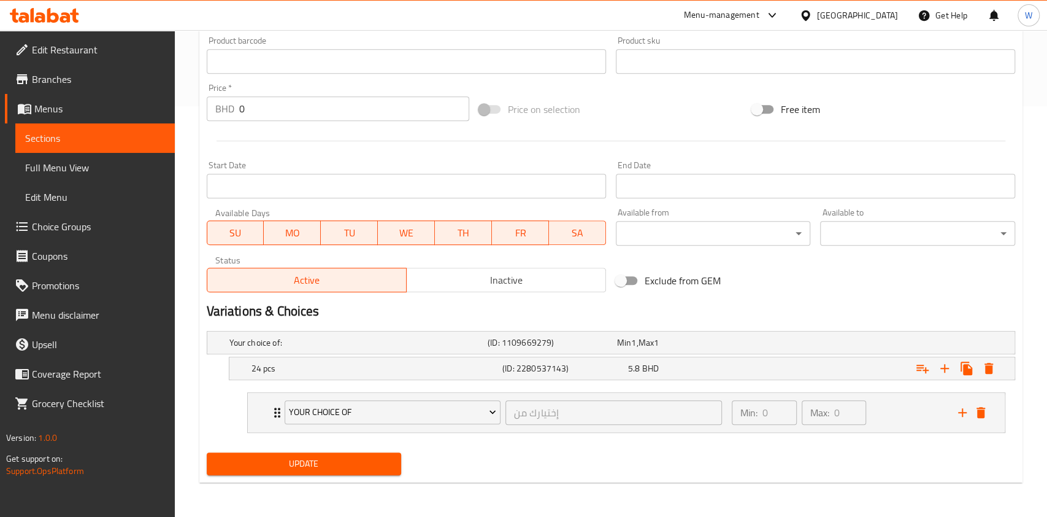
scroll to position [410, 0]
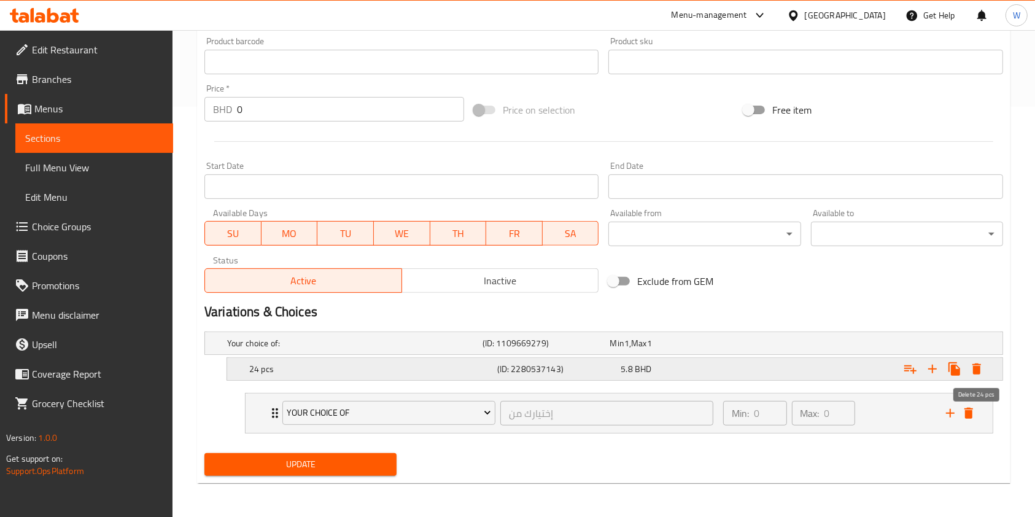
click at [980, 368] on icon "Expand" at bounding box center [976, 368] width 15 height 15
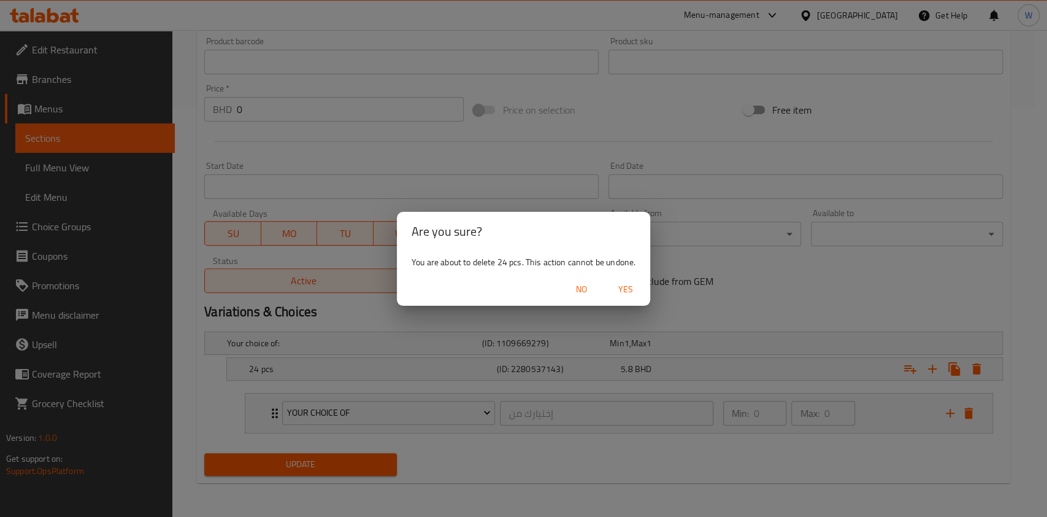
click at [633, 292] on span "Yes" at bounding box center [625, 289] width 29 height 15
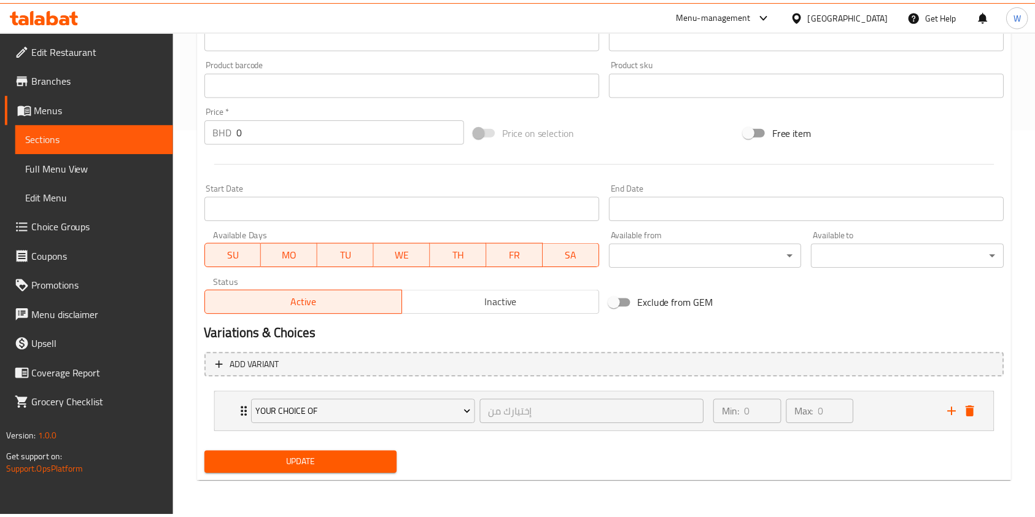
scroll to position [384, 0]
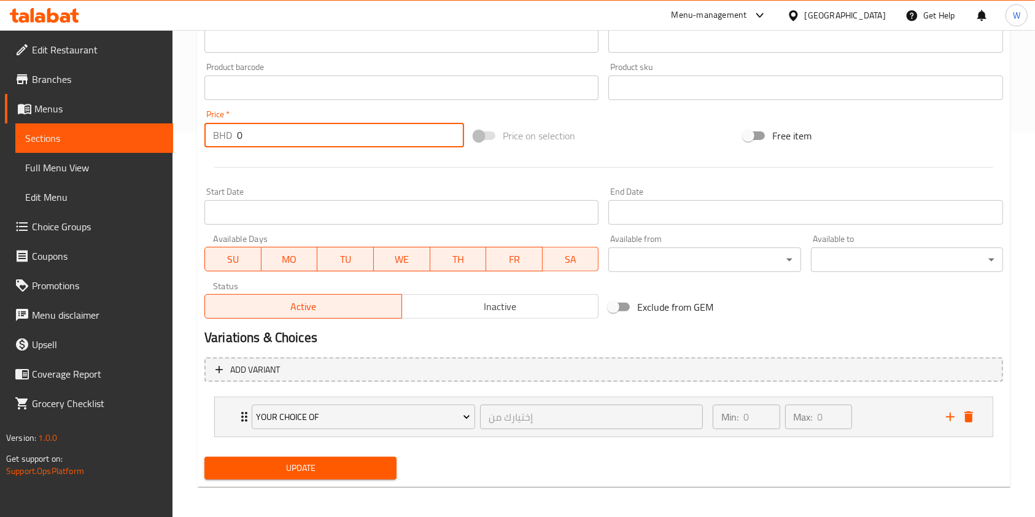
drag, startPoint x: 306, startPoint y: 123, endPoint x: 180, endPoint y: 143, distance: 126.8
click at [210, 140] on div "BHD 0 Price *" at bounding box center [334, 135] width 260 height 25
type input "1.8"
click at [339, 458] on button "Update" at bounding box center [300, 468] width 192 height 23
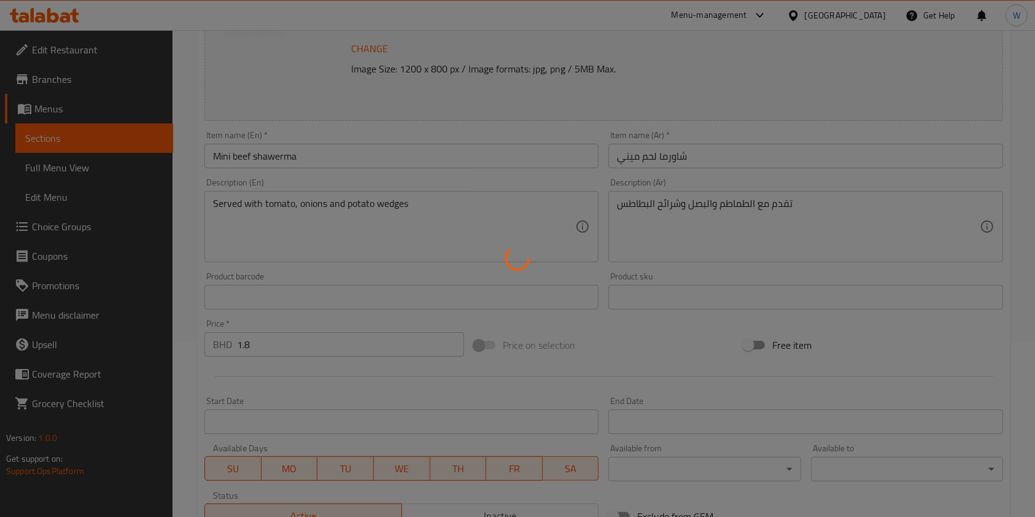
scroll to position [0, 0]
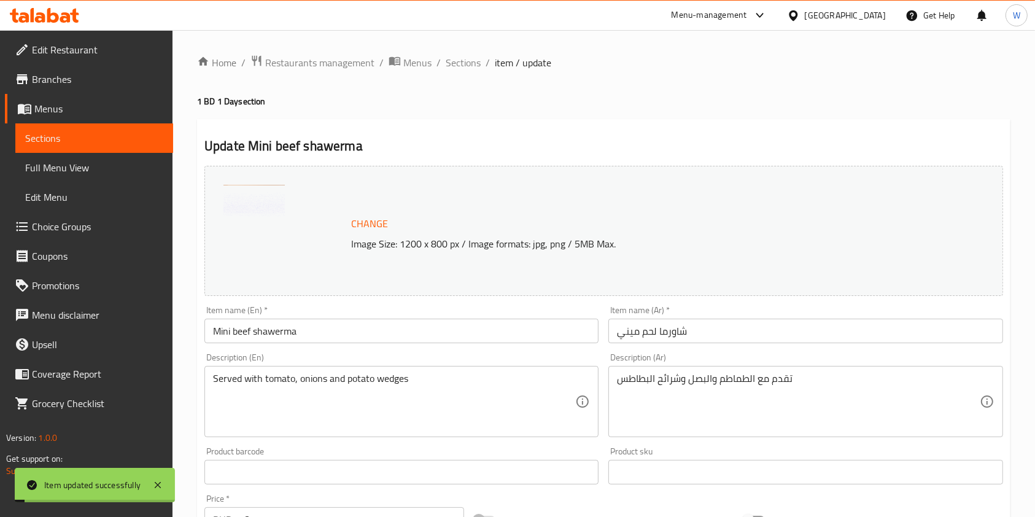
click at [468, 64] on span "Sections" at bounding box center [462, 62] width 35 height 15
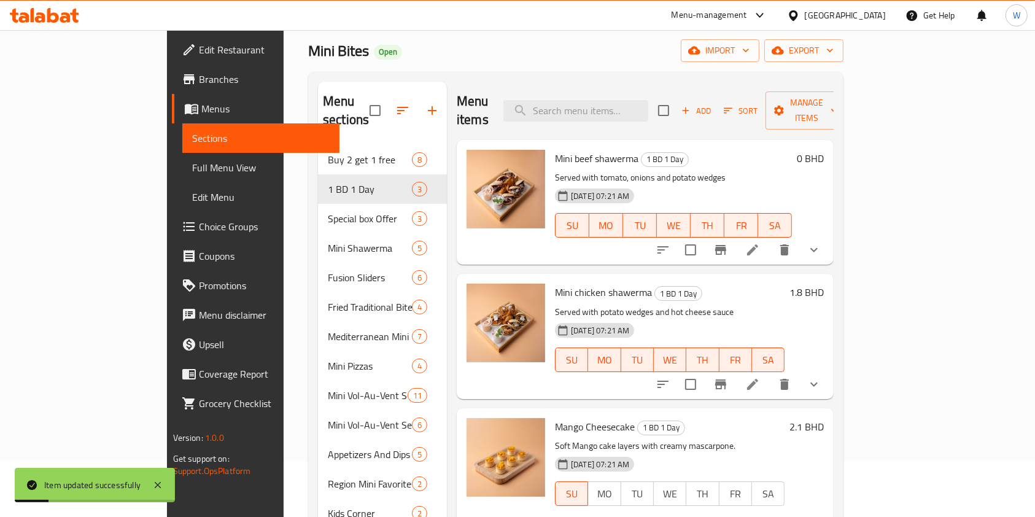
scroll to position [82, 0]
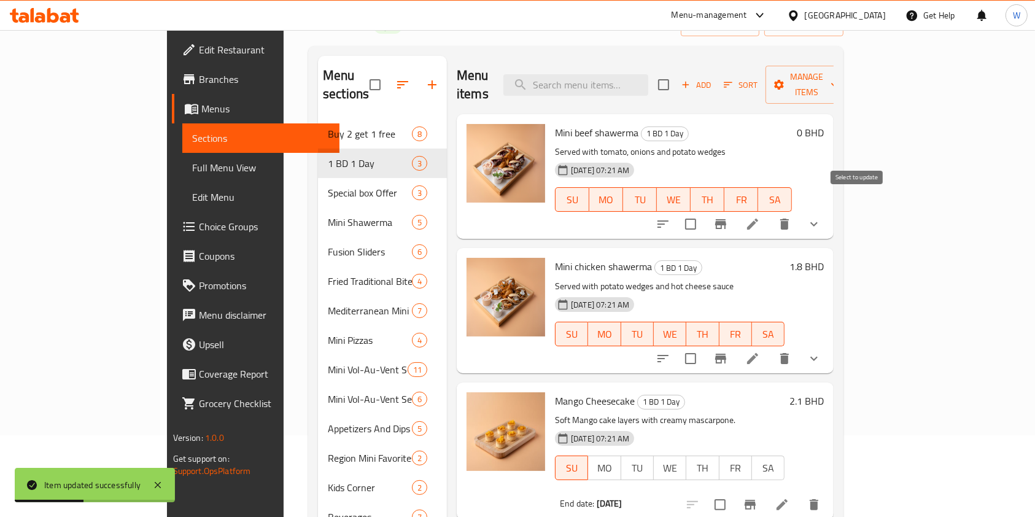
click at [703, 211] on input "checkbox" at bounding box center [690, 224] width 26 height 26
checkbox input "true"
click at [703, 345] on input "checkbox" at bounding box center [690, 358] width 26 height 26
checkbox input "true"
click at [838, 83] on span "Manage items" at bounding box center [806, 84] width 63 height 31
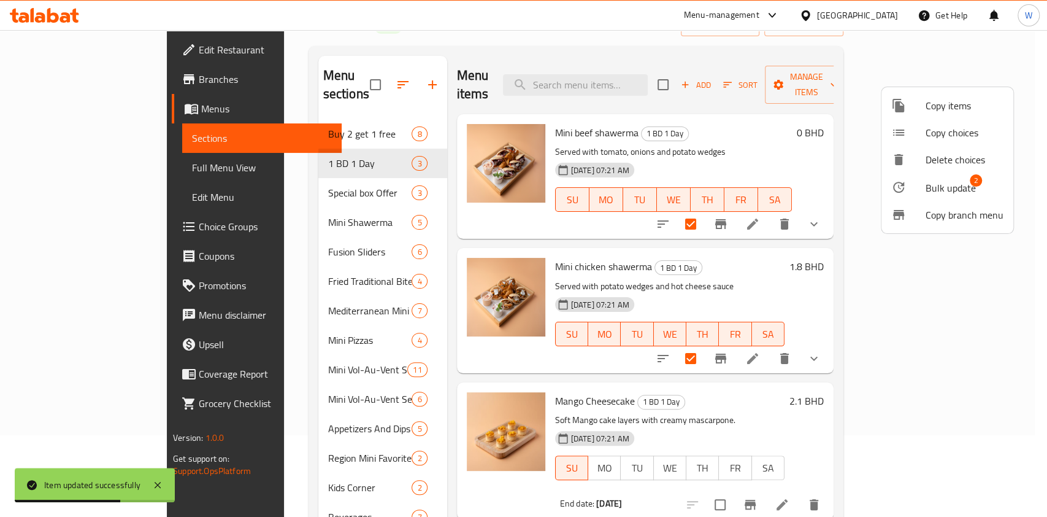
click at [960, 193] on span "Bulk update" at bounding box center [951, 187] width 50 height 15
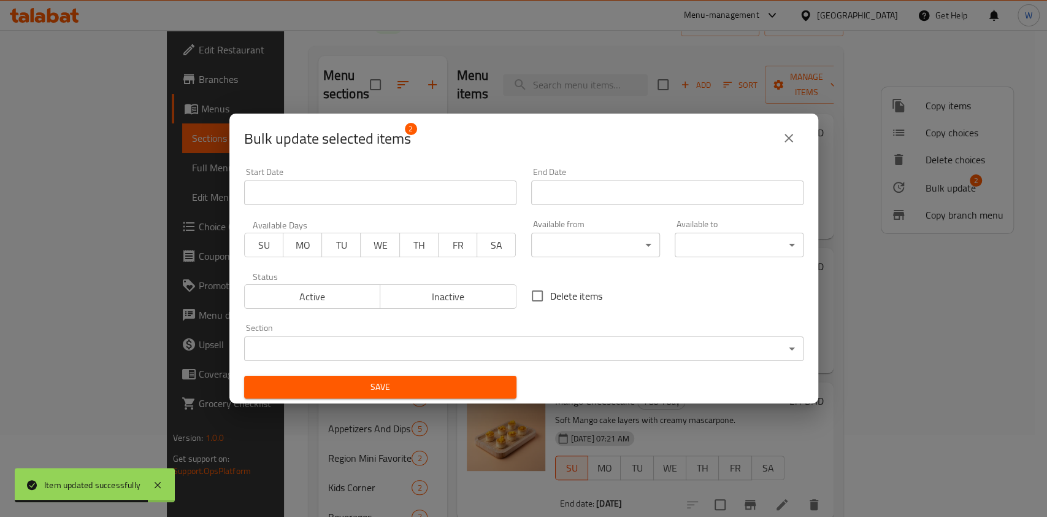
click at [272, 248] on span "SU" at bounding box center [264, 245] width 29 height 18
click at [599, 200] on input "Start Date" at bounding box center [667, 192] width 272 height 25
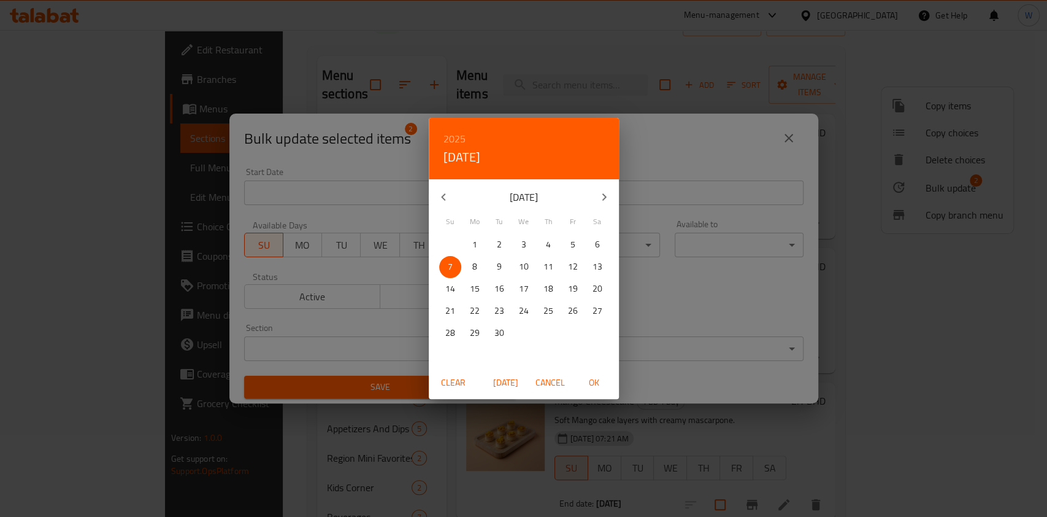
click at [601, 380] on span "OK" at bounding box center [594, 382] width 29 height 15
type input "[DATE]"
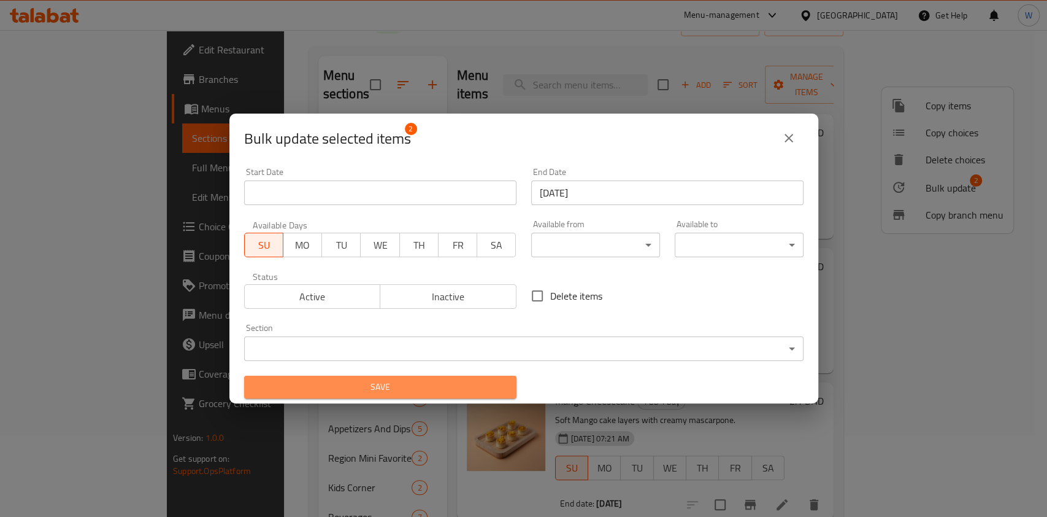
click at [420, 396] on button "Save" at bounding box center [380, 387] width 272 height 23
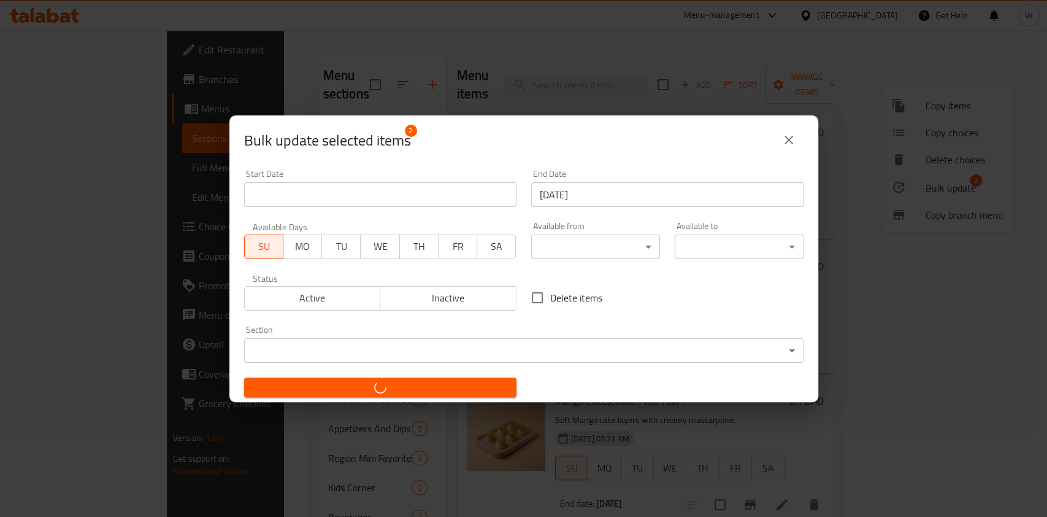
checkbox input "false"
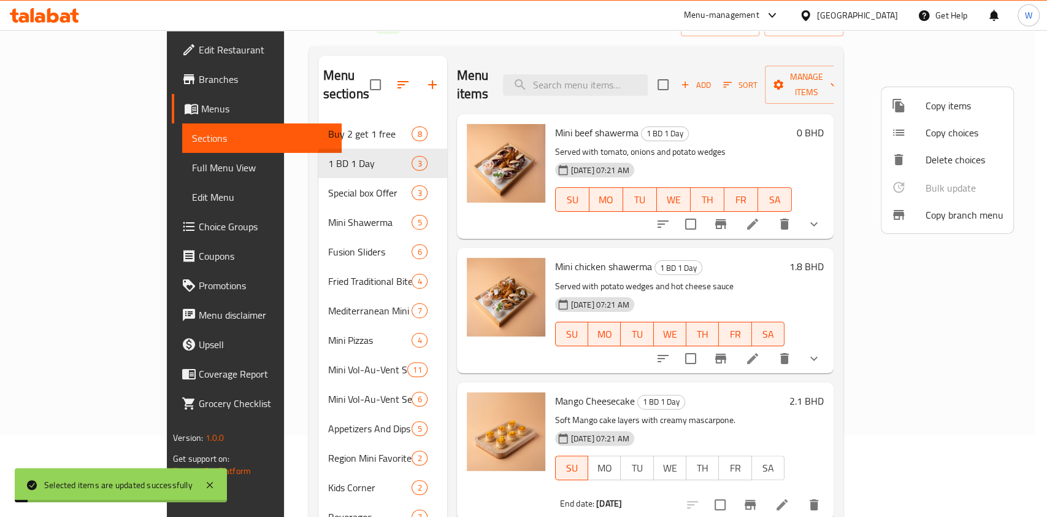
click at [809, 389] on div at bounding box center [523, 258] width 1047 height 517
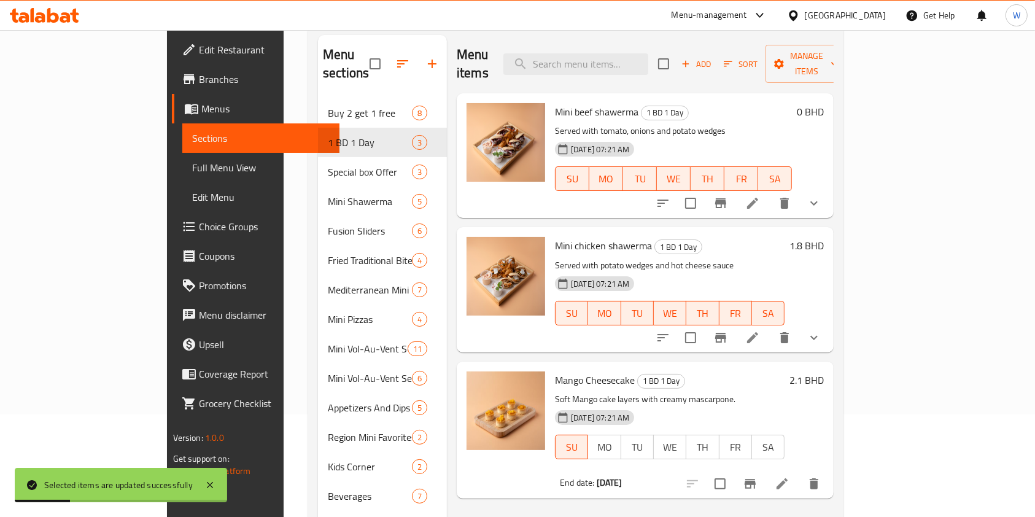
scroll to position [163, 0]
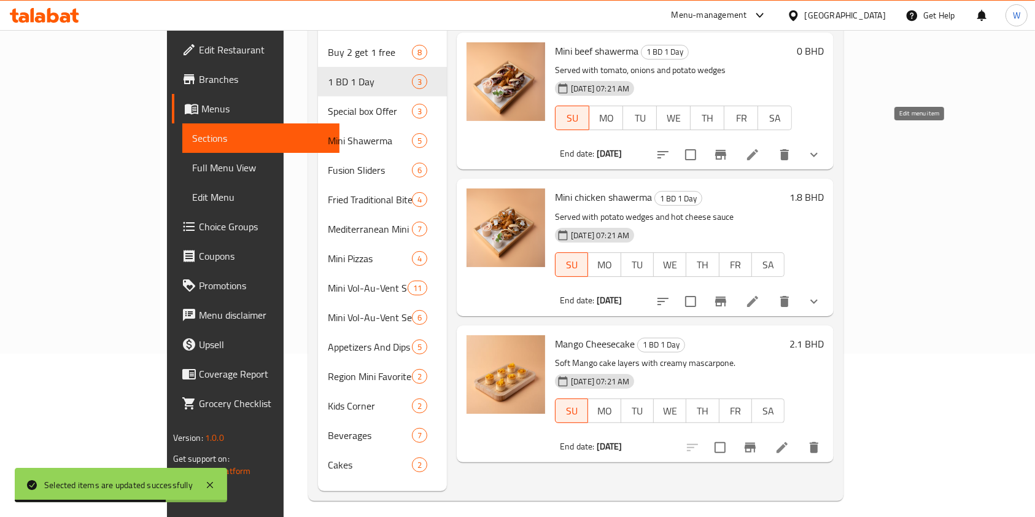
click at [760, 147] on icon at bounding box center [752, 154] width 15 height 15
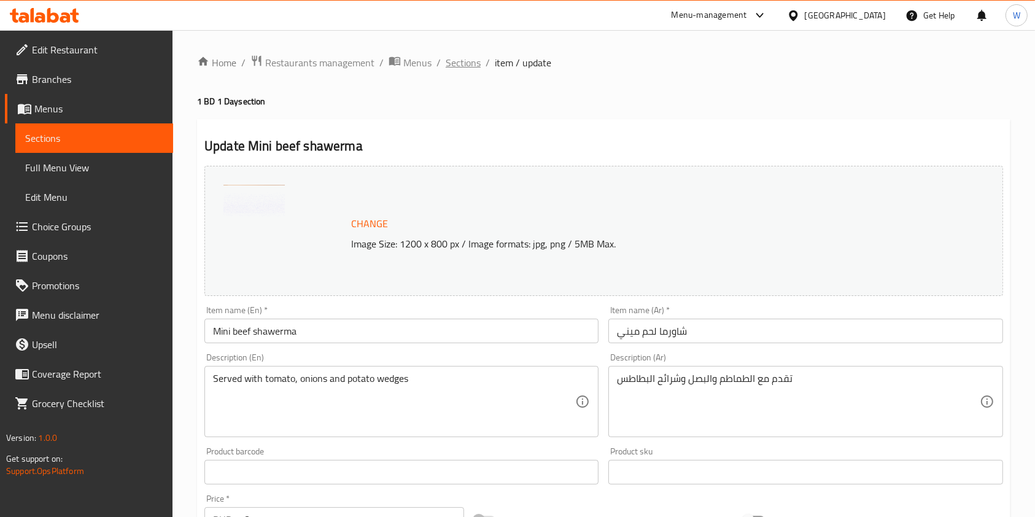
click at [472, 70] on span "Sections" at bounding box center [462, 62] width 35 height 15
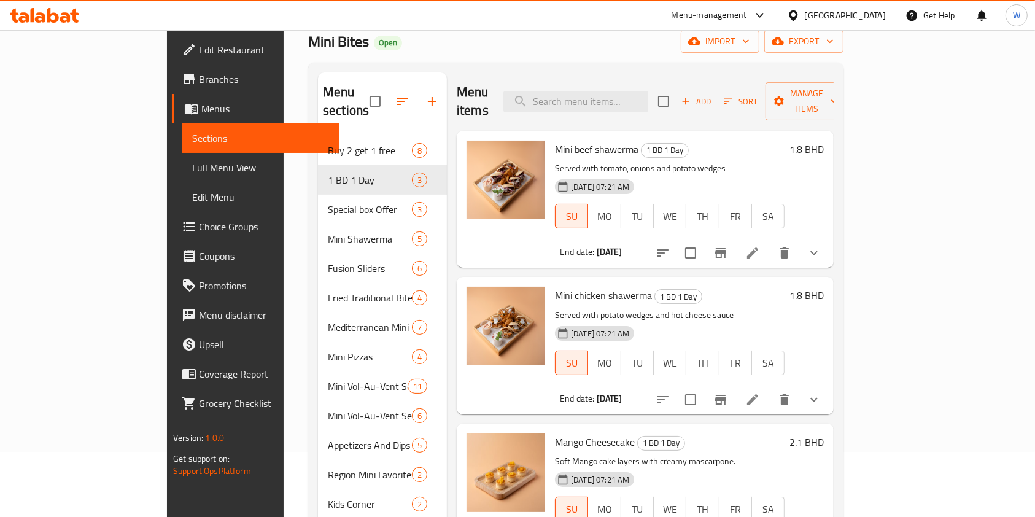
scroll to position [163, 0]
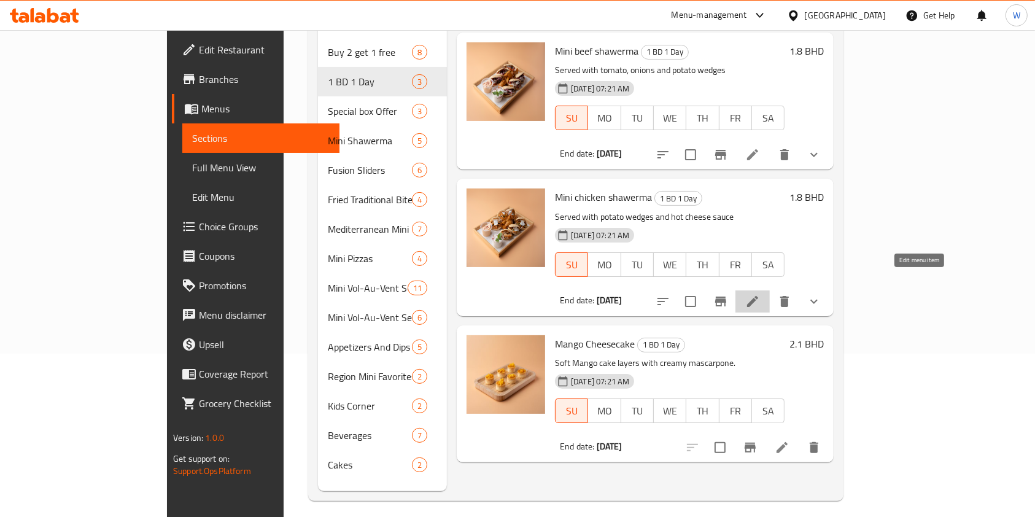
click at [760, 294] on icon at bounding box center [752, 301] width 15 height 15
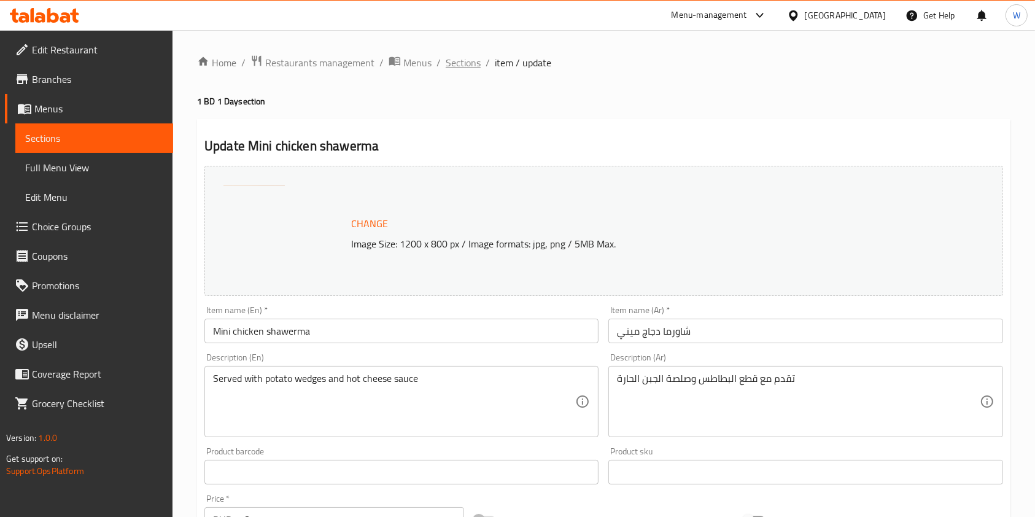
click at [449, 55] on span "Sections" at bounding box center [462, 62] width 35 height 15
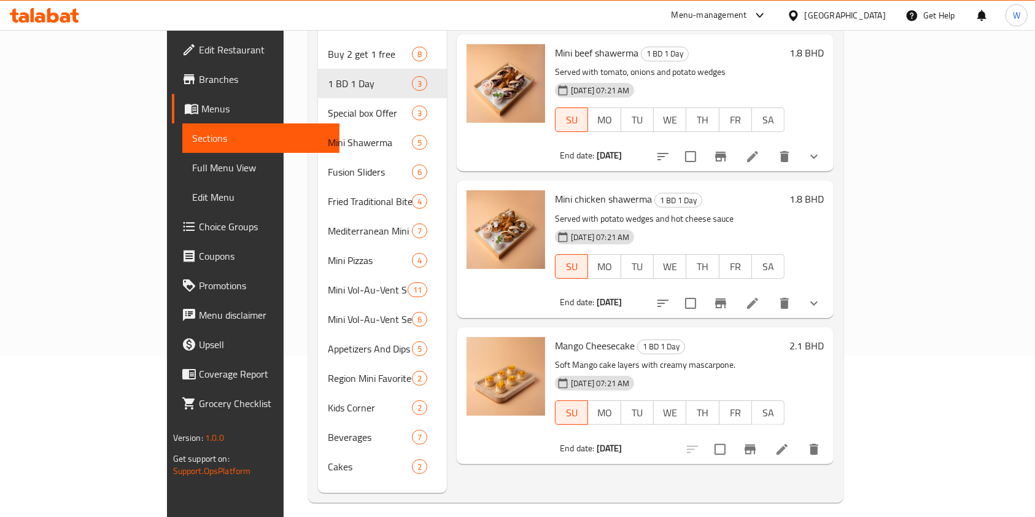
scroll to position [163, 0]
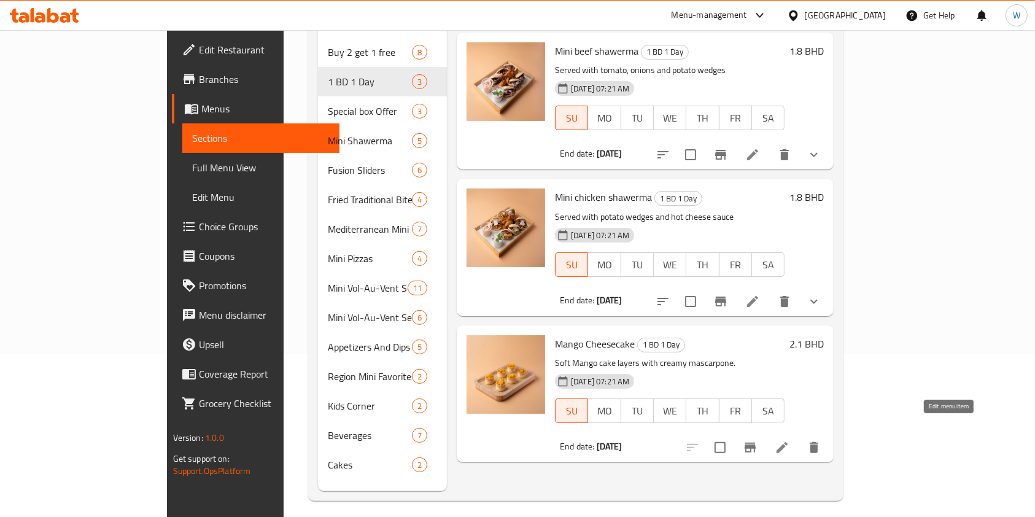
click at [789, 440] on icon at bounding box center [781, 447] width 15 height 15
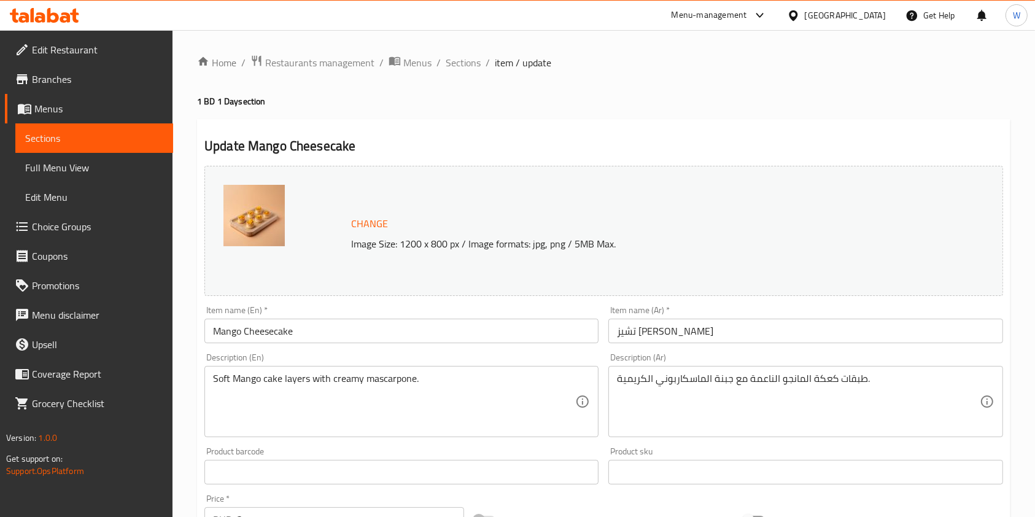
click at [468, 52] on div "Home / Restaurants management / Menus / Sections / item / update 1 BD 1 Day sec…" at bounding box center [603, 457] width 862 height 855
click at [469, 59] on span "Sections" at bounding box center [462, 62] width 35 height 15
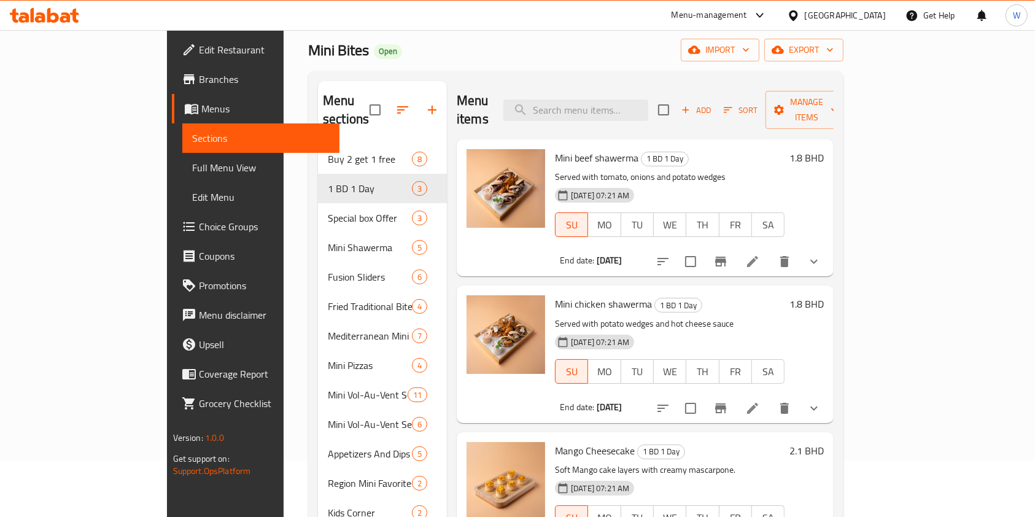
scroll to position [82, 0]
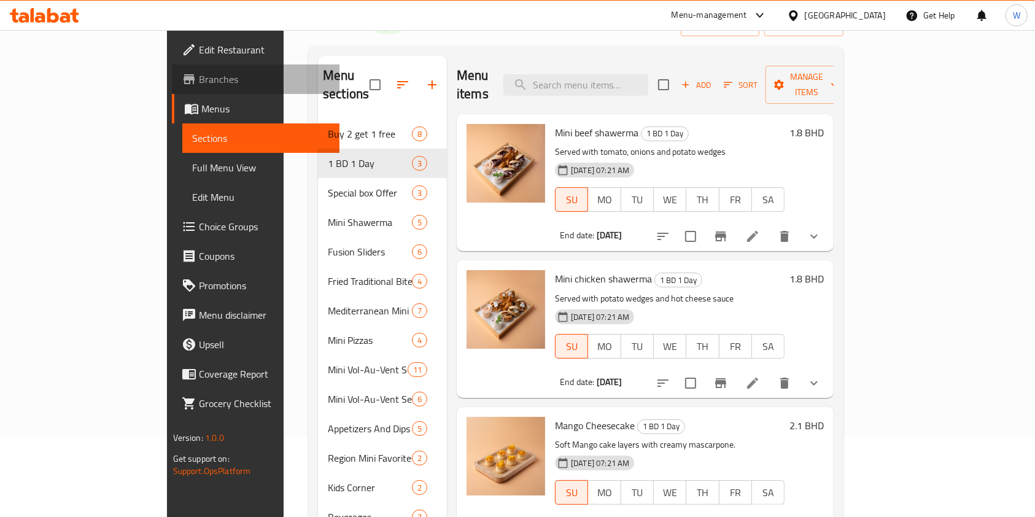
click at [199, 75] on span "Branches" at bounding box center [264, 79] width 131 height 15
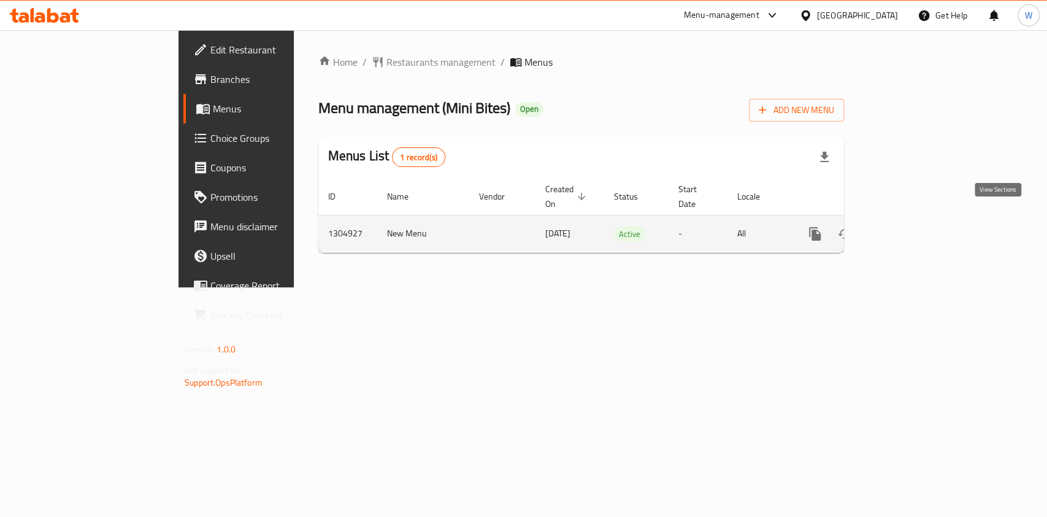
click at [911, 226] on icon "enhanced table" at bounding box center [904, 233] width 15 height 15
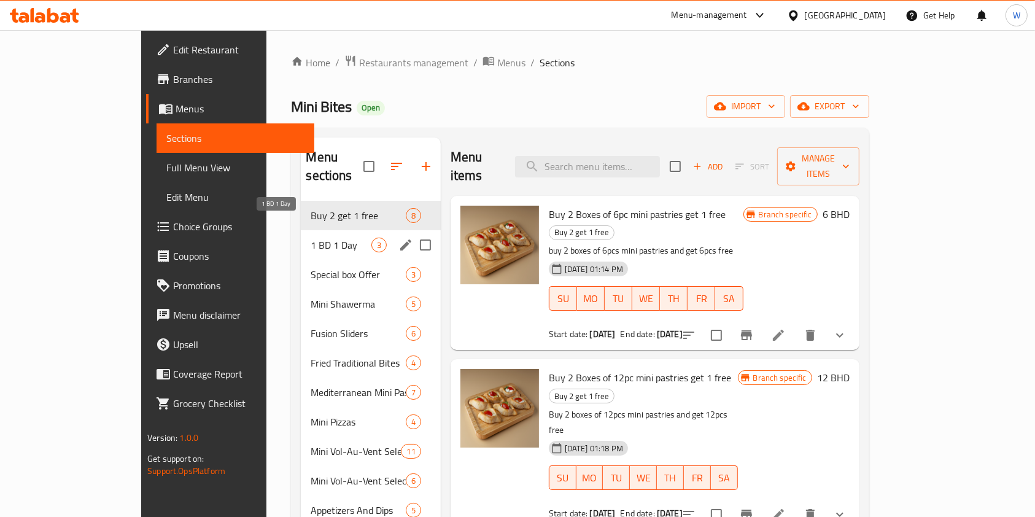
click at [310, 237] on span "1 BD 1 Day" at bounding box center [340, 244] width 60 height 15
